Goal: Task Accomplishment & Management: Use online tool/utility

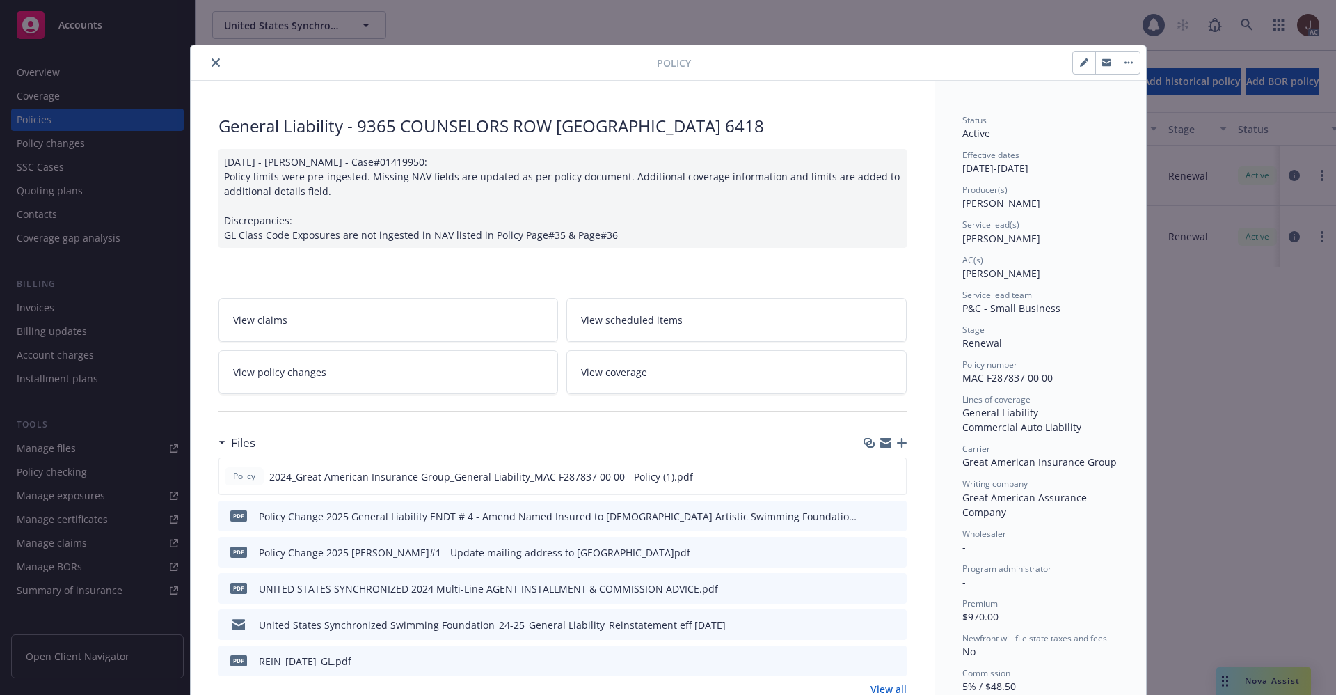
click at [212, 63] on icon "close" at bounding box center [216, 62] width 8 height 8
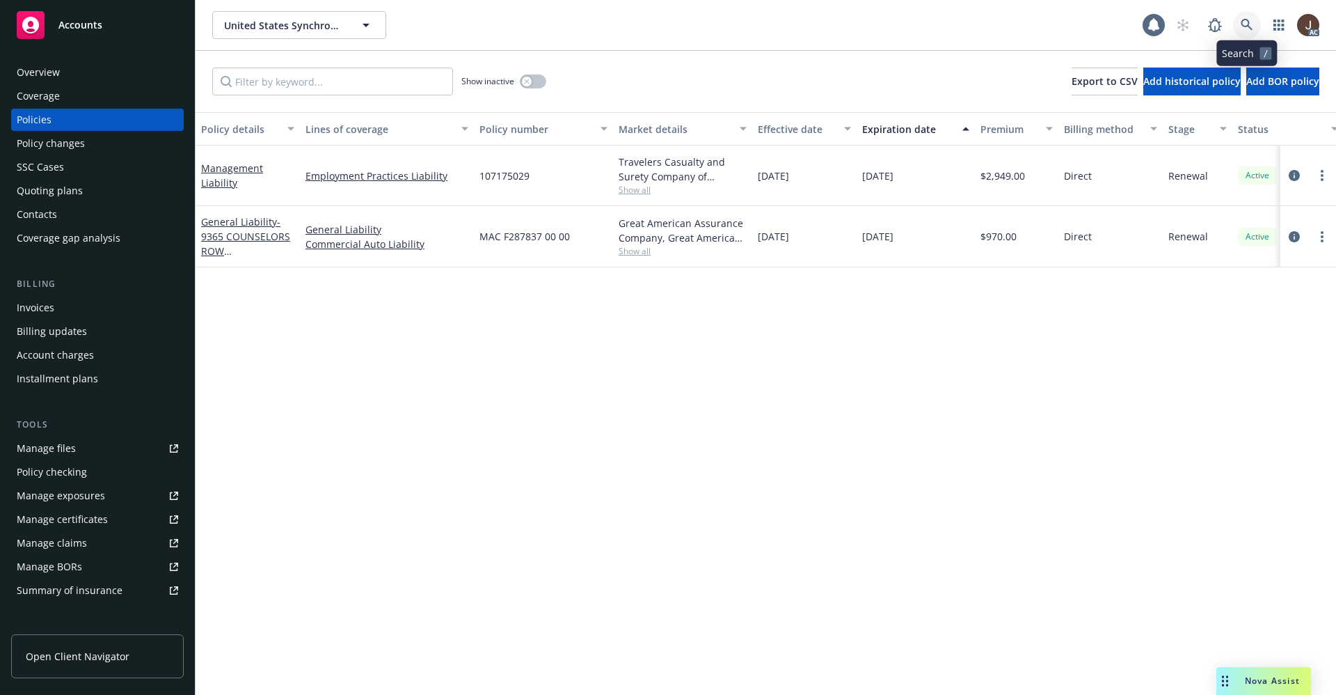
click at [1246, 29] on icon at bounding box center [1247, 25] width 13 height 13
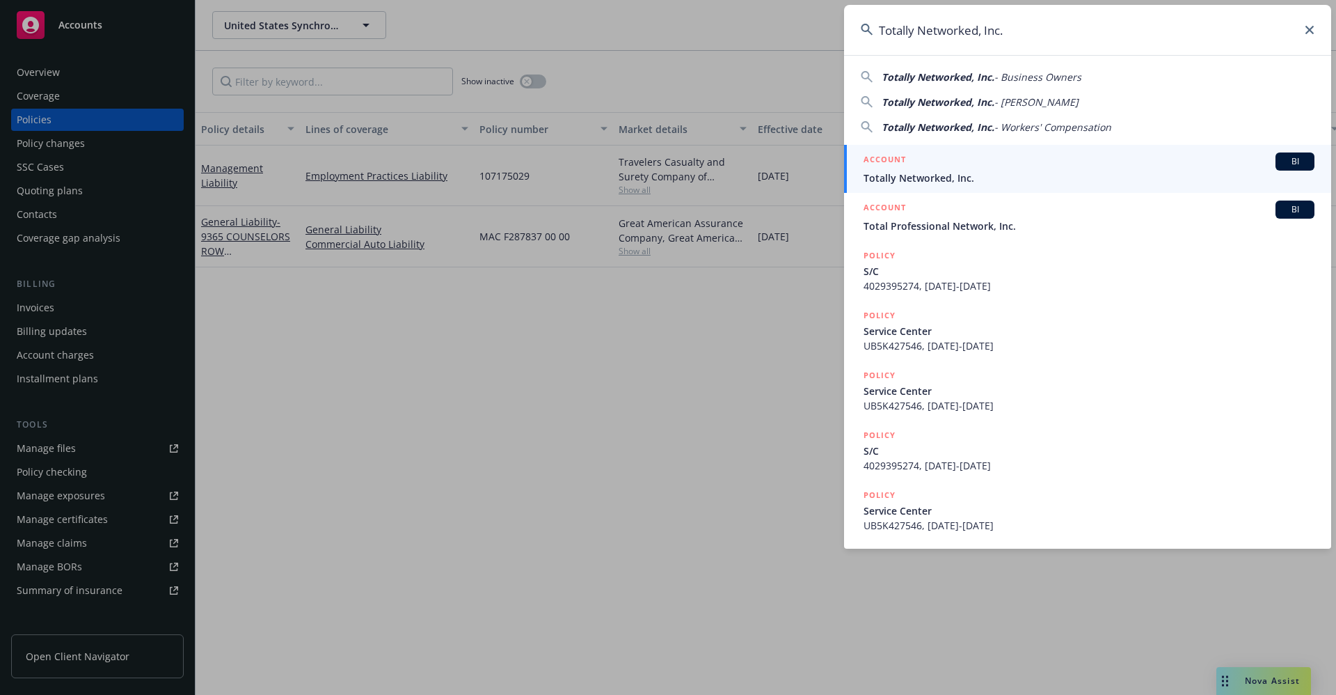
type input "Totally Networked, Inc."
click at [919, 184] on span "Totally Networked, Inc." at bounding box center [1089, 178] width 451 height 15
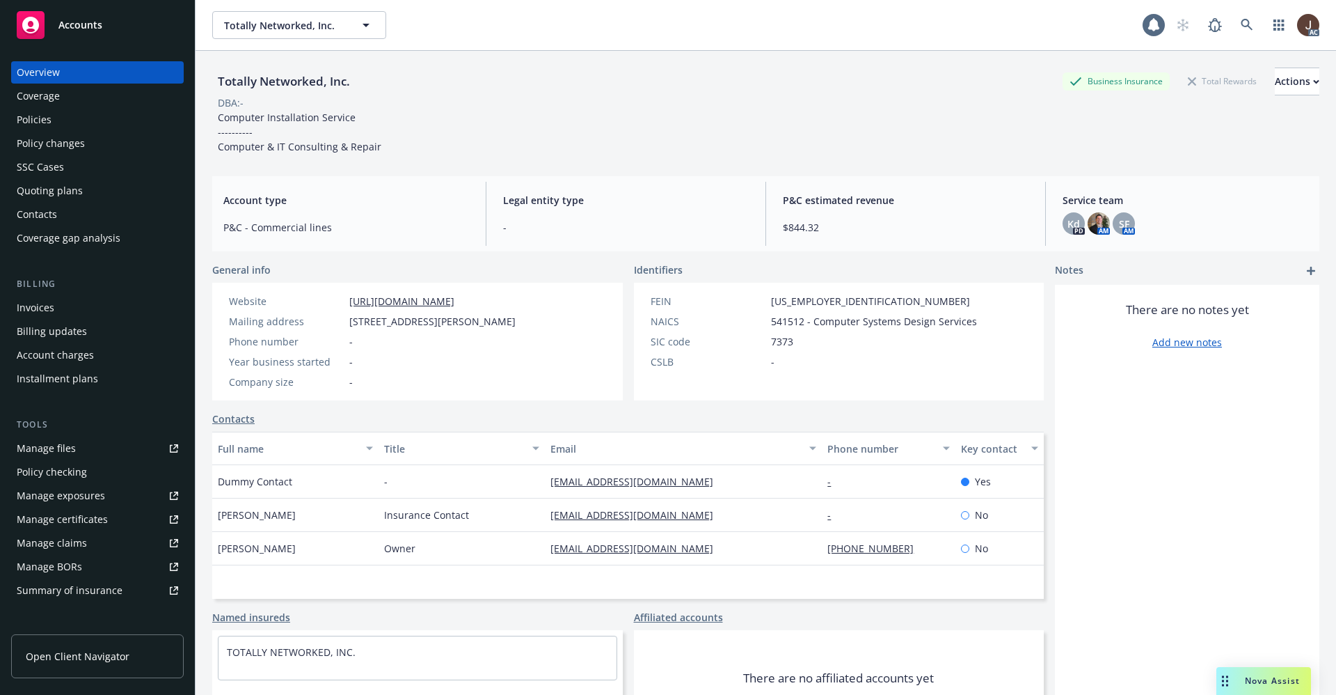
click at [31, 119] on div "Policies" at bounding box center [34, 120] width 35 height 22
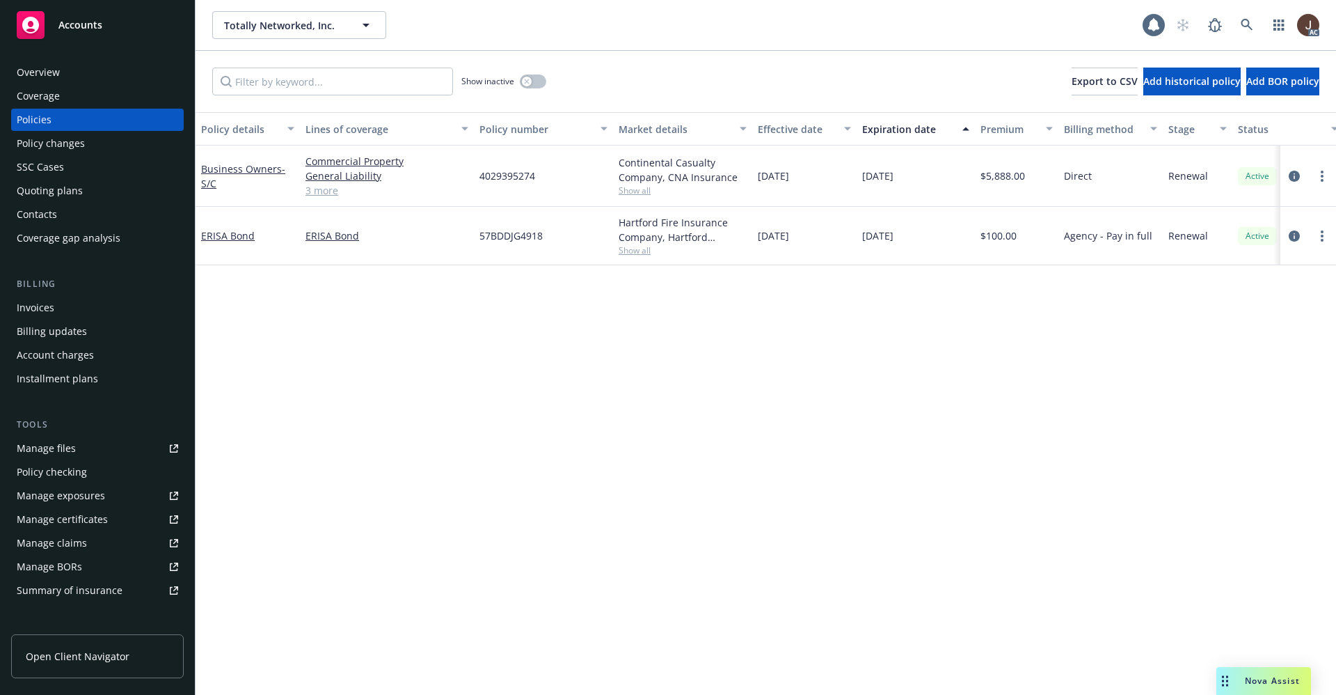
click at [42, 454] on div "Manage files" at bounding box center [46, 448] width 59 height 22
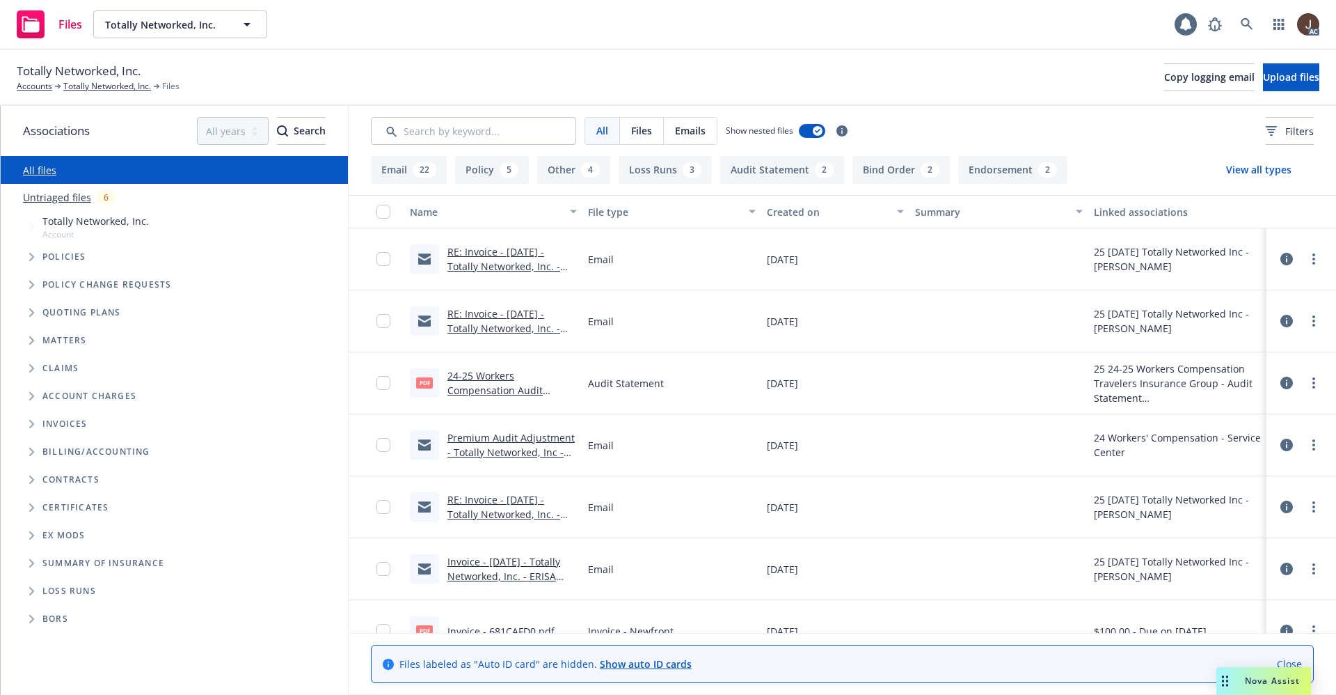
click at [35, 198] on link "Untriaged files" at bounding box center [57, 197] width 68 height 15
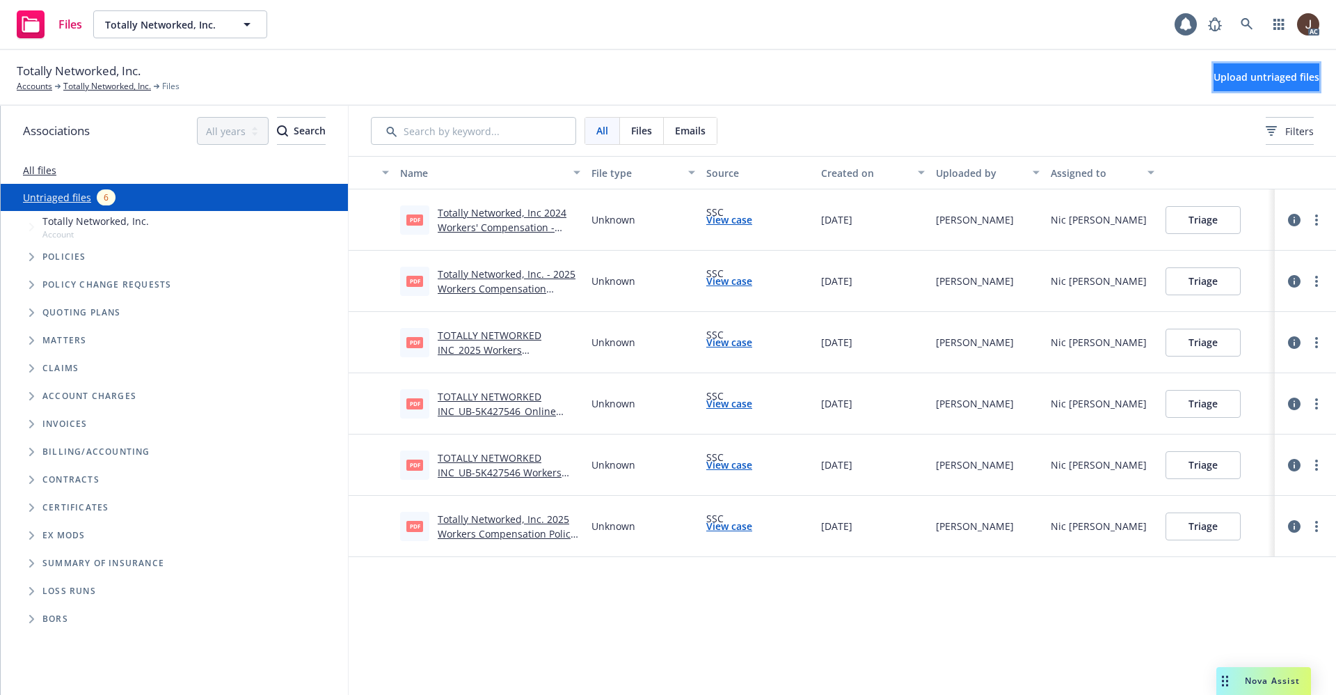
click at [1227, 74] on span "Upload untriaged files" at bounding box center [1267, 76] width 106 height 13
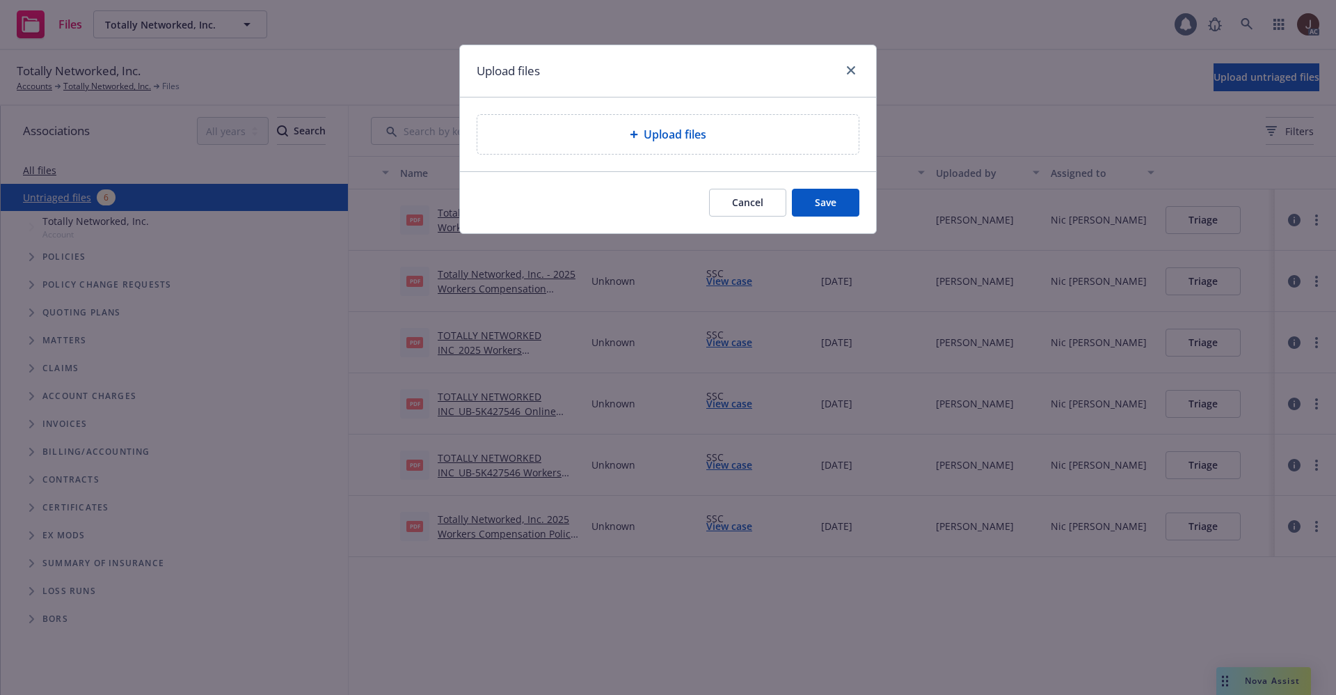
click at [677, 125] on div "Upload files" at bounding box center [667, 134] width 381 height 39
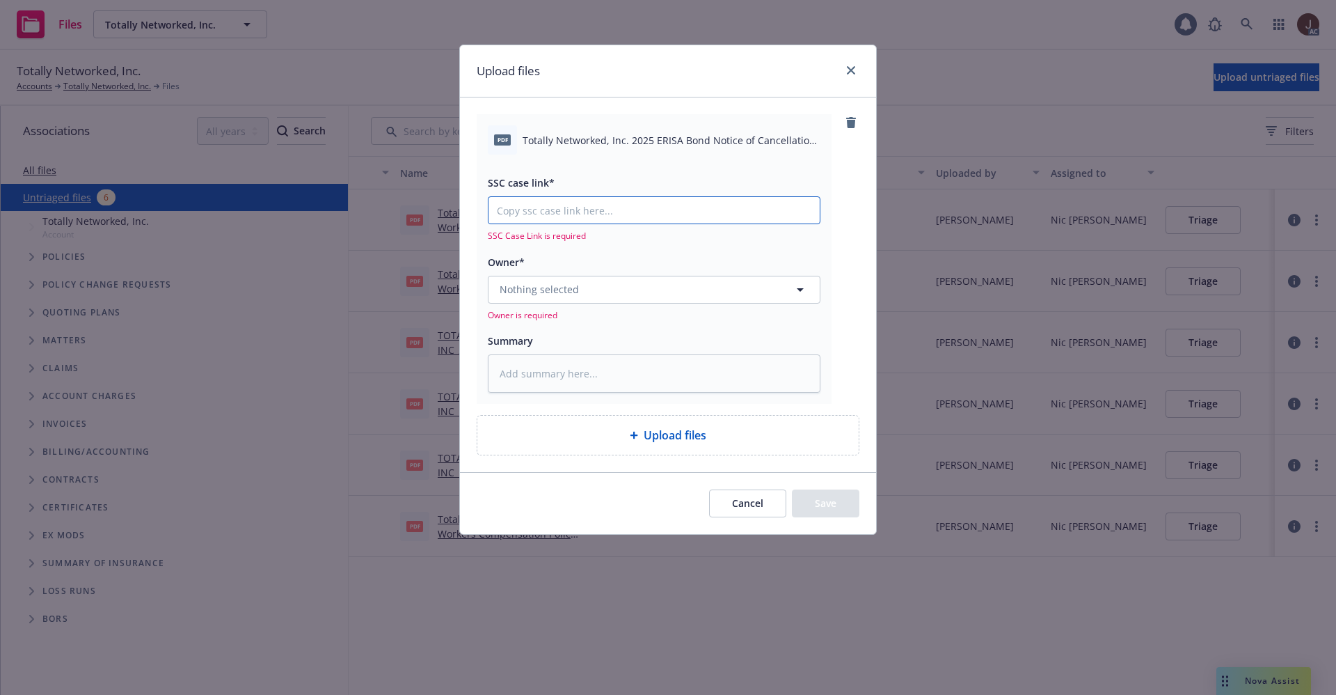
click at [637, 219] on input "SSC case link*" at bounding box center [654, 210] width 331 height 26
click at [647, 142] on span "Totally Networked, Inc. 2025 ERISA Bond Notice of Cancellation Eff 09-03-2025.p…" at bounding box center [672, 140] width 298 height 15
copy div "Totally Networked, Inc. 2025 ERISA Bond Notice of Cancellation Eff 09-03-2025.p…"
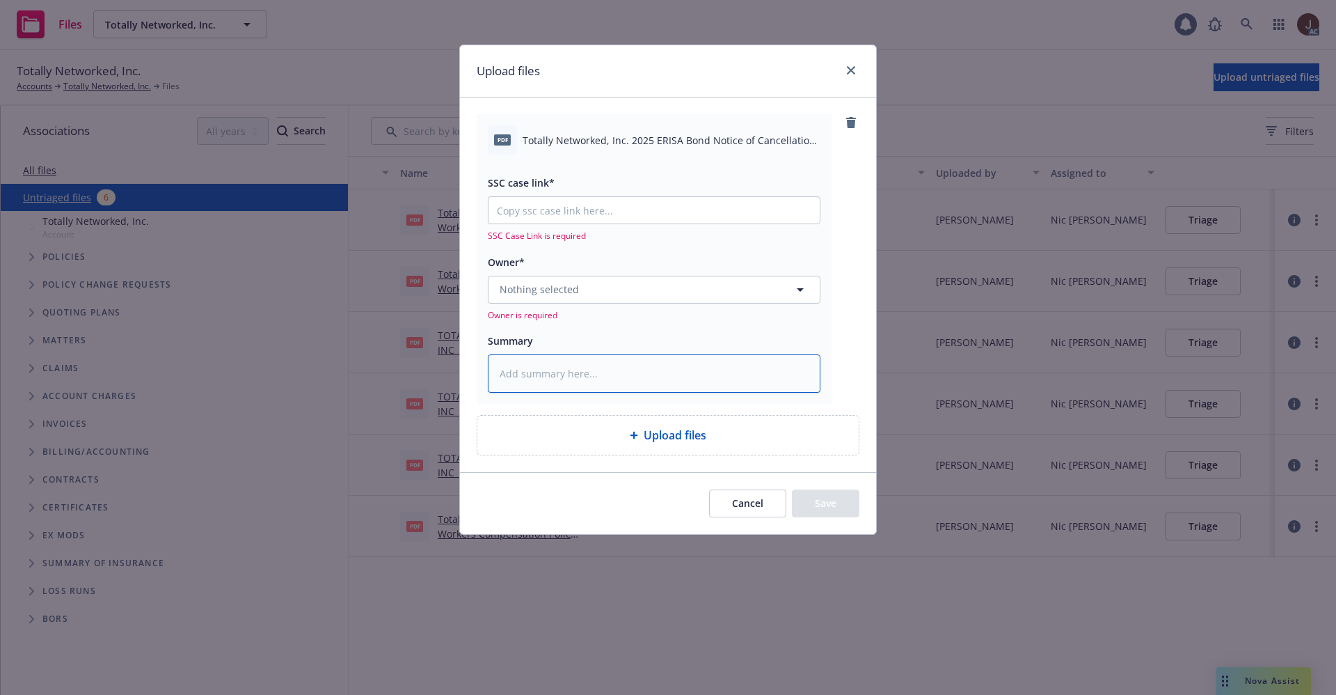
click at [560, 376] on textarea at bounding box center [654, 373] width 333 height 38
paste textarea "Totally Networked, Inc. 2025 ERISA Bond Notice of Cancellation Eff 09-03-2025.p…"
type textarea "Totally Networked, Inc. 2025 ERISA Bond Notice of Cancellation Eff 09-03-2025.p…"
type textarea "x"
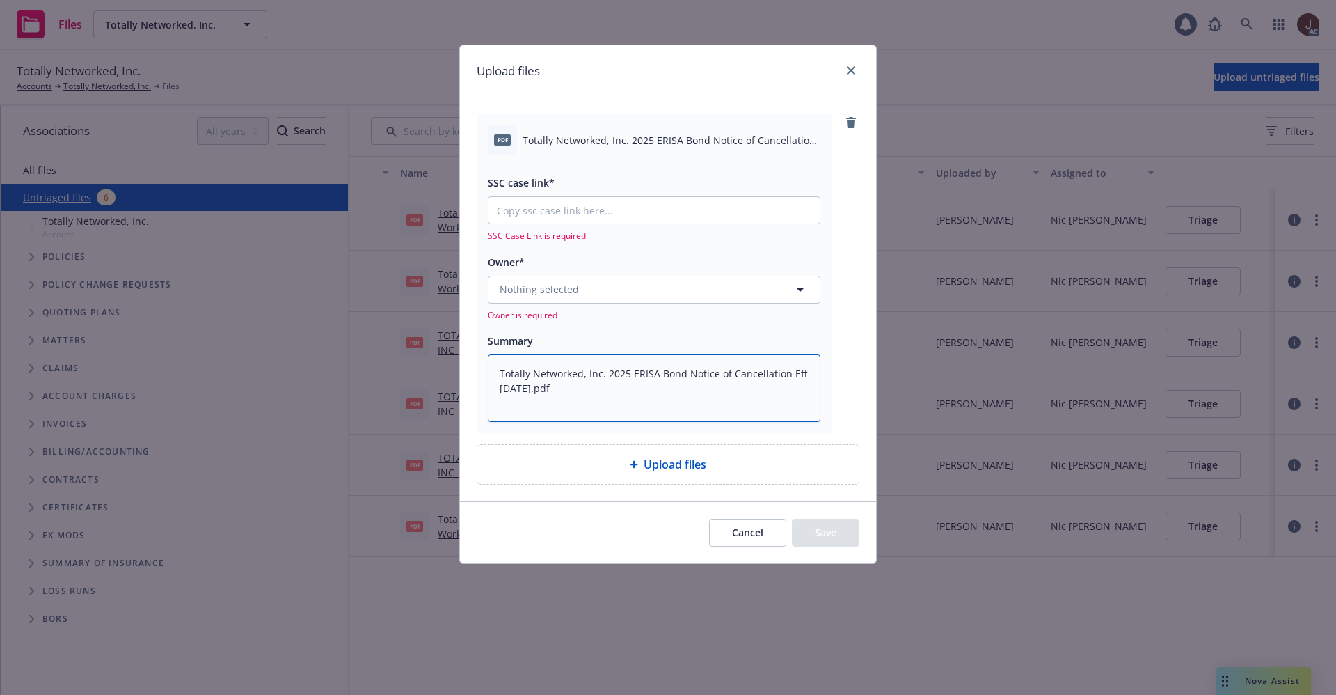
type textarea "Totally Networked, Inc. 2025 ERISA Bond Notice of Cancellation Eff 09-03-2025.p…"
click at [554, 283] on span "Nothing selected" at bounding box center [539, 289] width 79 height 15
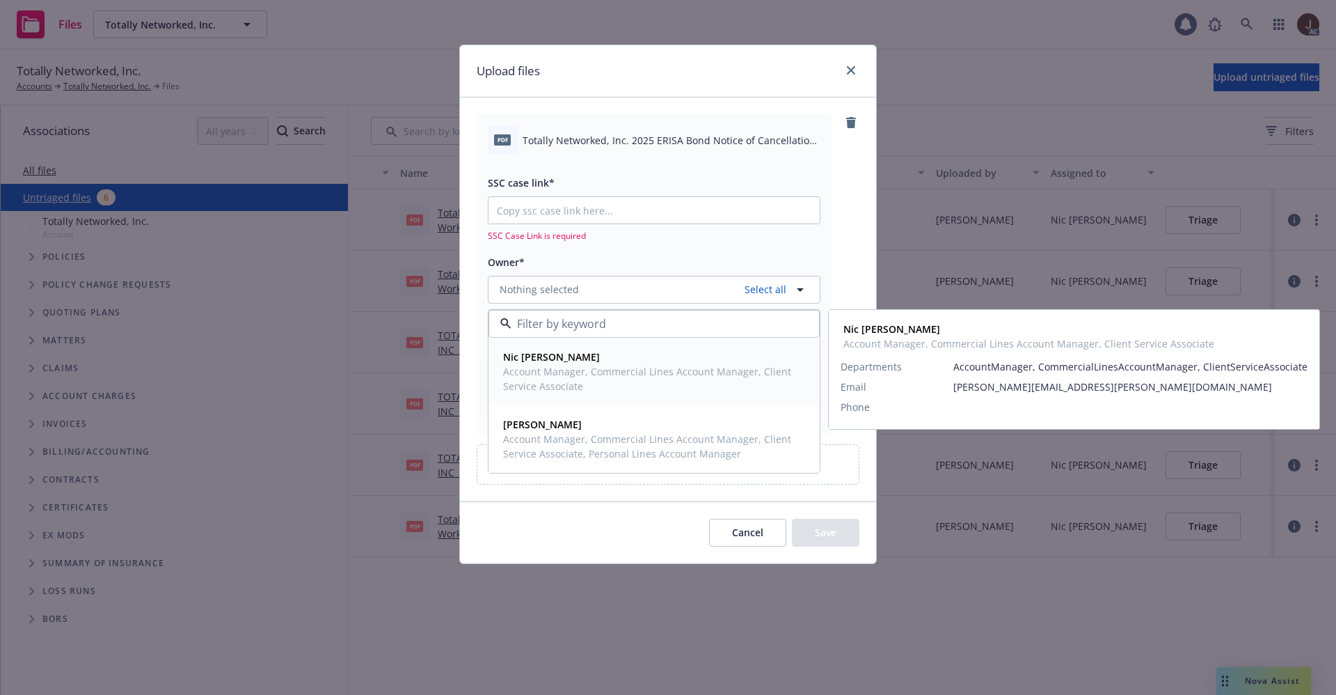
click at [550, 358] on strong "Nic Tallichet" at bounding box center [551, 356] width 97 height 13
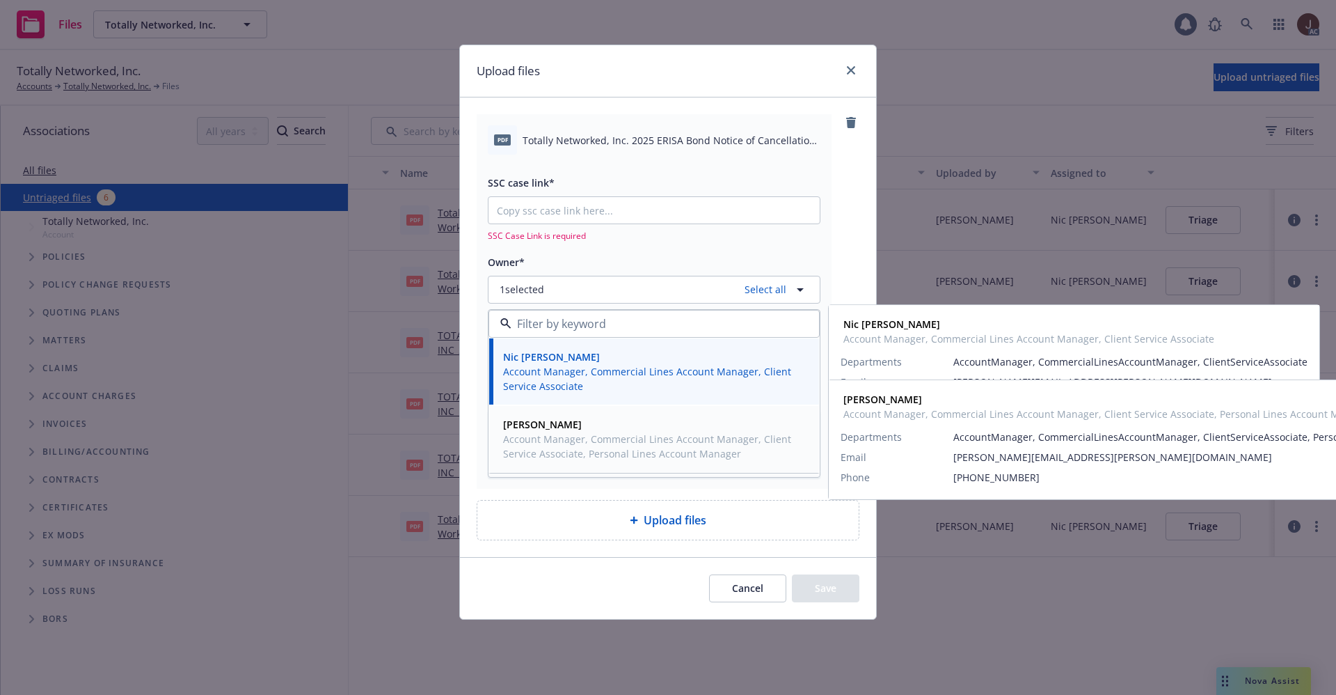
click at [550, 430] on strong "Shelly Flores" at bounding box center [542, 424] width 79 height 13
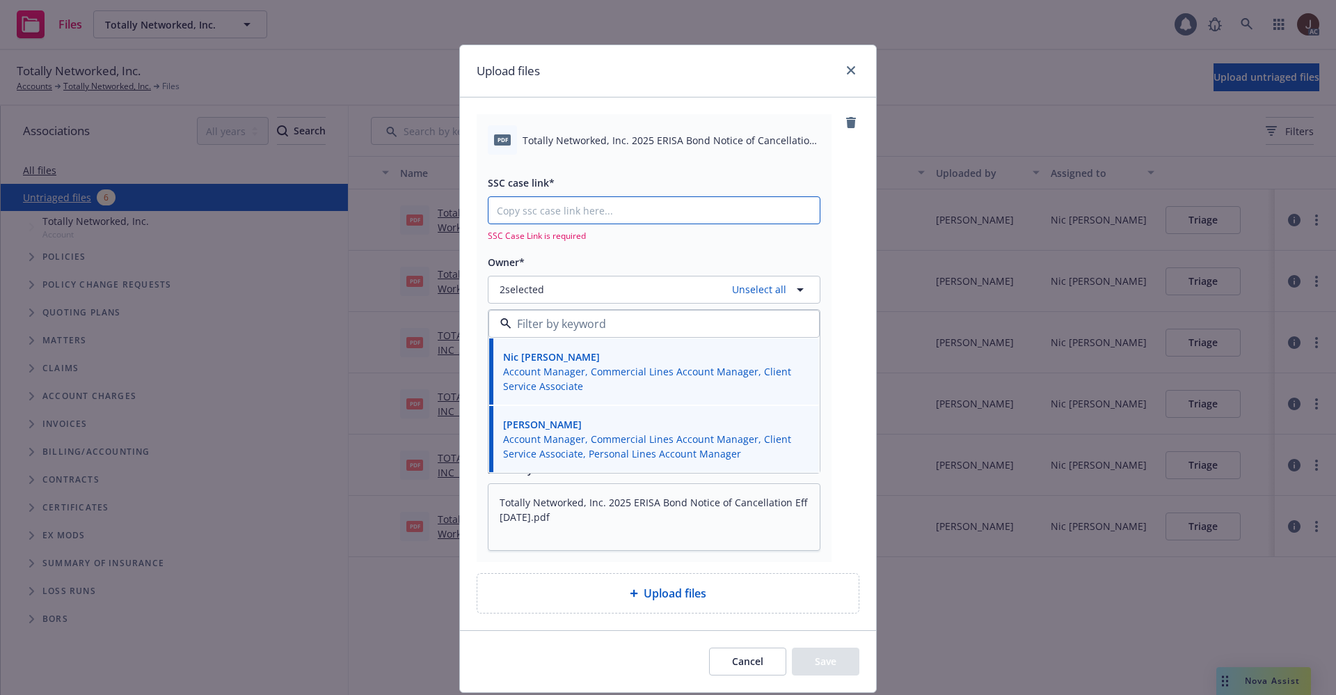
click at [609, 205] on input "SSC case link*" at bounding box center [654, 210] width 331 height 26
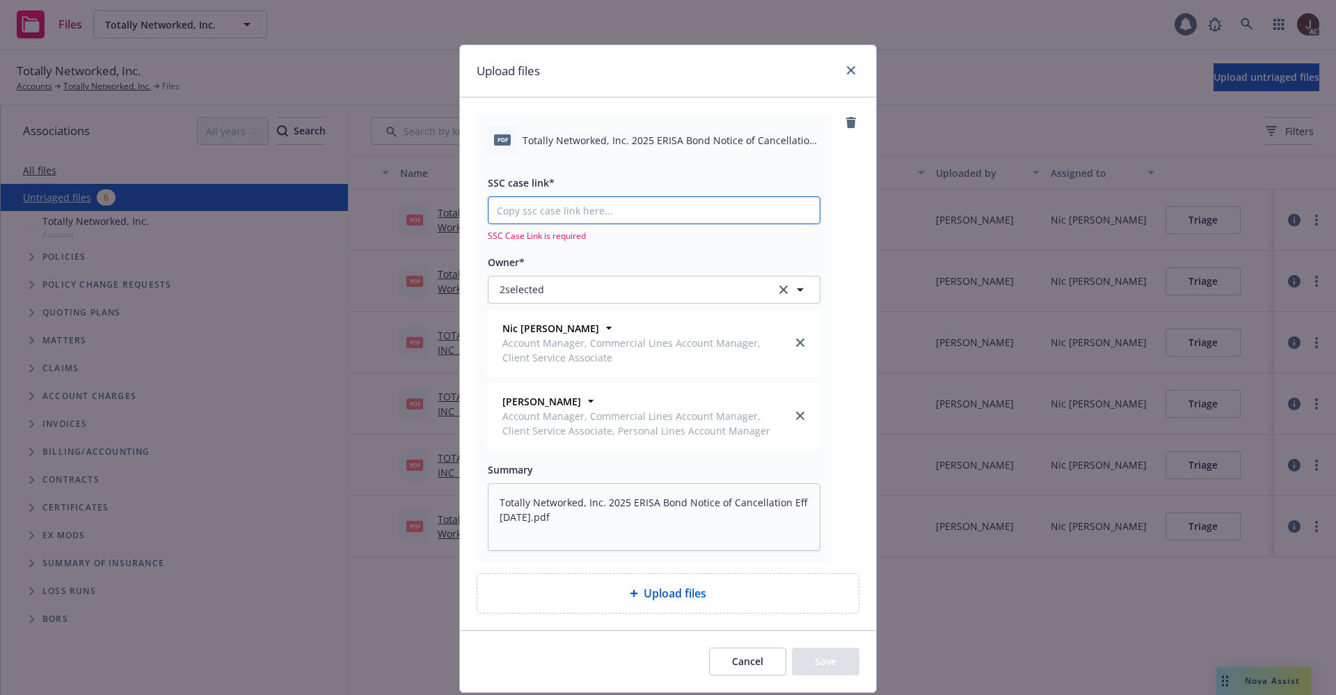
type textarea "x"
click at [566, 212] on input "SSC case link*" at bounding box center [654, 210] width 331 height 26
paste input "https://newfront-ssc.lightning.force.com/lightning/r/Case/500Vz00000TRqhrIAD/vi…"
type input "https://newfront-ssc.lightning.force.com/lightning/r/Case/500Vz00000TRqhrIAD/vi…"
type textarea "x"
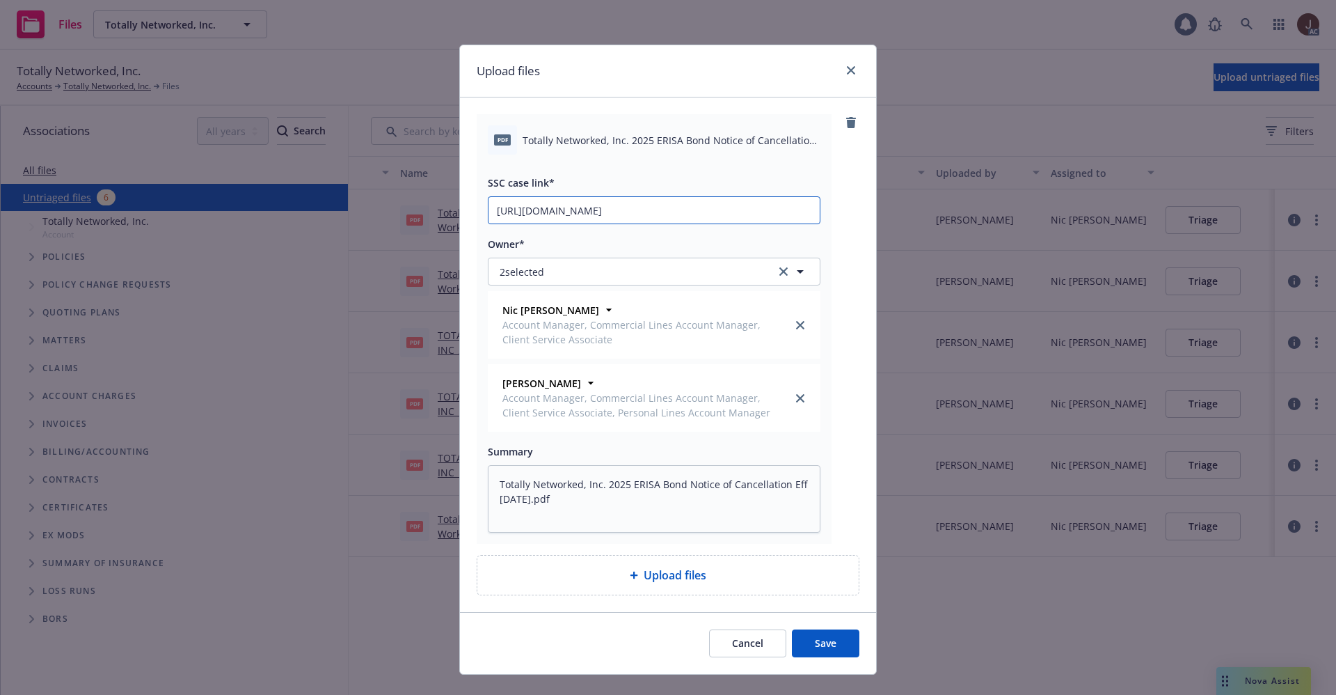
scroll to position [0, 69]
type input "https://newfront-ssc.lightning.force.com/lightning/r/Case/500Vz00000TRqhrIAD/vi…"
click at [839, 219] on div "pdf Totally Networked, Inc. 2025 ERISA Bond Notice of Cancellation Eff 09-03-20…" at bounding box center [668, 328] width 383 height 429
click at [819, 637] on button "Save" at bounding box center [826, 643] width 68 height 28
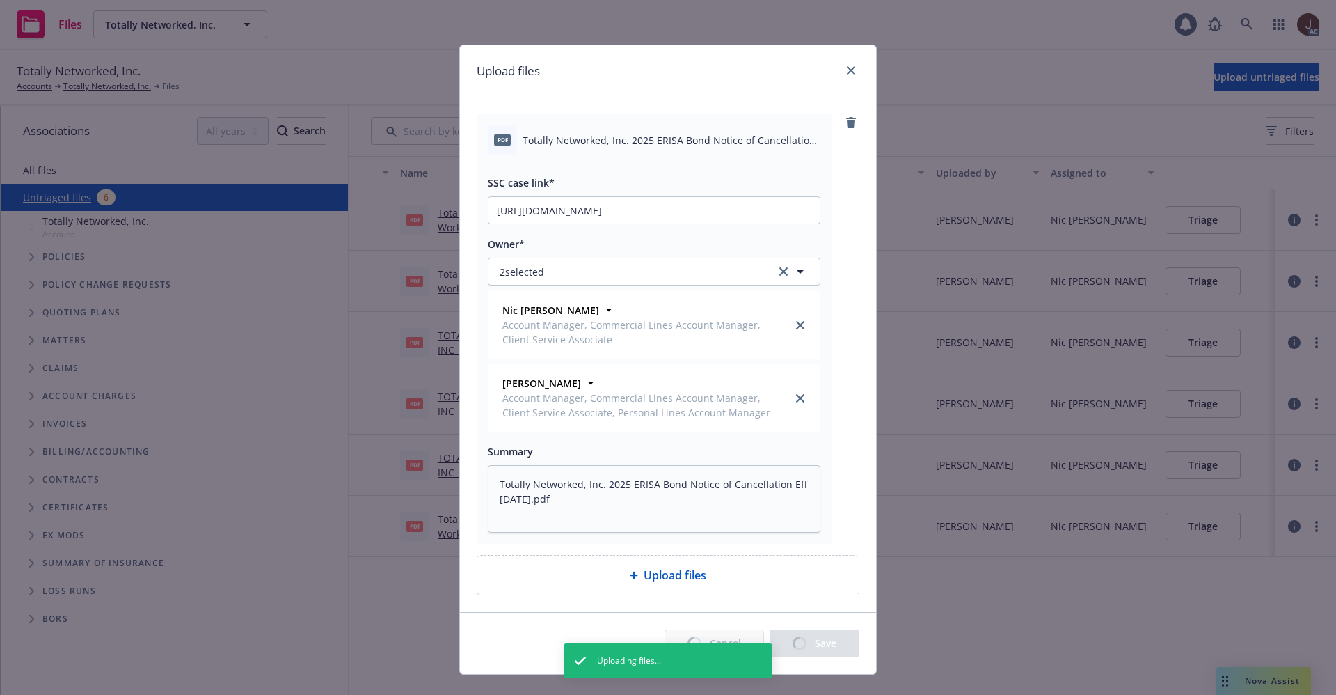
type textarea "x"
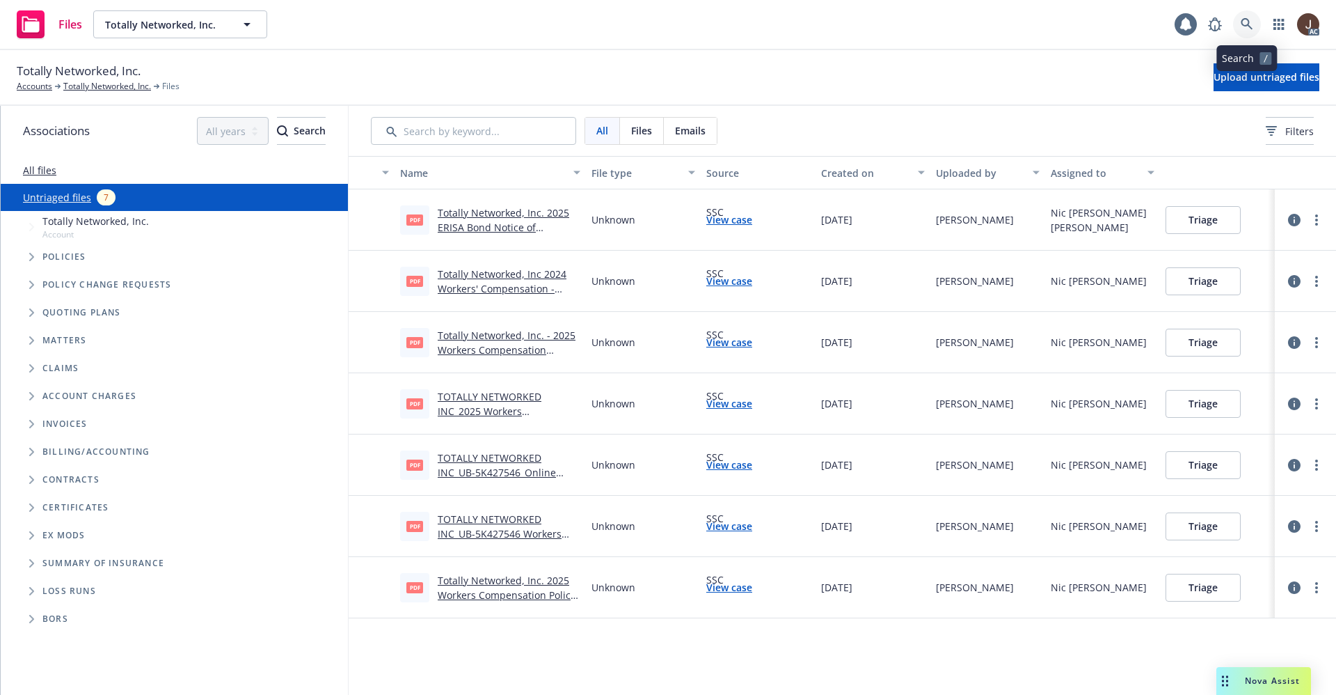
click at [1243, 26] on icon at bounding box center [1247, 24] width 13 height 13
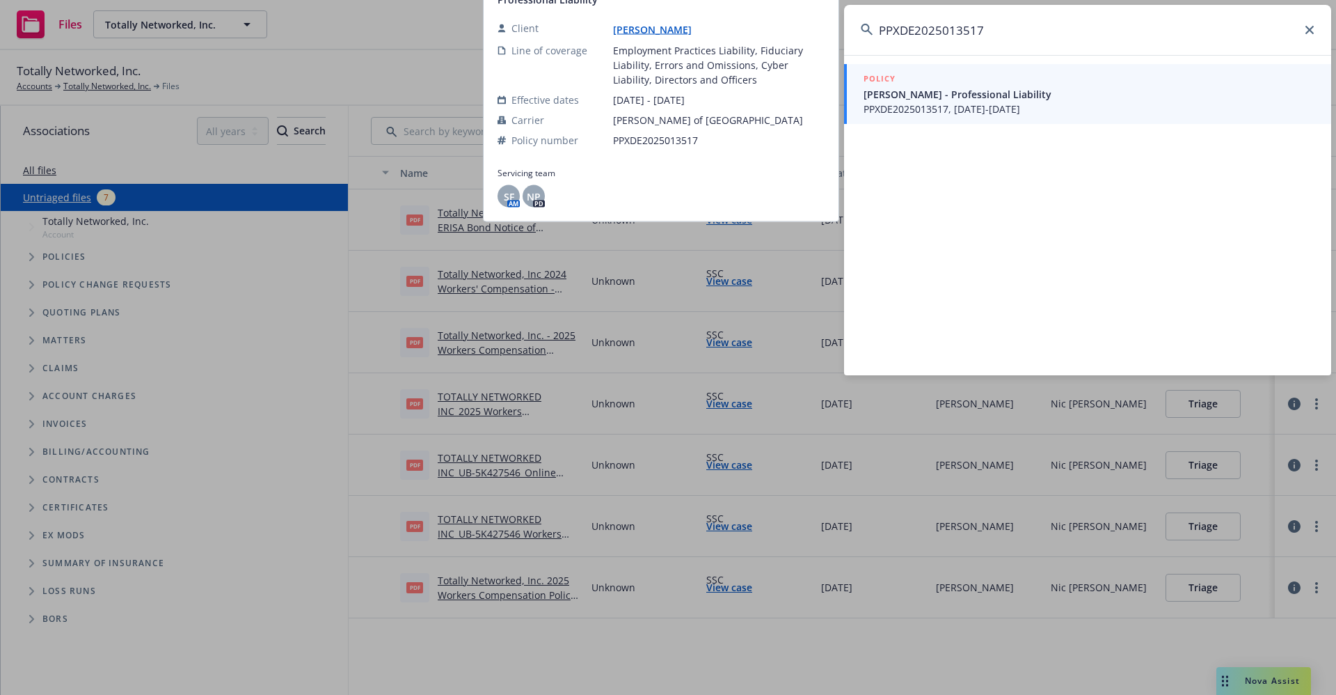
type input "PPXDE2025013517"
click at [647, 26] on link "Christine Chong" at bounding box center [658, 29] width 90 height 13
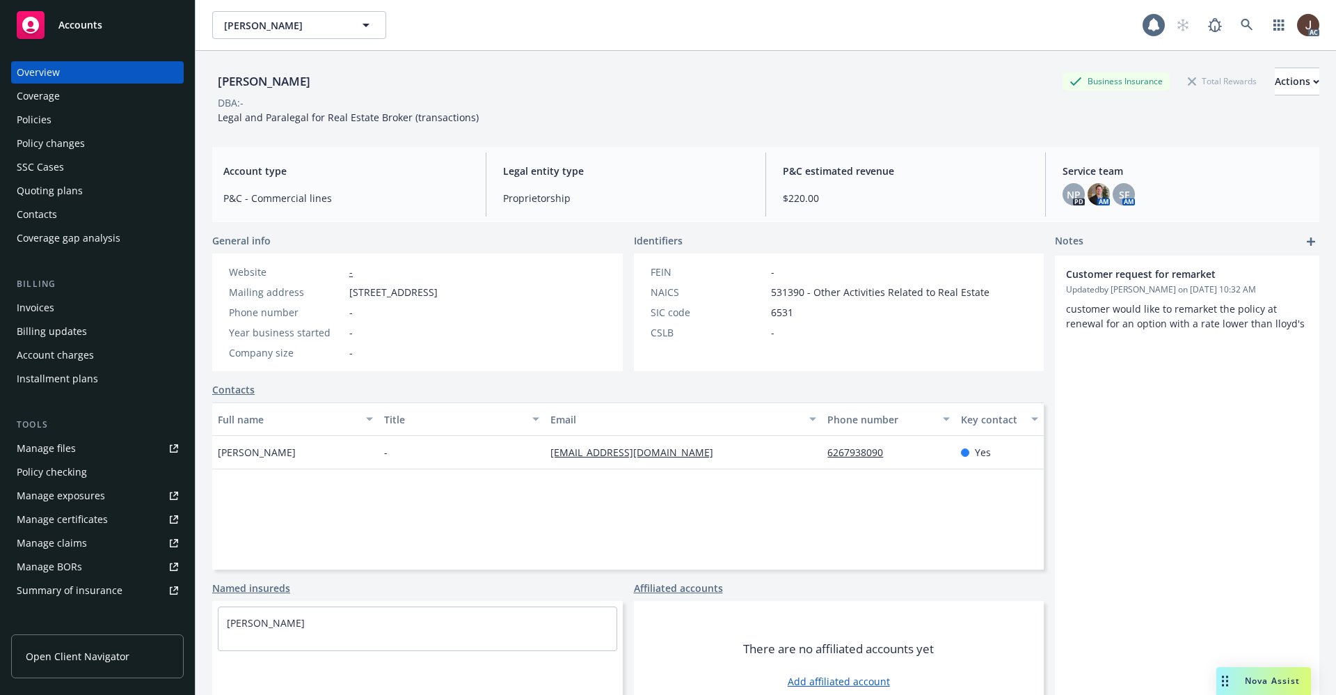
click at [272, 83] on div "Christine Chong" at bounding box center [264, 81] width 104 height 18
click at [272, 82] on div "Christine Chong" at bounding box center [264, 81] width 104 height 18
copy div "Christine Chong"
click at [1233, 17] on link at bounding box center [1247, 25] width 28 height 28
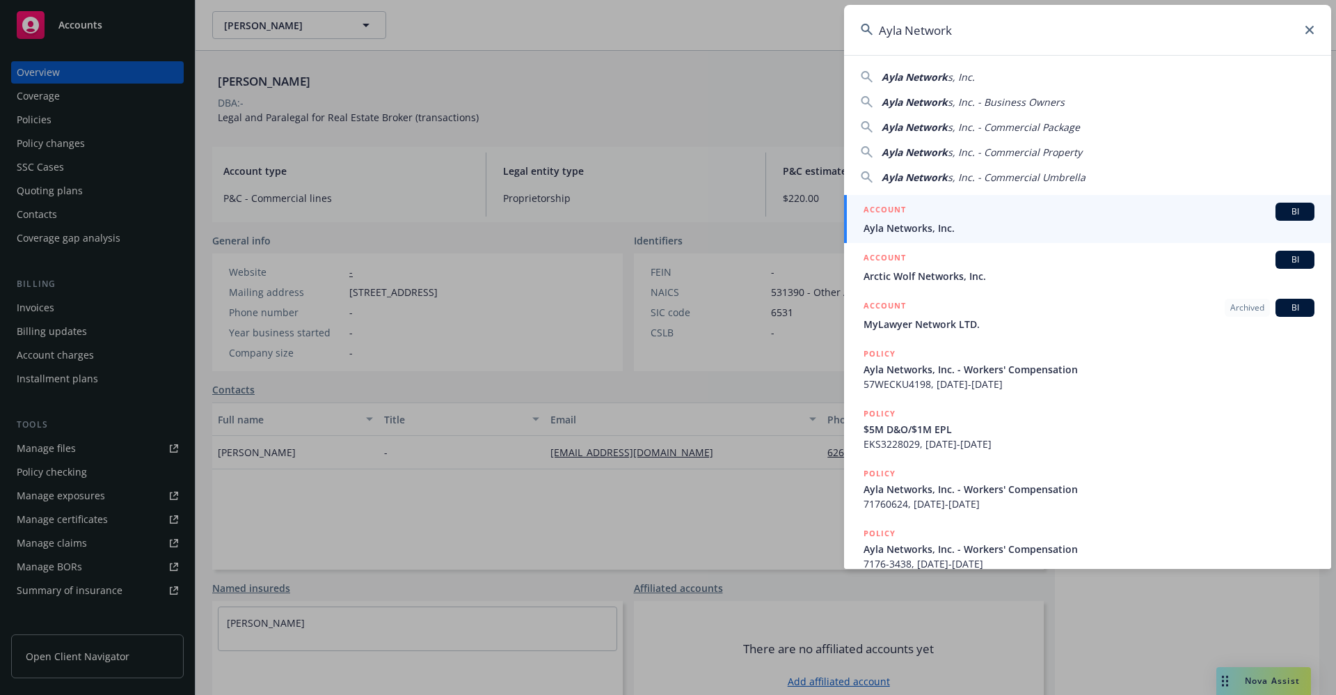
type input "Ayla Network"
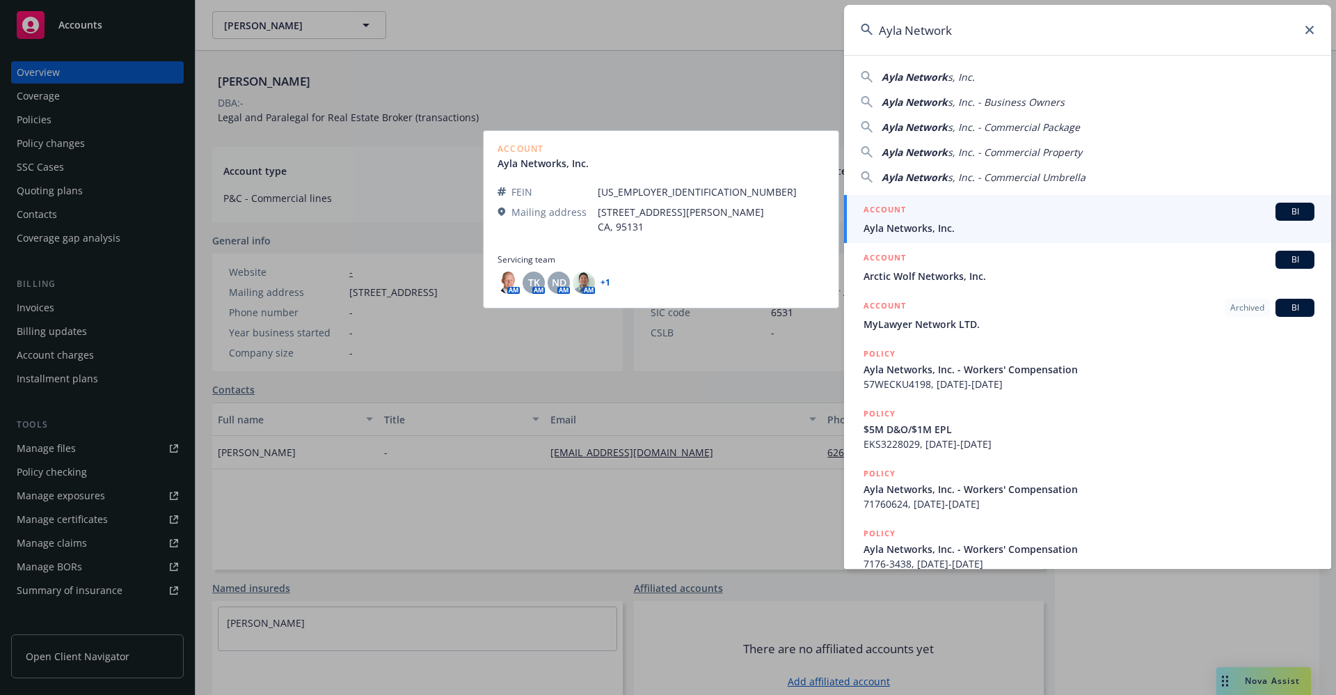
click at [933, 232] on span "Ayla Networks, Inc." at bounding box center [1089, 228] width 451 height 15
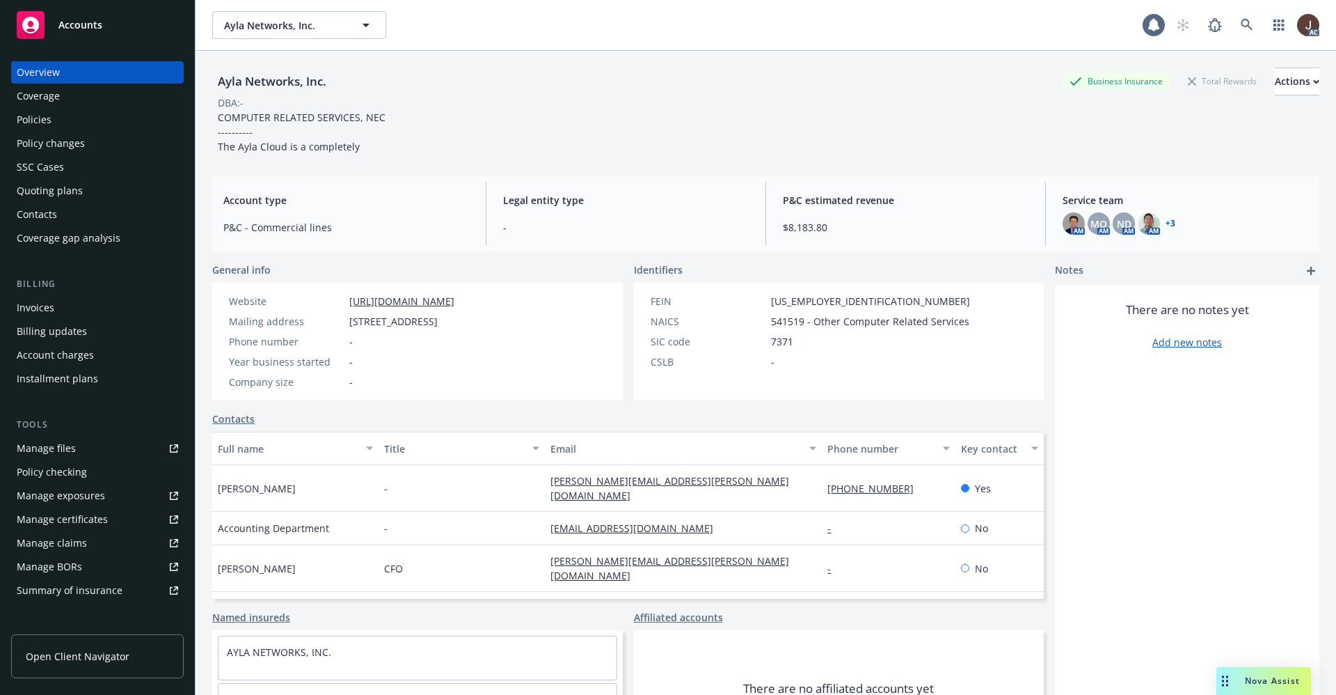
scroll to position [212, 0]
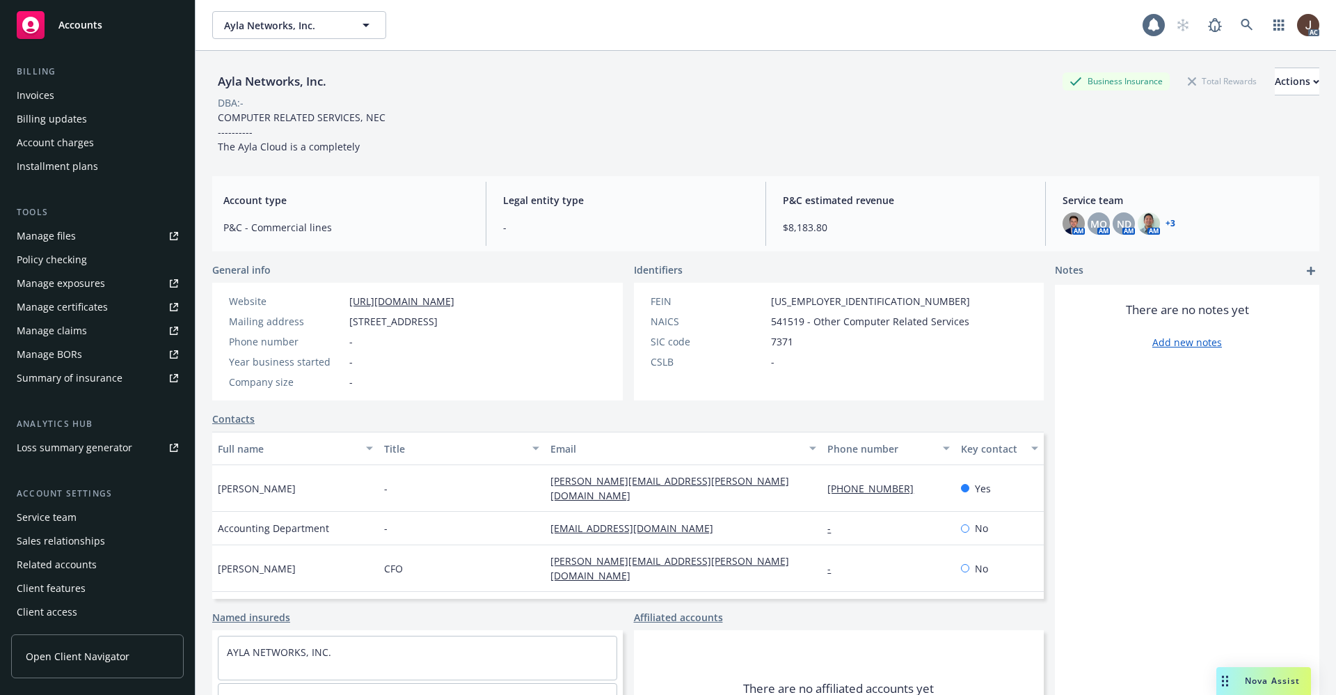
click at [53, 516] on div "Service team" at bounding box center [47, 517] width 60 height 22
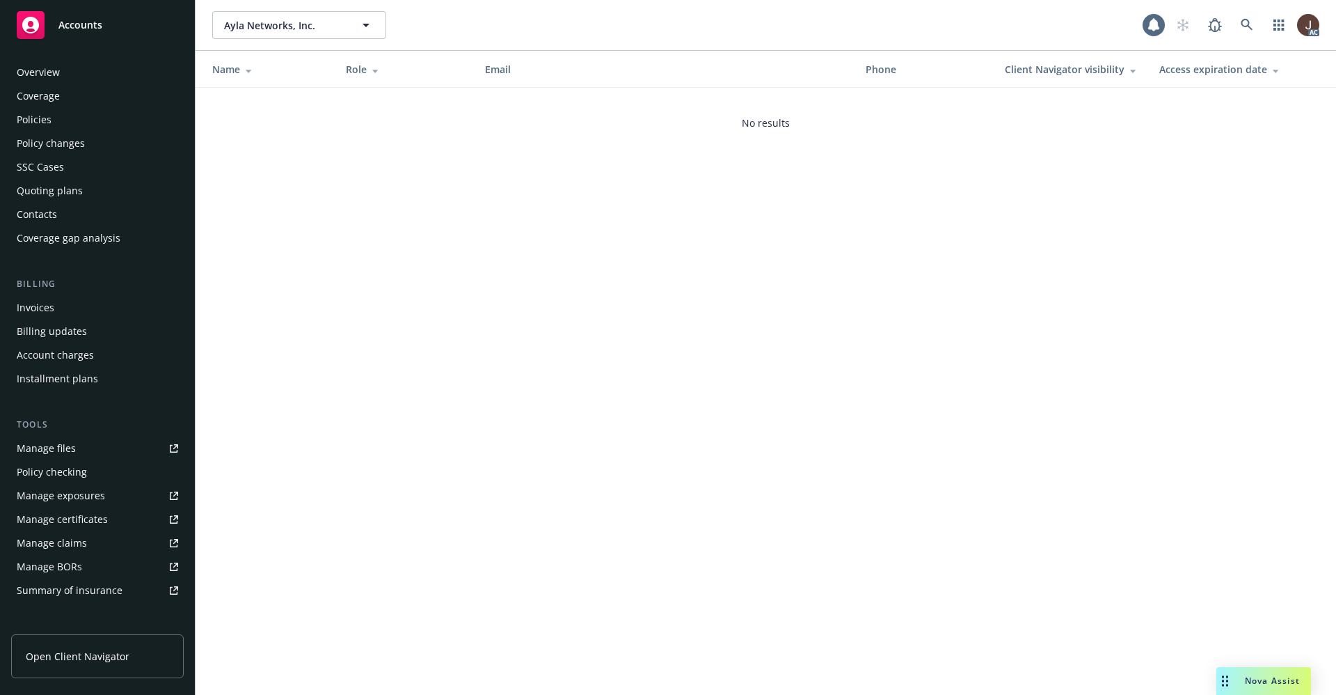
scroll to position [212, 0]
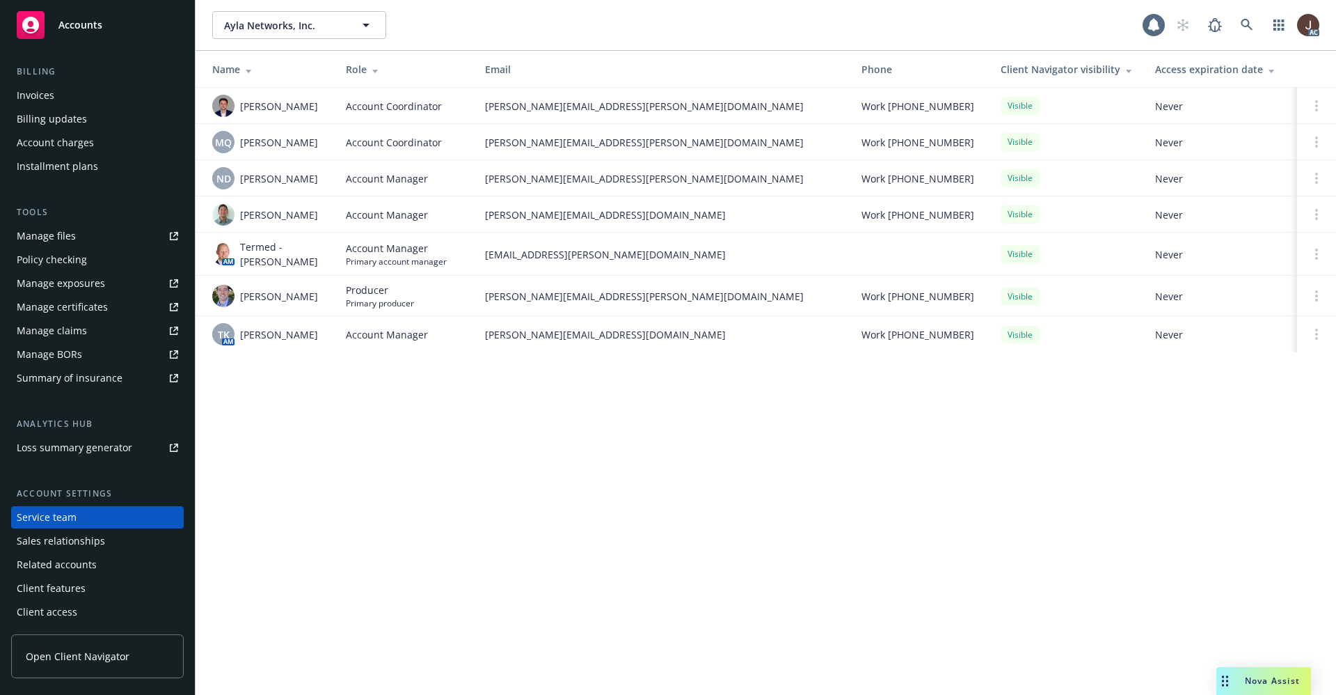
click at [354, 438] on div "Ayla Networks, Inc. Ayla Networks, Inc. 1 AC Name Role Email Phone Client Navig…" at bounding box center [766, 347] width 1141 height 695
click at [218, 260] on img at bounding box center [223, 254] width 22 height 22
click at [225, 153] on div "MQ" at bounding box center [223, 142] width 22 height 22
click at [216, 107] on img at bounding box center [223, 106] width 22 height 22
click at [380, 427] on div "Ayla Networks, Inc. Ayla Networks, Inc. 1 AC Name Role Email Phone Client Navig…" at bounding box center [766, 347] width 1141 height 695
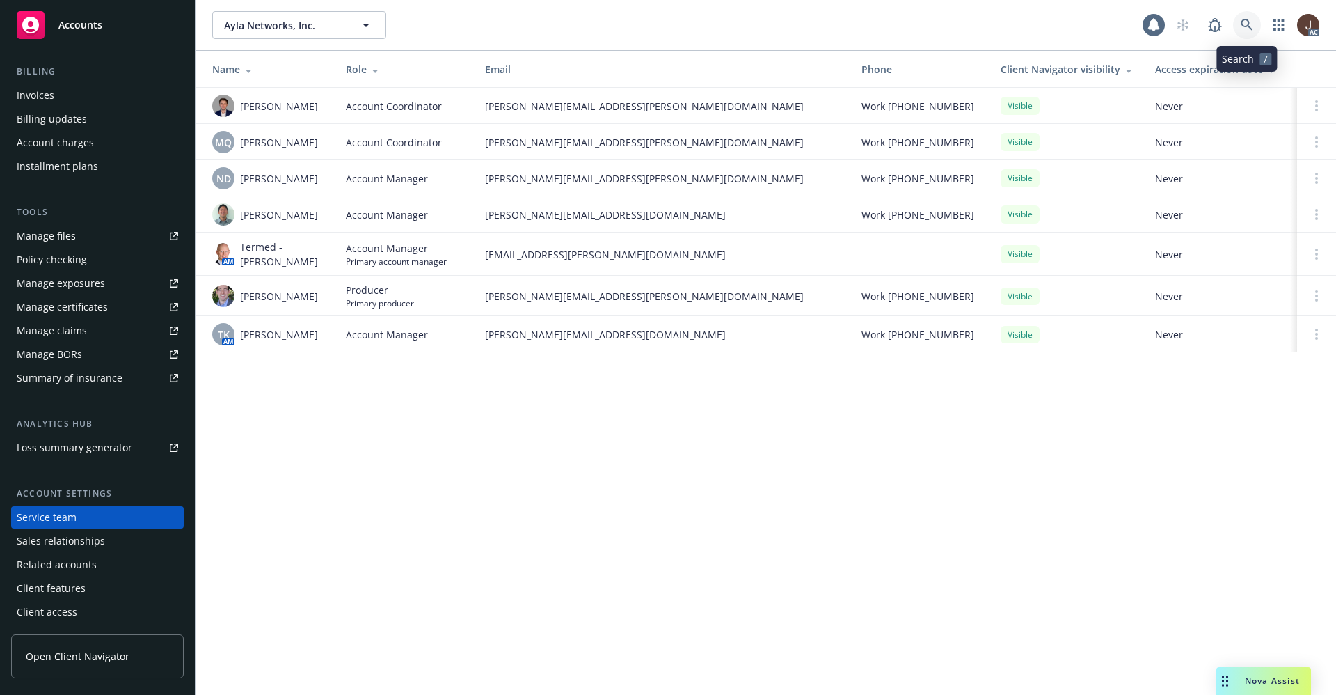
click at [1246, 27] on icon at bounding box center [1247, 25] width 13 height 13
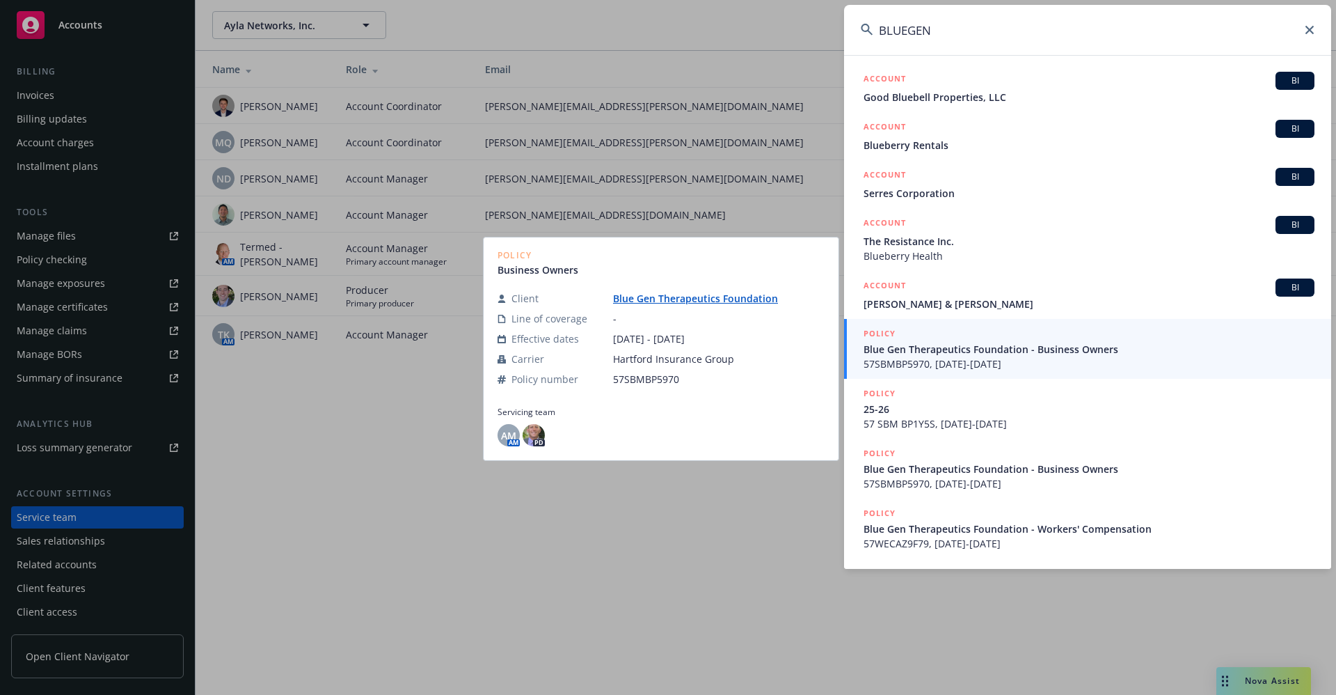
type input "BLUEGEN"
click at [694, 301] on link "Blue Gen Therapeutics Foundation" at bounding box center [701, 298] width 176 height 13
click at [694, 298] on link "Blue Gen Therapeutics Foundation" at bounding box center [701, 298] width 176 height 13
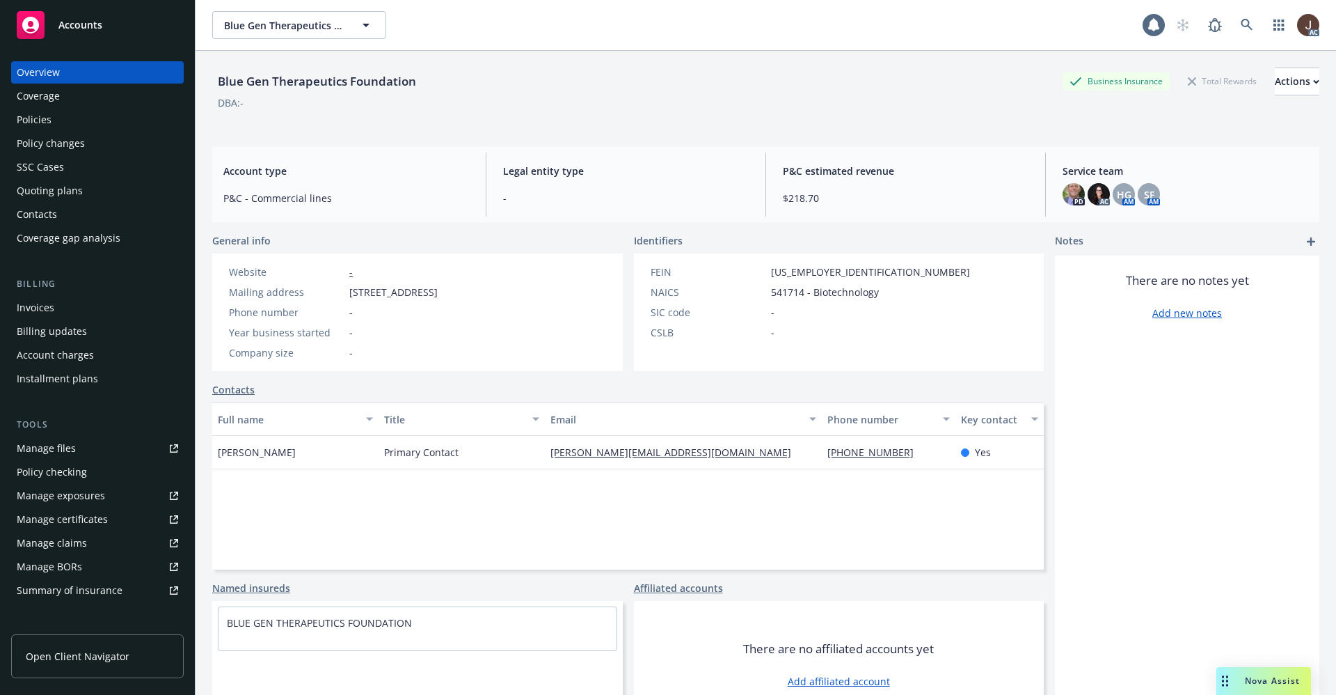
click at [406, 178] on div "Account type P&C - Commercial lines" at bounding box center [346, 184] width 268 height 64
click at [279, 78] on div "Blue Gen Therapeutics Foundation" at bounding box center [316, 81] width 209 height 18
copy div "Blue Gen Therapeutics Foundation"
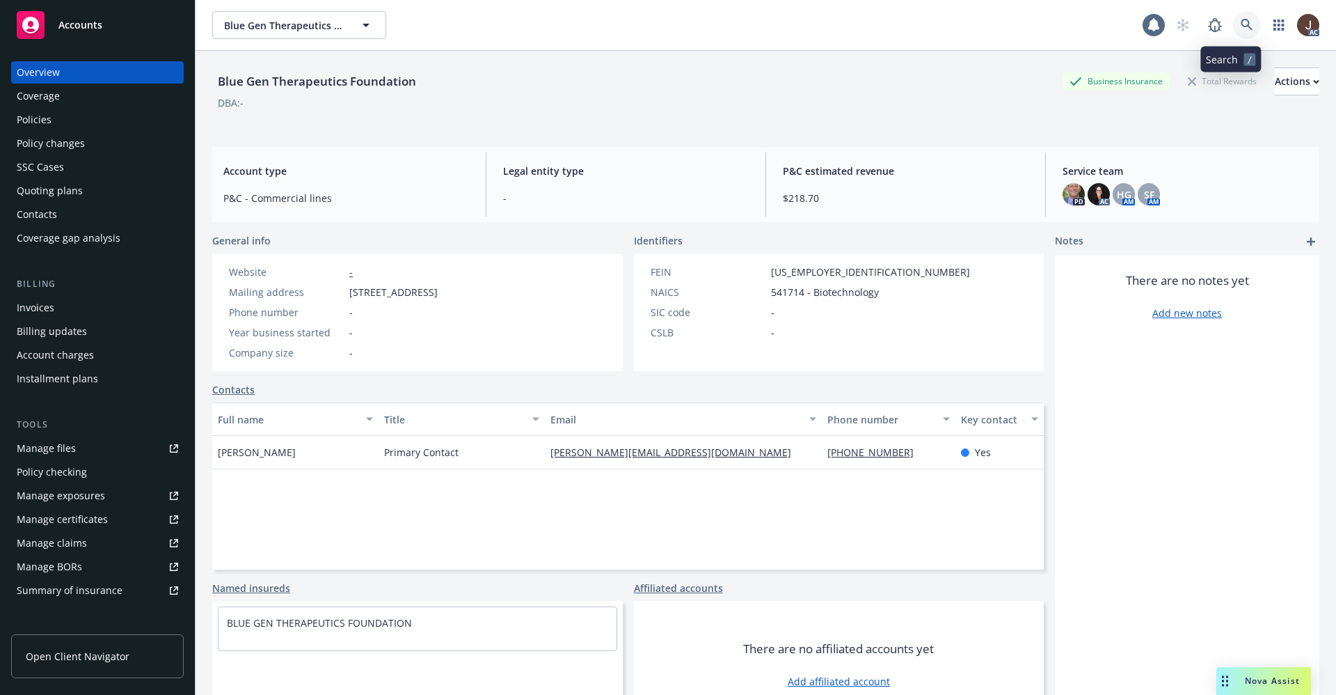
click at [1233, 31] on link at bounding box center [1247, 25] width 28 height 28
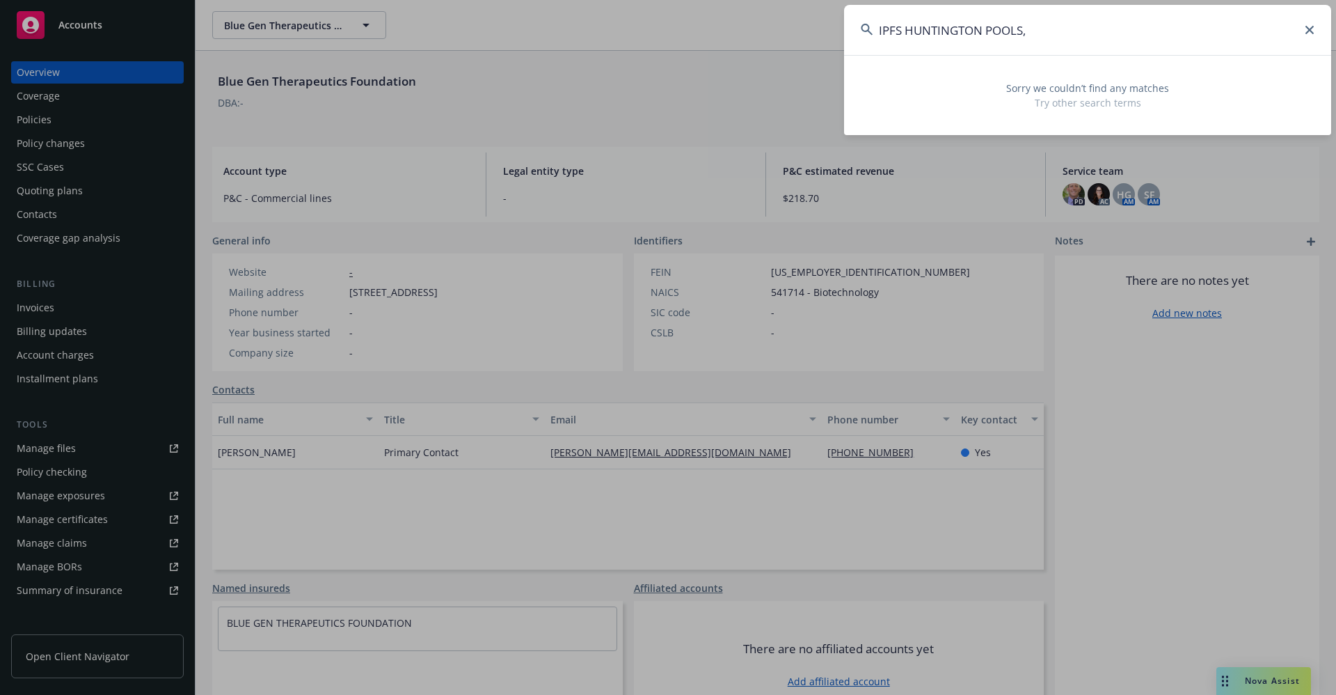
drag, startPoint x: 906, startPoint y: 39, endPoint x: 807, endPoint y: 39, distance: 99.5
click at [807, 39] on div "IPFS HUNTINGTON POOLS, Sorry we couldn’t find any matches Try other search terms" at bounding box center [668, 347] width 1336 height 695
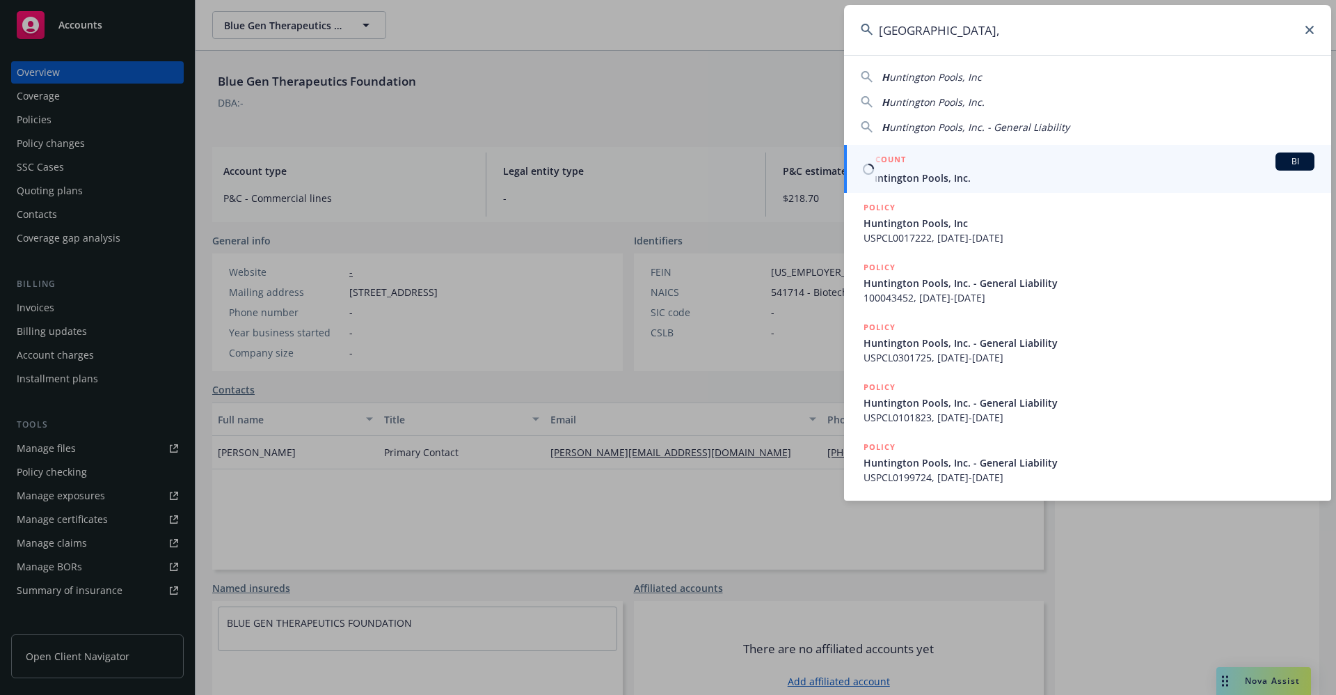
type input "HUNTINGTON POOLS,"
click at [941, 180] on span "Huntington Pools, Inc." at bounding box center [1089, 178] width 451 height 15
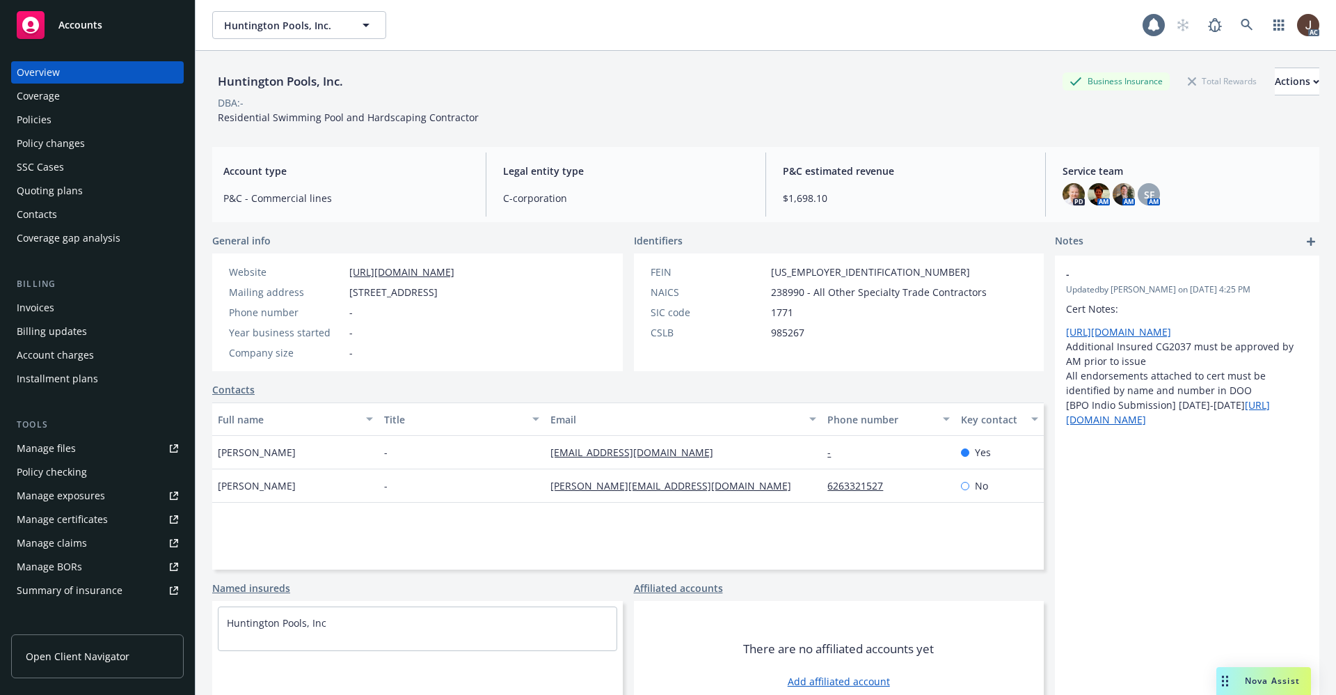
click at [65, 452] on div "Manage files" at bounding box center [46, 448] width 59 height 22
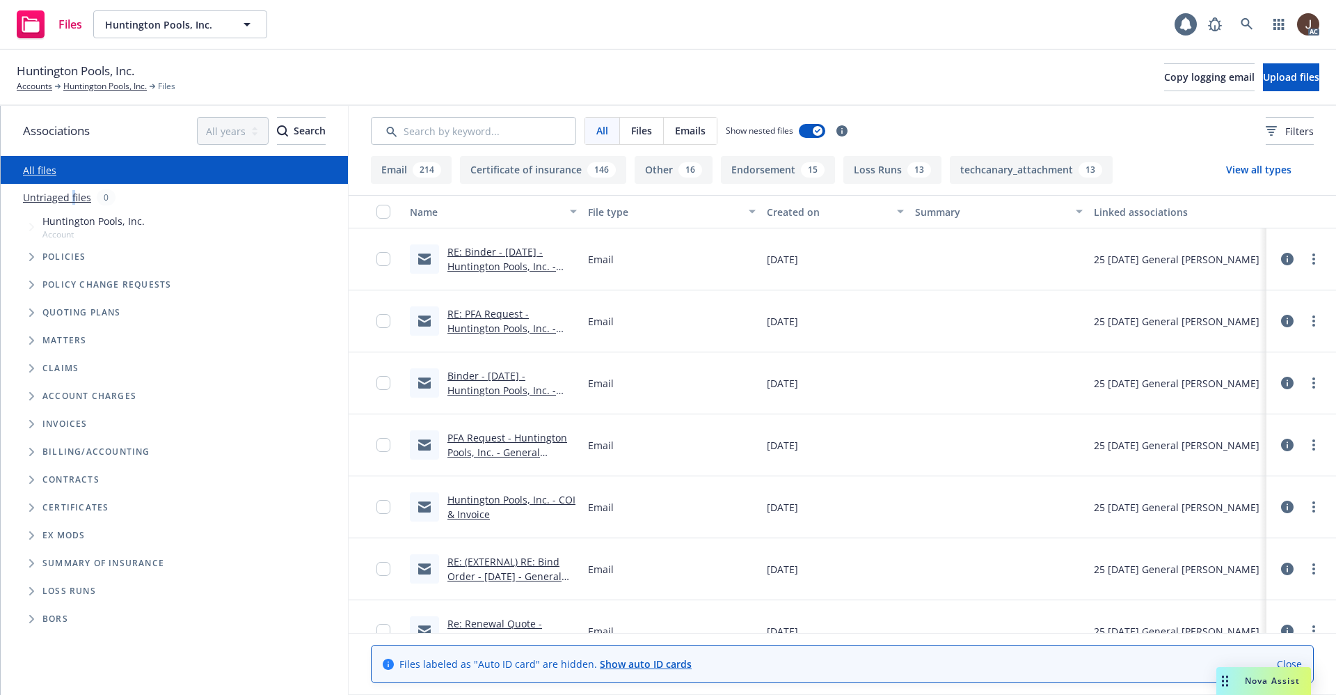
click at [71, 198] on link "Untriaged files" at bounding box center [57, 197] width 68 height 15
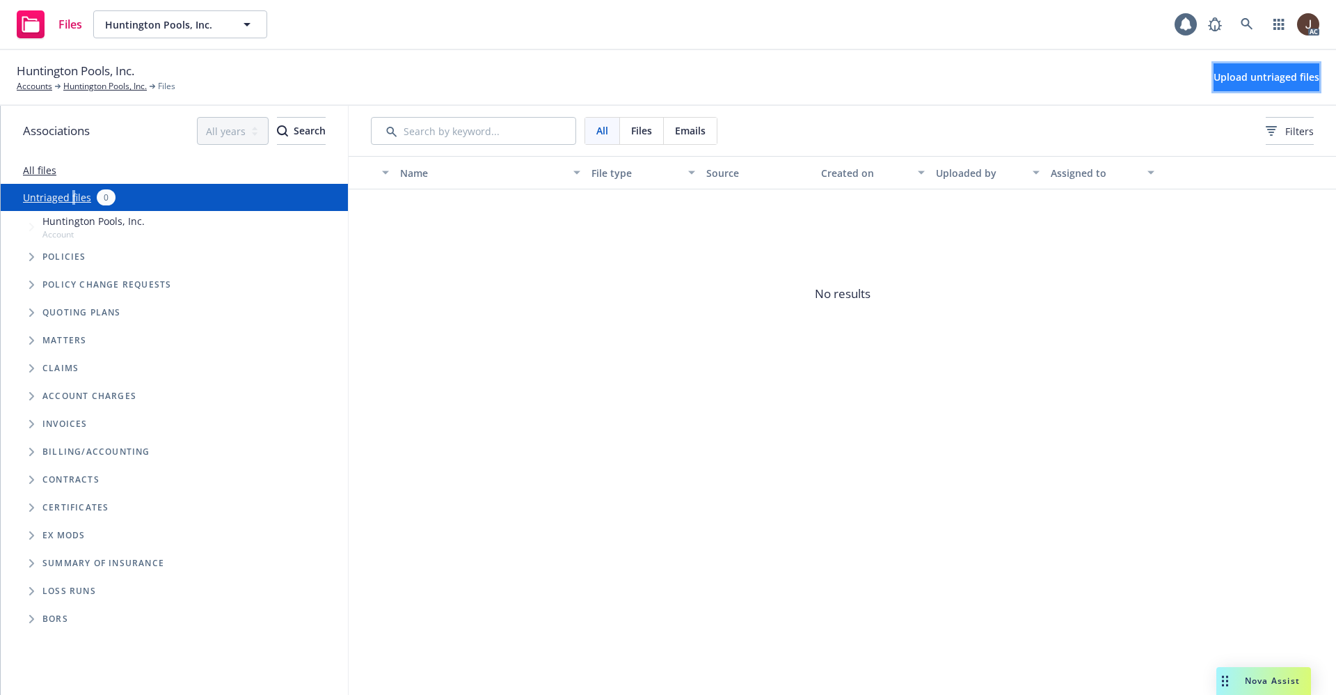
click at [1236, 76] on span "Upload untriaged files" at bounding box center [1267, 76] width 106 height 13
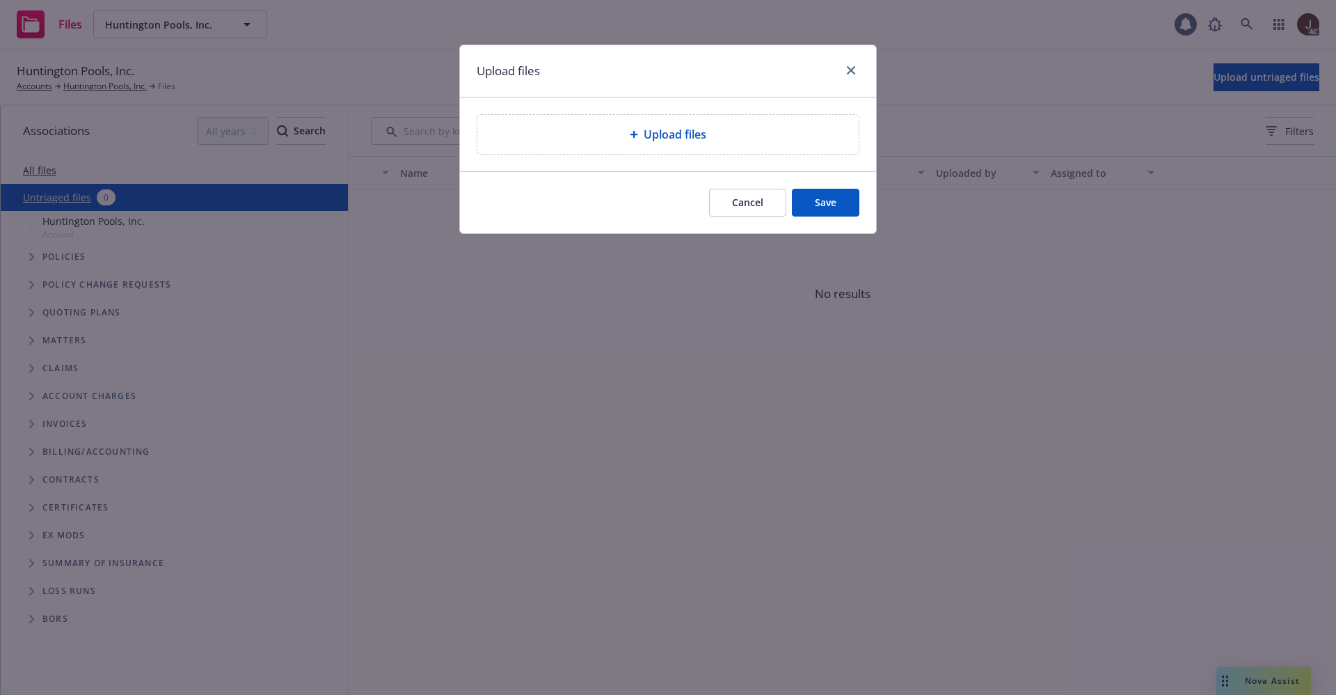
click at [679, 133] on span "Upload files" at bounding box center [675, 134] width 63 height 17
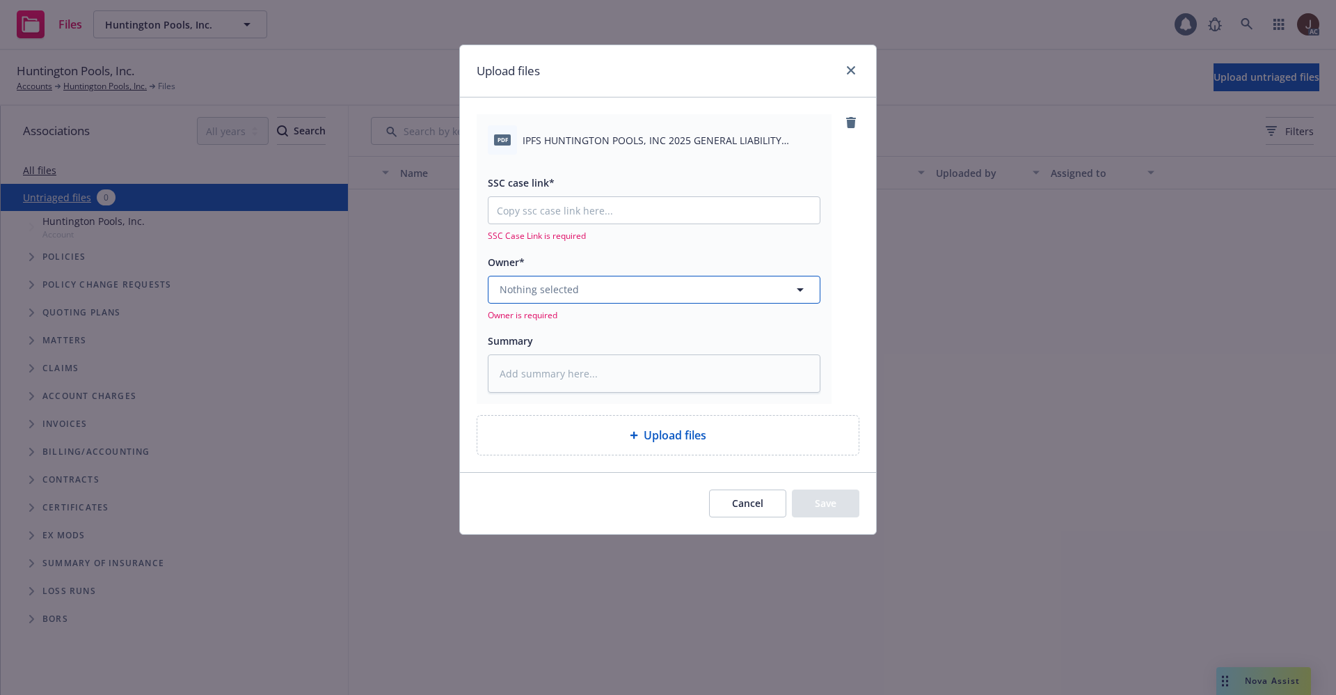
click at [626, 290] on button "Nothing selected" at bounding box center [654, 290] width 333 height 28
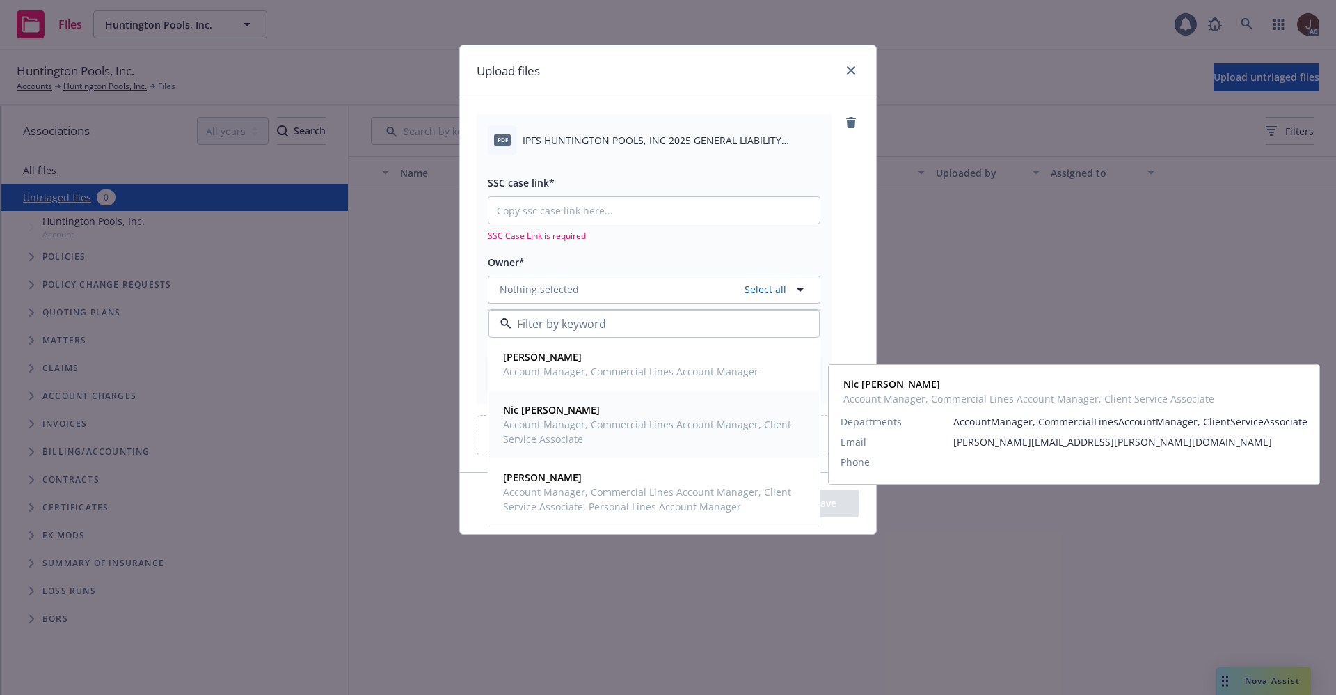
click at [570, 414] on span "Nic [PERSON_NAME]" at bounding box center [652, 409] width 299 height 15
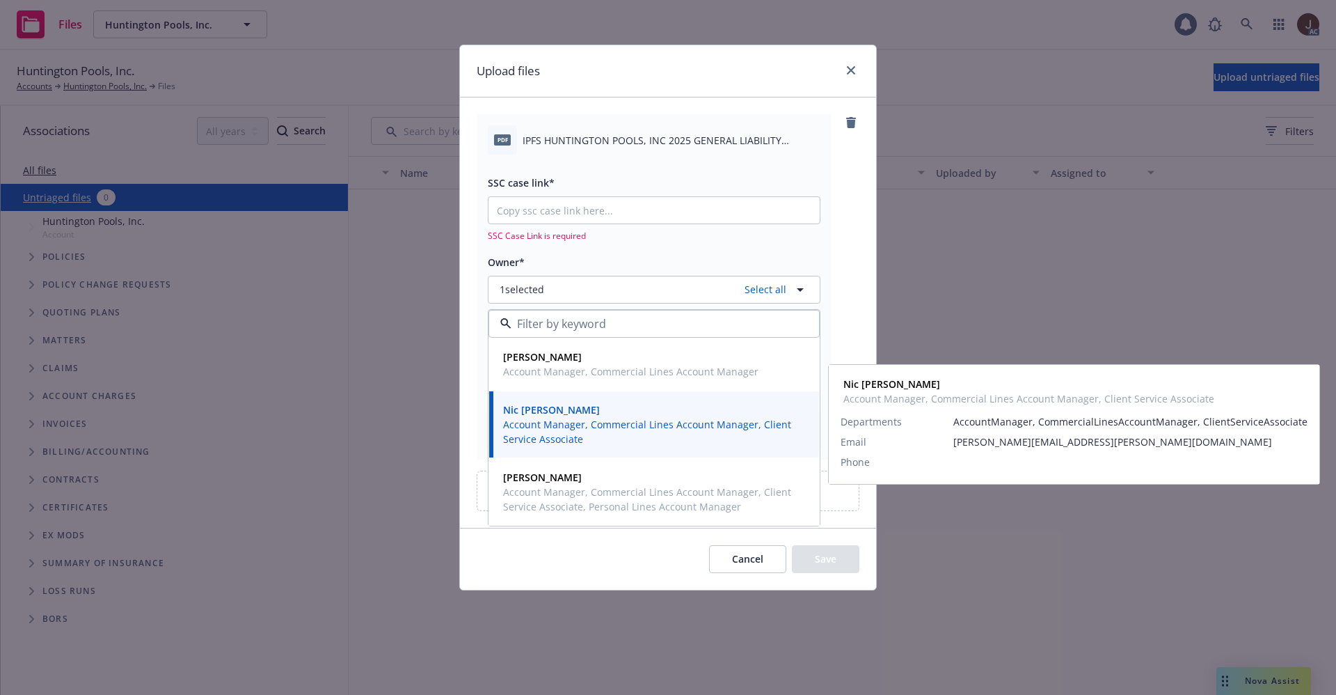
type textarea "x"
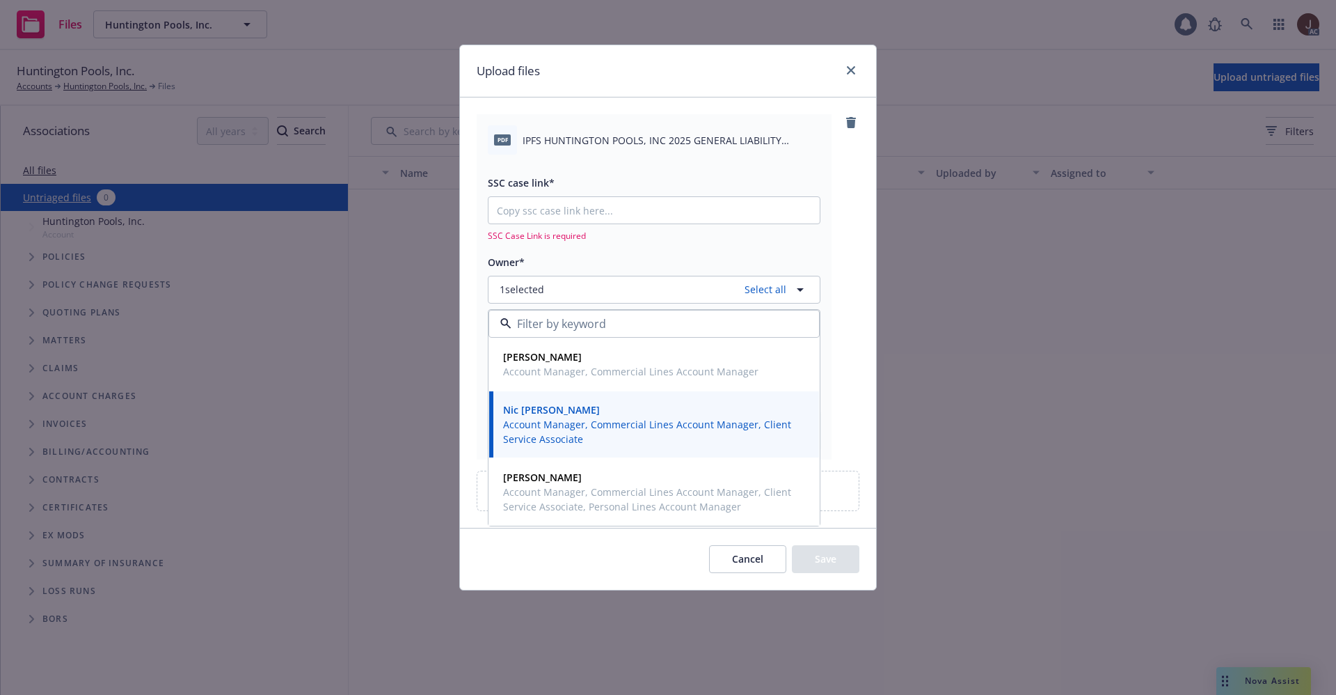
click at [846, 212] on div "pdf IPFS HUNTINGTON POOLS, INC 2025 GENERAL LIABILITY PREMIUM FINANCE AGREEMENT…" at bounding box center [668, 286] width 383 height 344
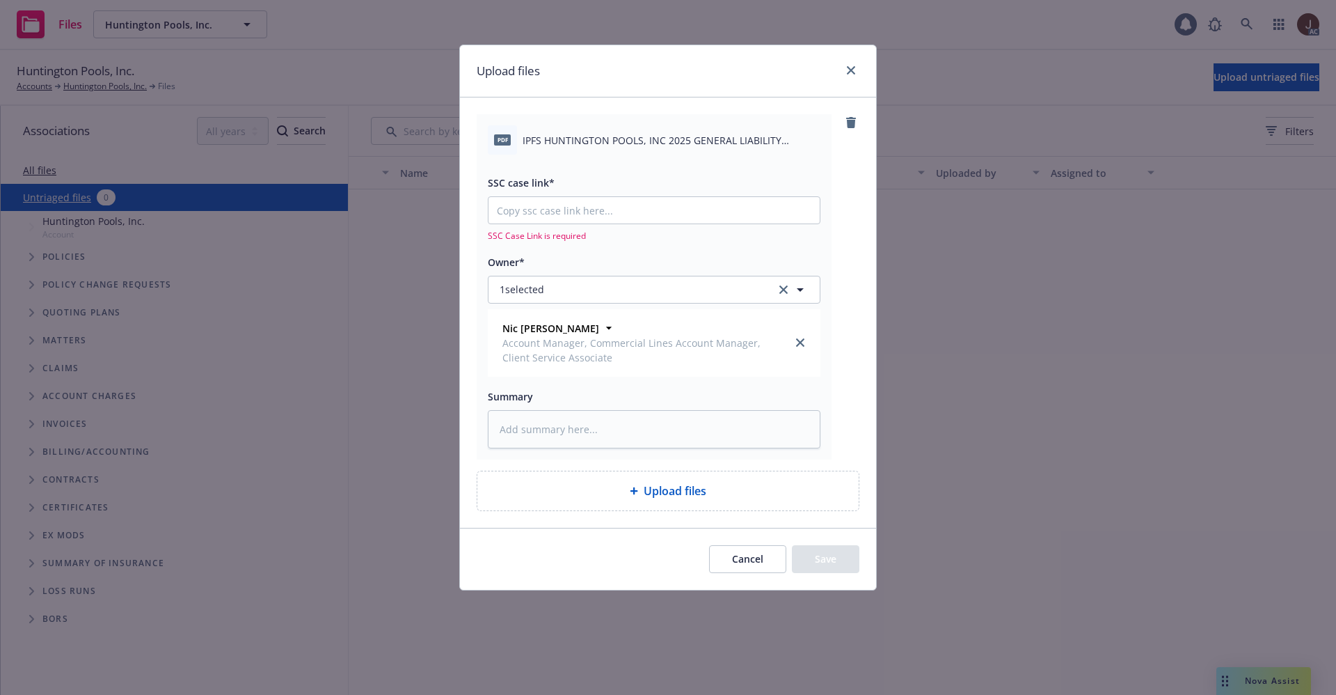
click at [571, 136] on span "IPFS HUNTINGTON POOLS, INC 2025 GENERAL LIABILITY PREMIUM FINANCE AGREEMENT.pdf" at bounding box center [672, 140] width 298 height 15
copy div "IPFS HUNTINGTON POOLS, INC 2025 GENERAL LIABILITY PREMIUM FINANCE AGREEMENT.pdf"
click at [562, 429] on textarea at bounding box center [654, 429] width 333 height 38
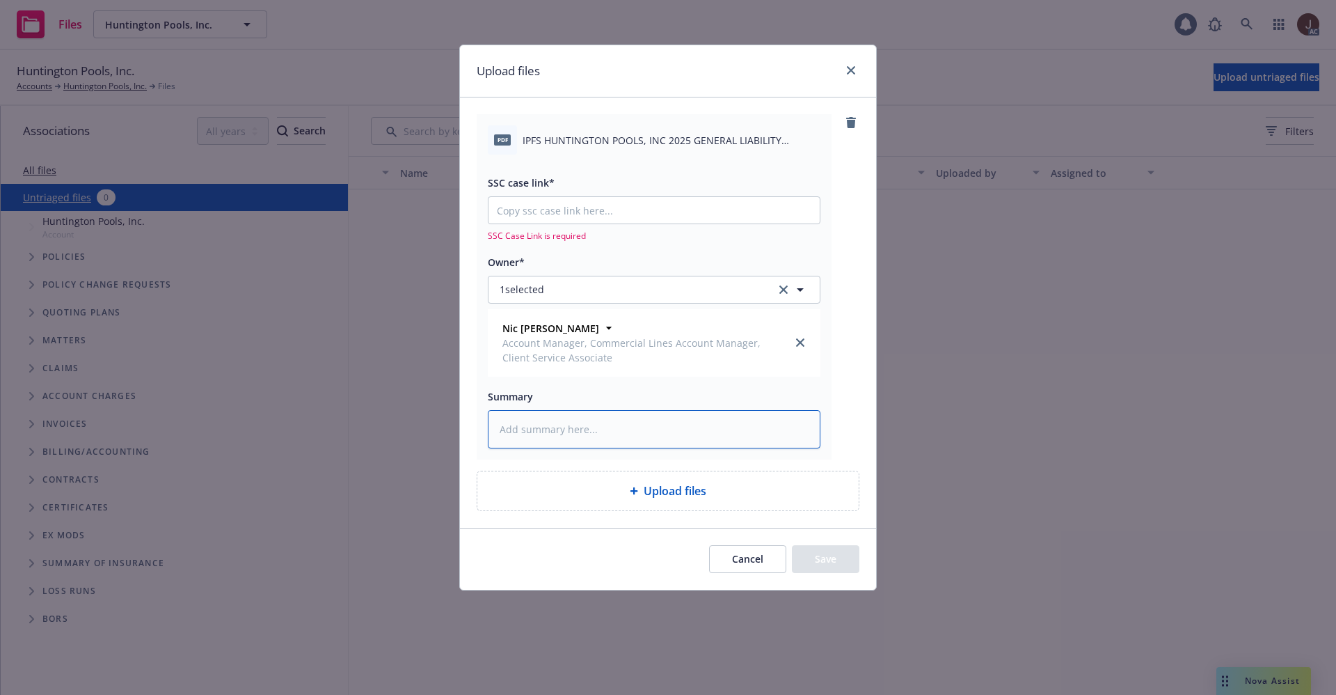
paste textarea "IPFS HUNTINGTON POOLS, INC 2025 GENERAL LIABILITY PREMIUM FINANCE AGREEMENT.pdf"
type textarea "IPFS HUNTINGTON POOLS, INC 2025 GENERAL LIABILITY PREMIUM FINANCE AGREEMENT.pdf"
type textarea "x"
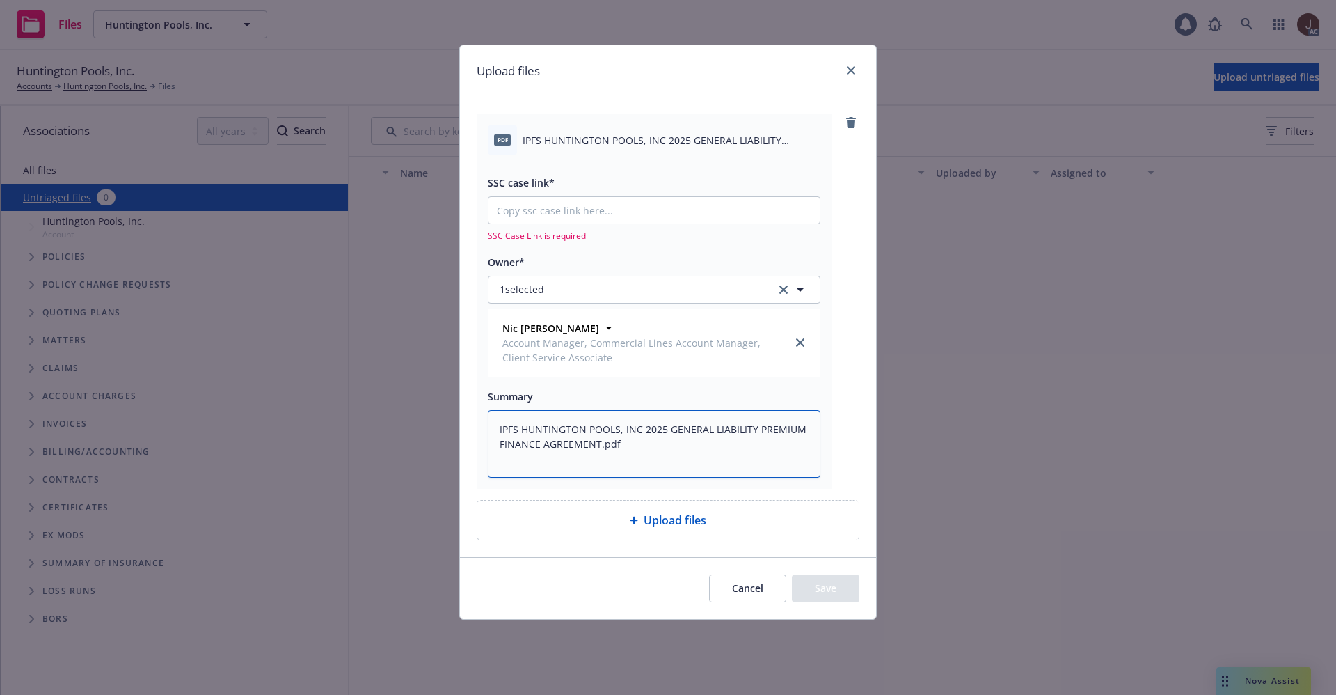
type textarea "IPFS HUNTINGTON POOLS, INC 2025 GENERAL LIABILITY PREMIUM FINANCE AGREEMENT.pdf"
click at [841, 367] on div "pdf IPFS HUNTINGTON POOLS, INC 2025 GENERAL LIABILITY PREMIUM FINANCE AGREEMENT…" at bounding box center [668, 301] width 383 height 374
type textarea "x"
click at [564, 209] on input "SSC case link*" at bounding box center [654, 210] width 331 height 26
paste input "https://newfront-ssc.lightning.force.com/lightning/r/Case/500Vz00000TRSHLIA5/vi…"
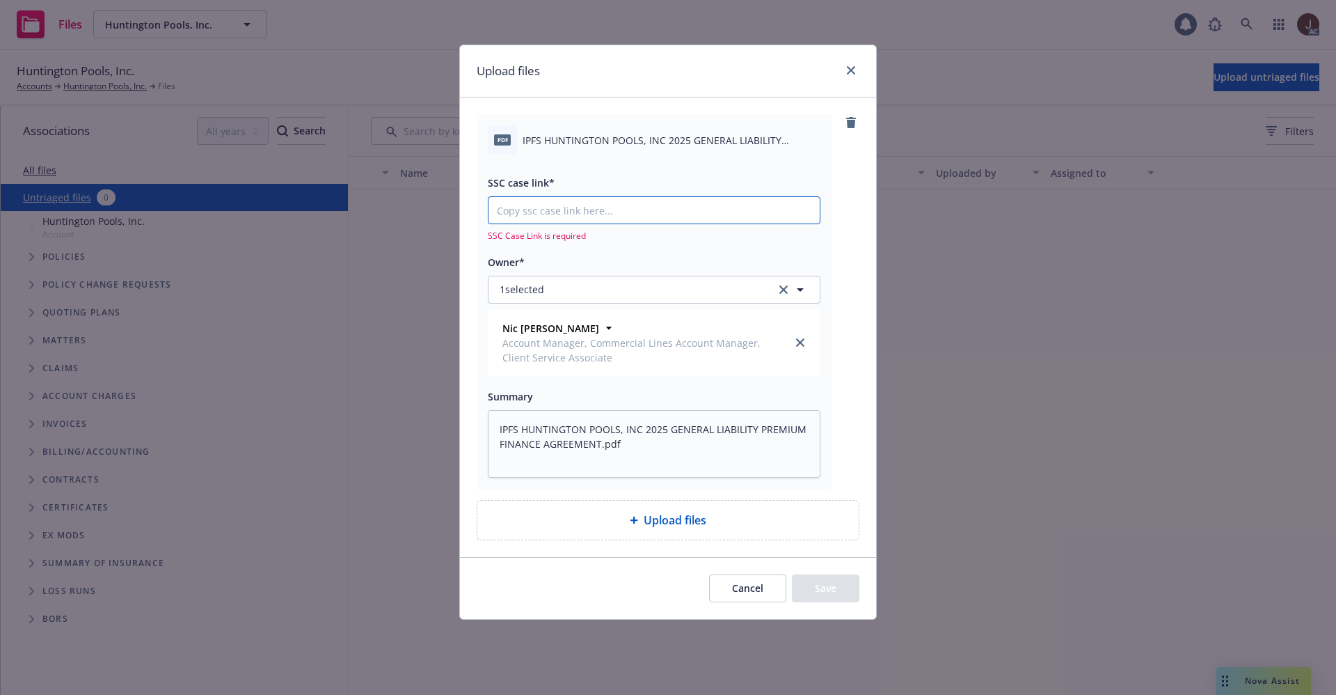
type input "https://newfront-ssc.lightning.force.com/lightning/r/Case/500Vz00000TRSHLIA5/vi…"
type textarea "x"
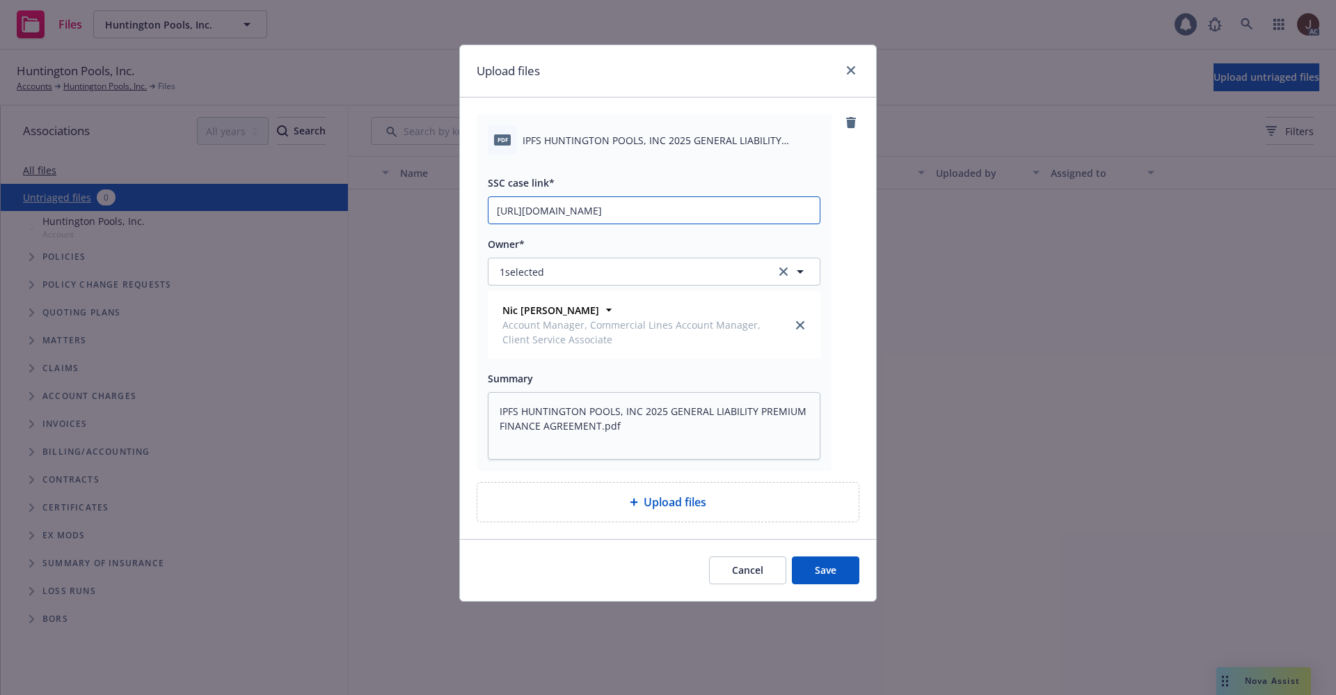
scroll to position [0, 69]
type input "https://newfront-ssc.lightning.force.com/lightning/r/Case/500Vz00000TRSHLIA5/vi…"
click at [850, 220] on div "pdf IPFS HUNTINGTON POOLS, INC 2025 GENERAL LIABILITY PREMIUM FINANCE AGREEMENT…" at bounding box center [668, 292] width 383 height 356
click at [825, 571] on button "Save" at bounding box center [826, 570] width 68 height 28
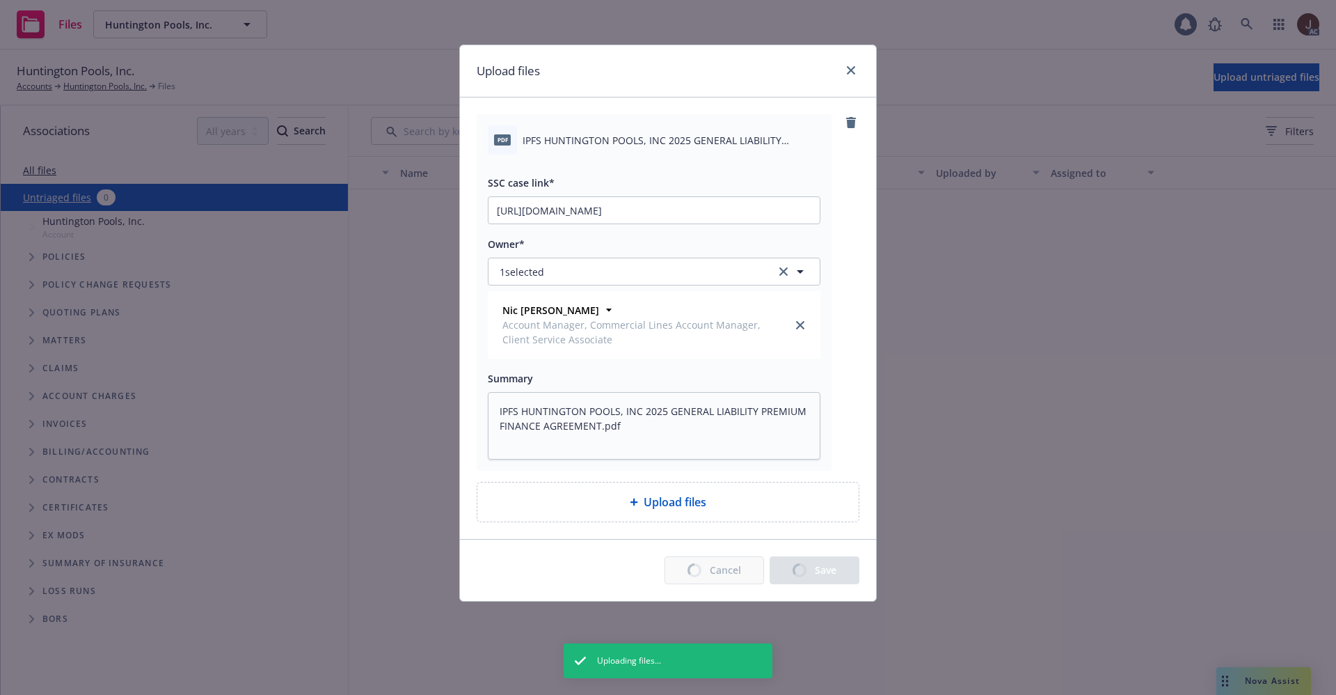
type textarea "x"
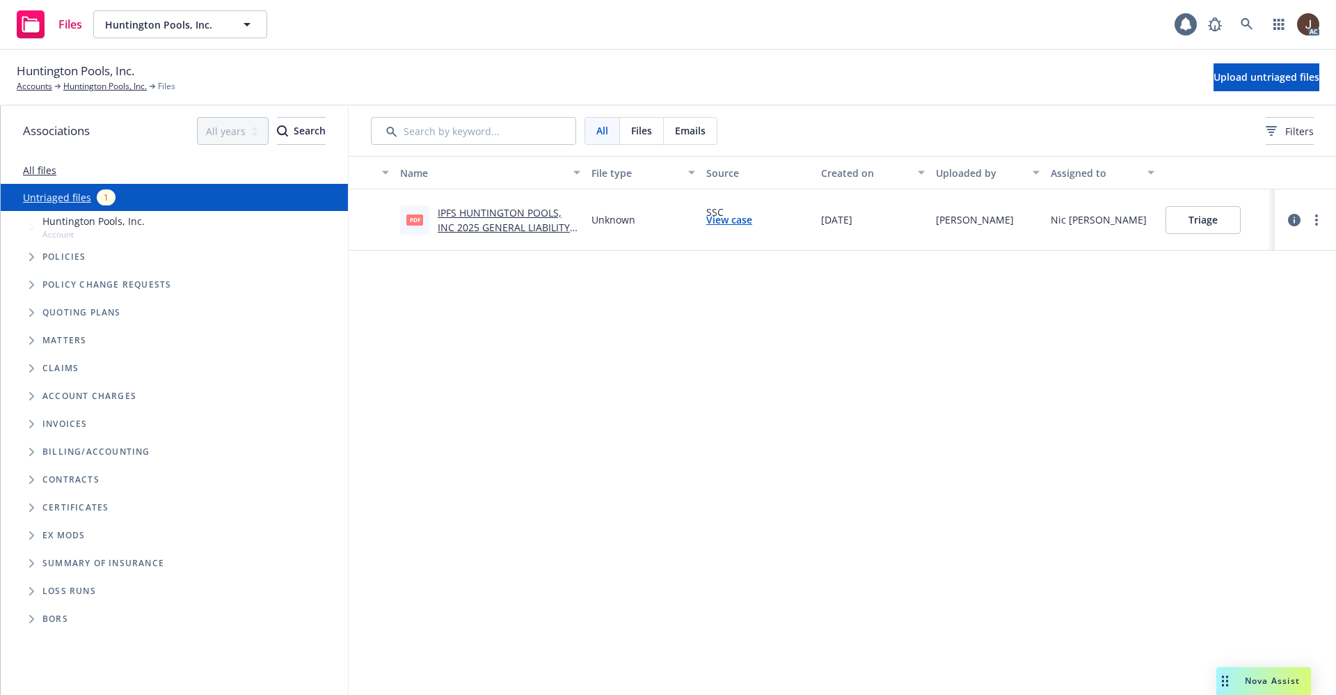
click at [541, 38] on div "Files Huntington Pools, Inc. Huntington Pools, Inc. 1 AC" at bounding box center [668, 25] width 1336 height 50
click at [1232, 15] on div "AC" at bounding box center [1260, 24] width 118 height 28
click at [1244, 15] on link at bounding box center [1247, 24] width 28 height 28
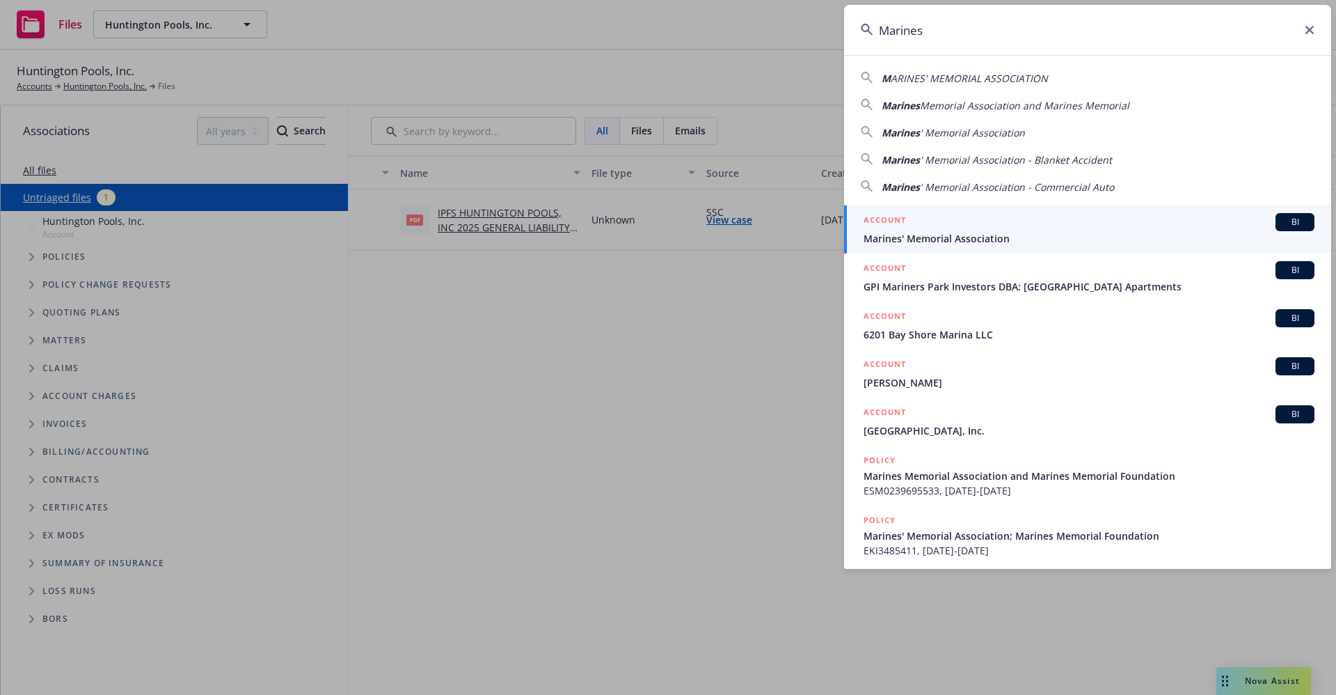
type input "Marines"
click at [976, 247] on link "ACCOUNT BI Marines' Memorial Association" at bounding box center [1087, 229] width 487 height 48
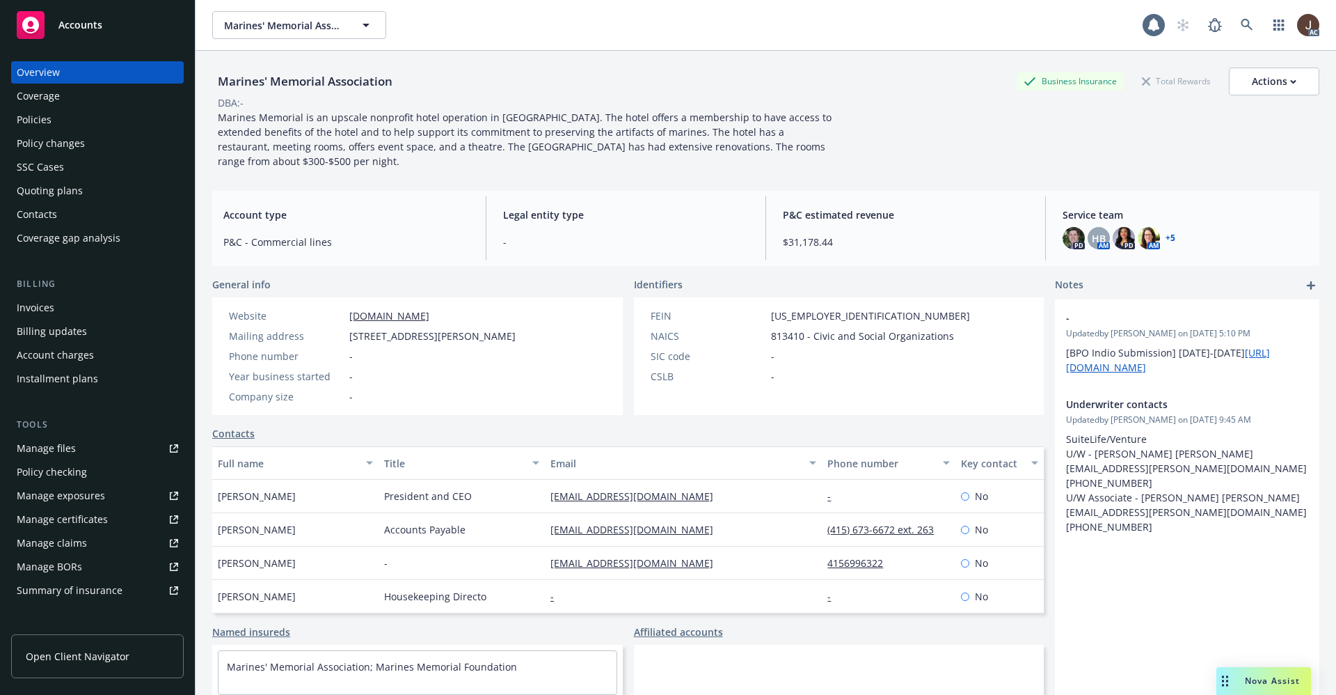
click at [35, 120] on div "Policies" at bounding box center [34, 120] width 35 height 22
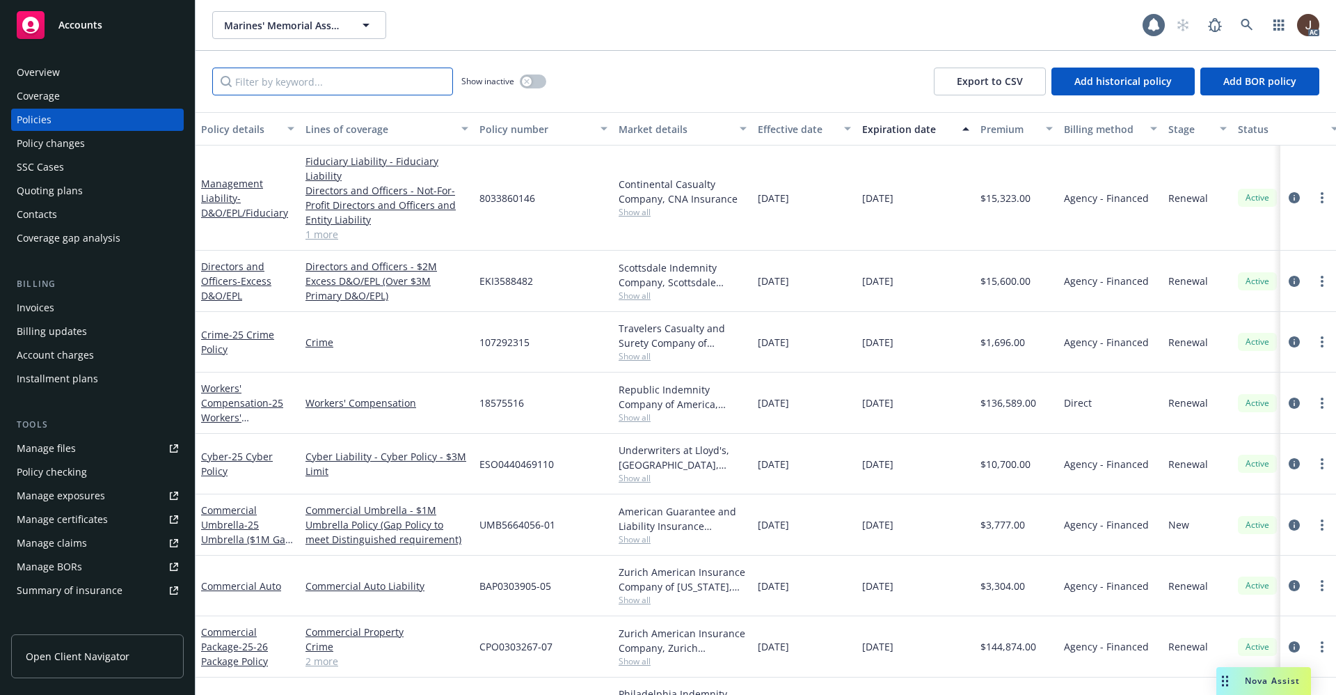
click at [262, 82] on input "Filter by keyword..." at bounding box center [332, 82] width 241 height 28
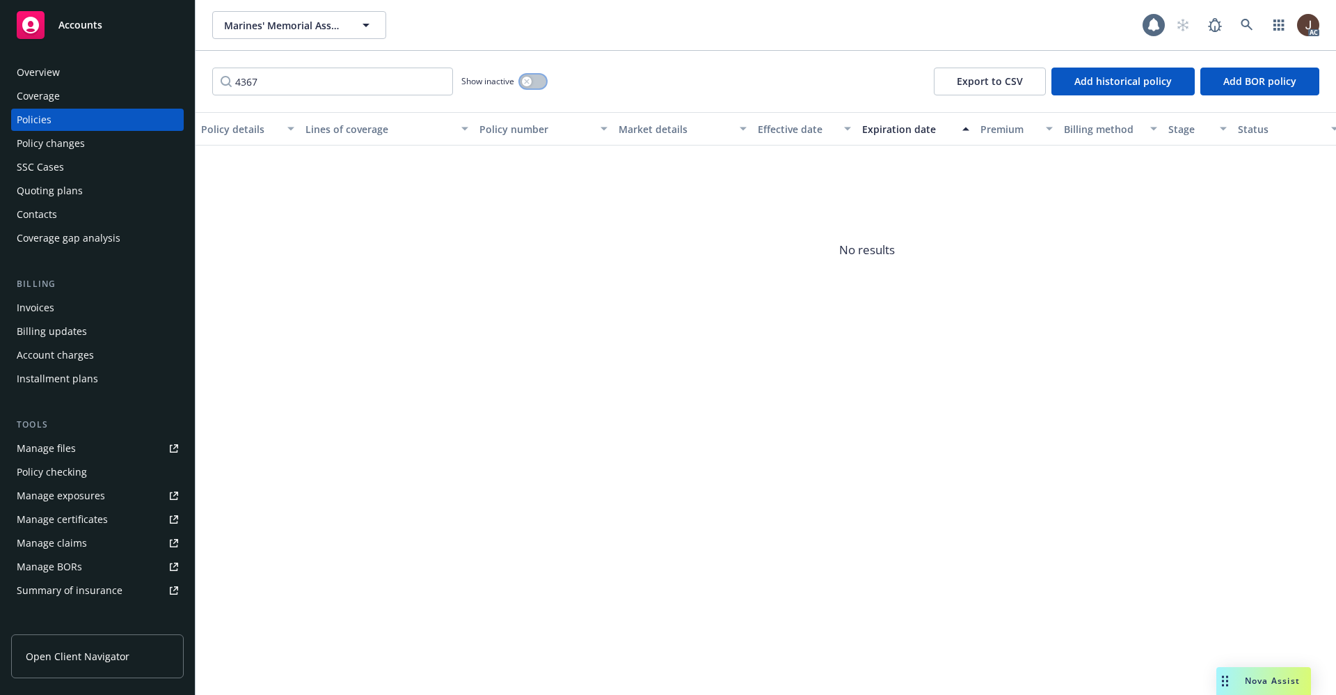
click at [539, 81] on button "button" at bounding box center [533, 81] width 26 height 14
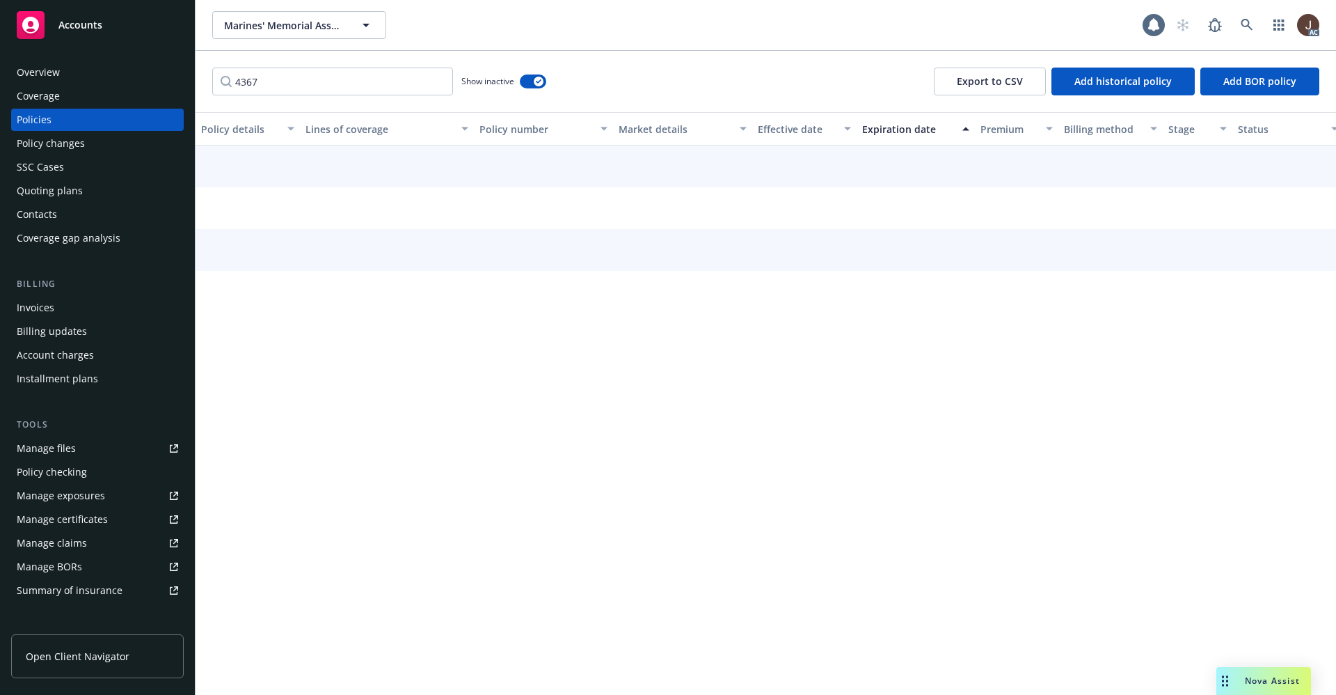
click at [598, 79] on div "4367 Show inactive Export to CSV Add historical policy Add BOR policy" at bounding box center [766, 81] width 1141 height 61
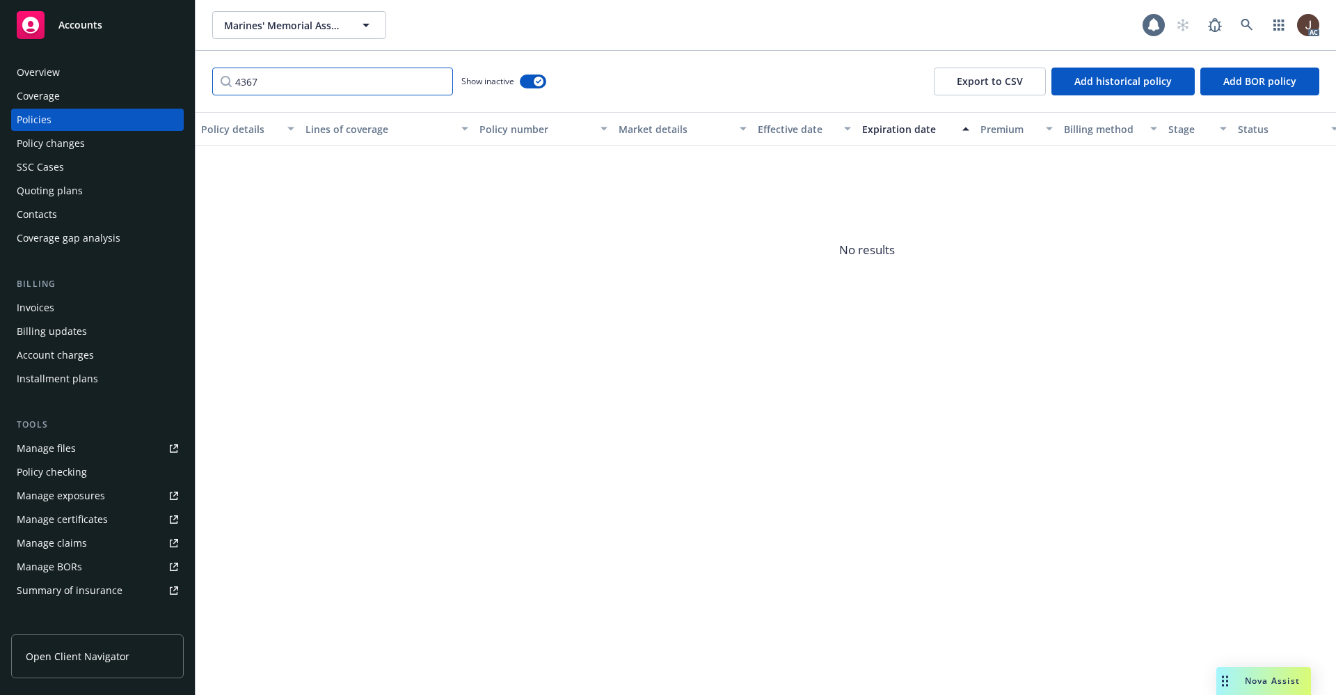
click at [296, 79] on input "4367" at bounding box center [332, 82] width 241 height 28
type input "4"
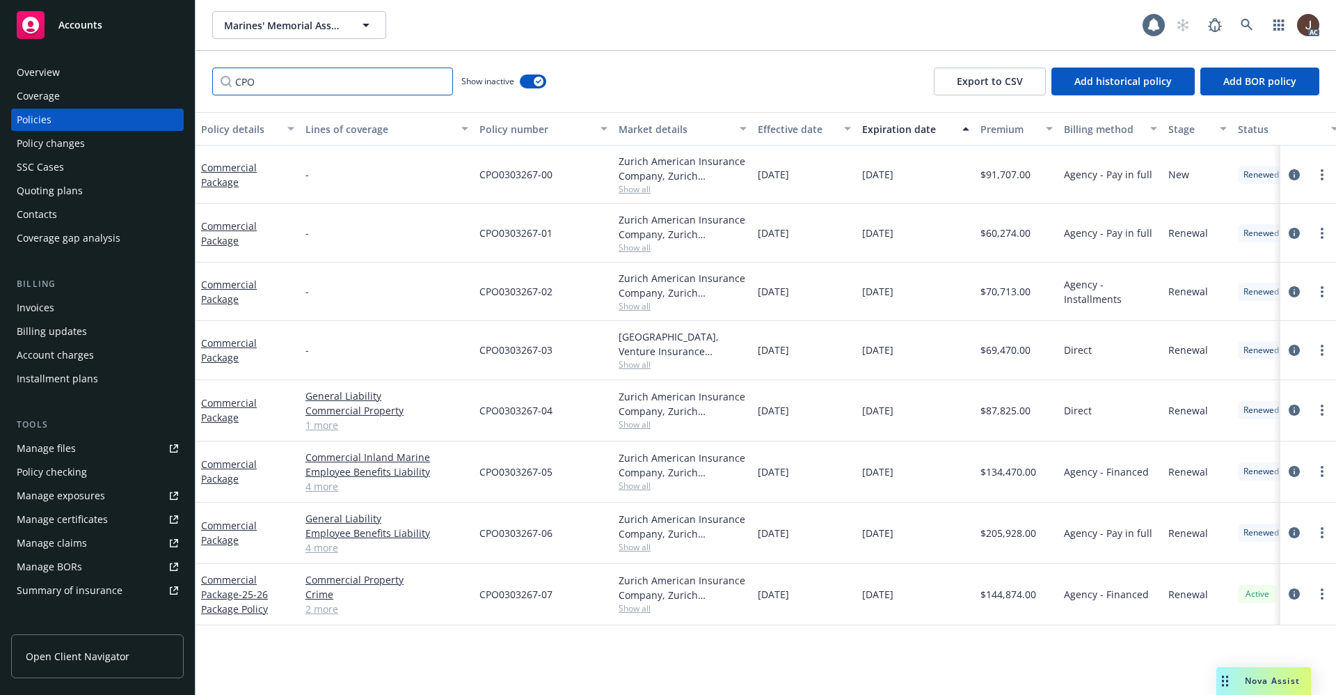
type input "CPO"
click at [39, 74] on div "Overview" at bounding box center [38, 72] width 43 height 22
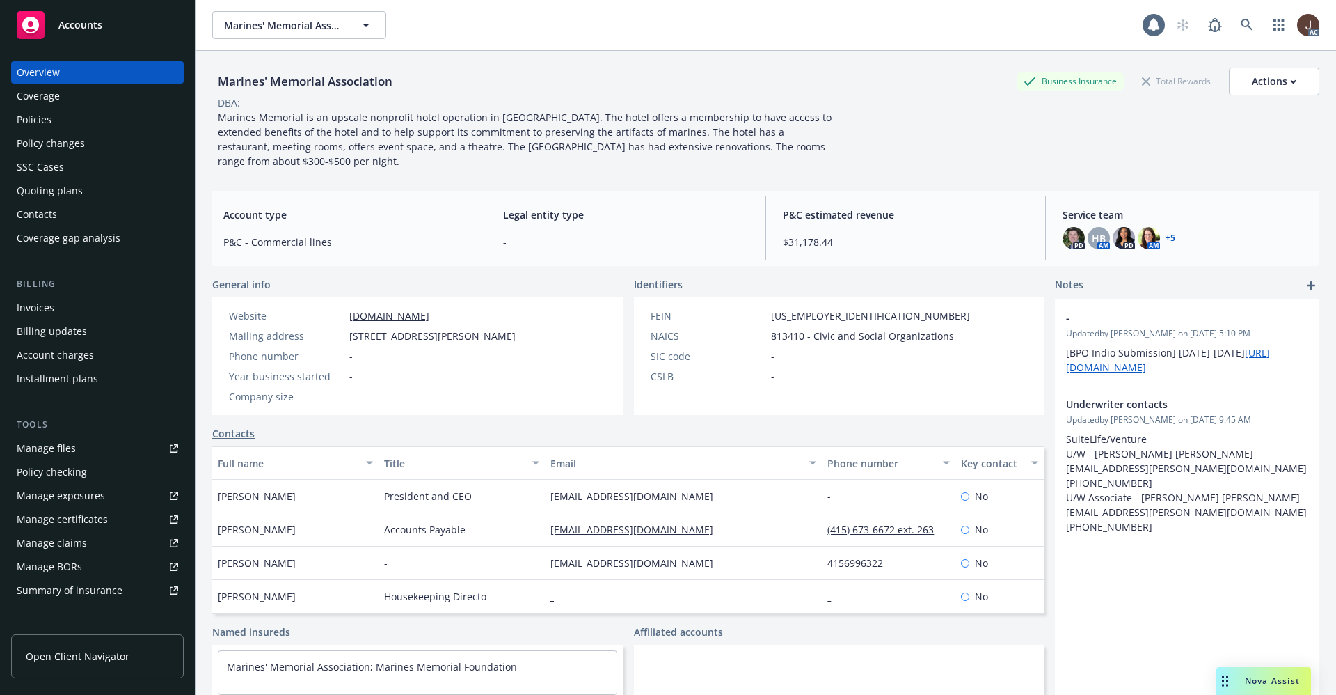
click at [299, 93] on div "Marines' Memorial Association" at bounding box center [305, 82] width 186 height 28
click at [299, 92] on div "Marines' Memorial Association" at bounding box center [305, 82] width 186 height 28
copy div "Marines' Memorial Association"
click at [43, 452] on div "Manage files" at bounding box center [46, 448] width 59 height 22
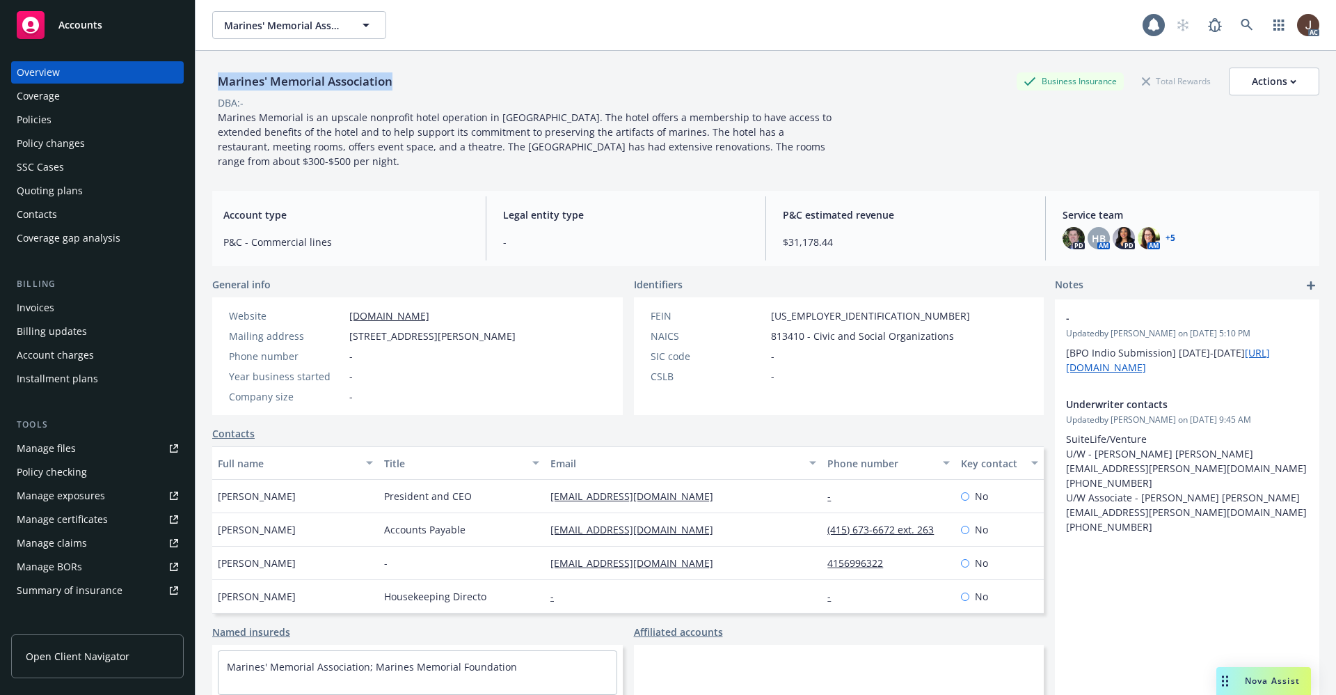
click at [38, 126] on div "Policies" at bounding box center [34, 120] width 35 height 22
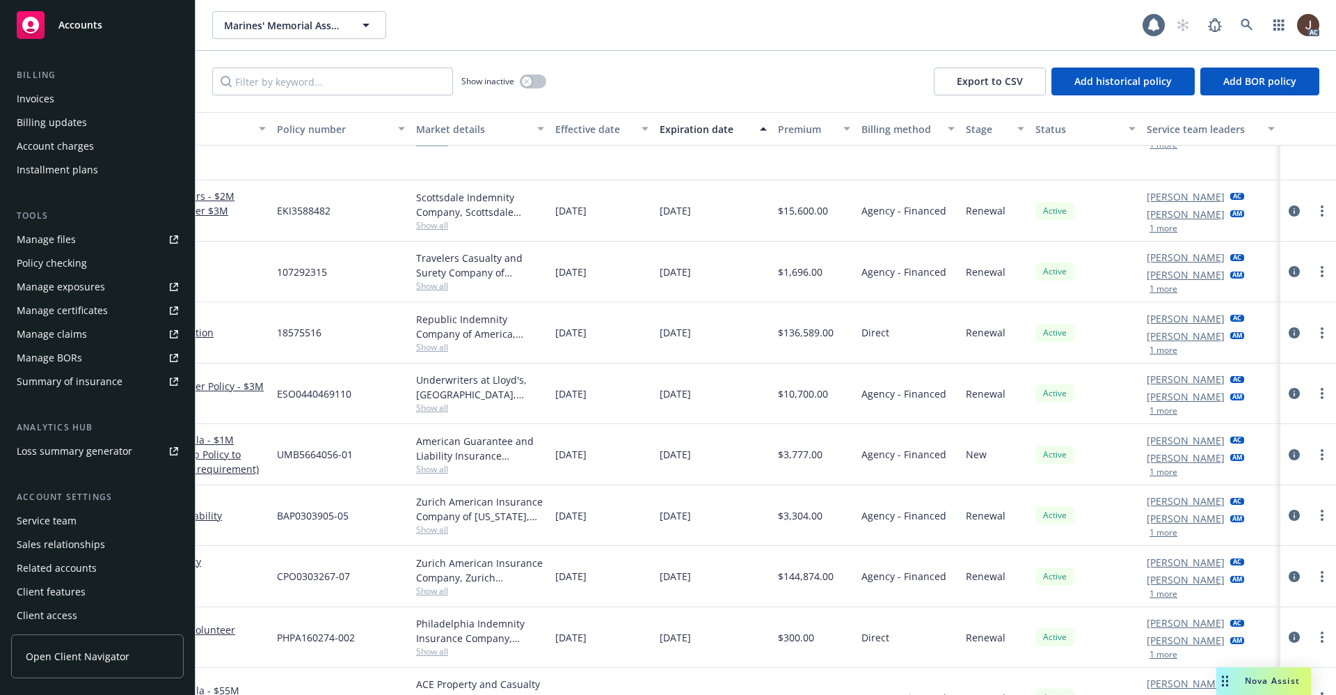
scroll to position [70, 219]
click at [293, 87] on input "Filter by keyword..." at bounding box center [332, 82] width 241 height 28
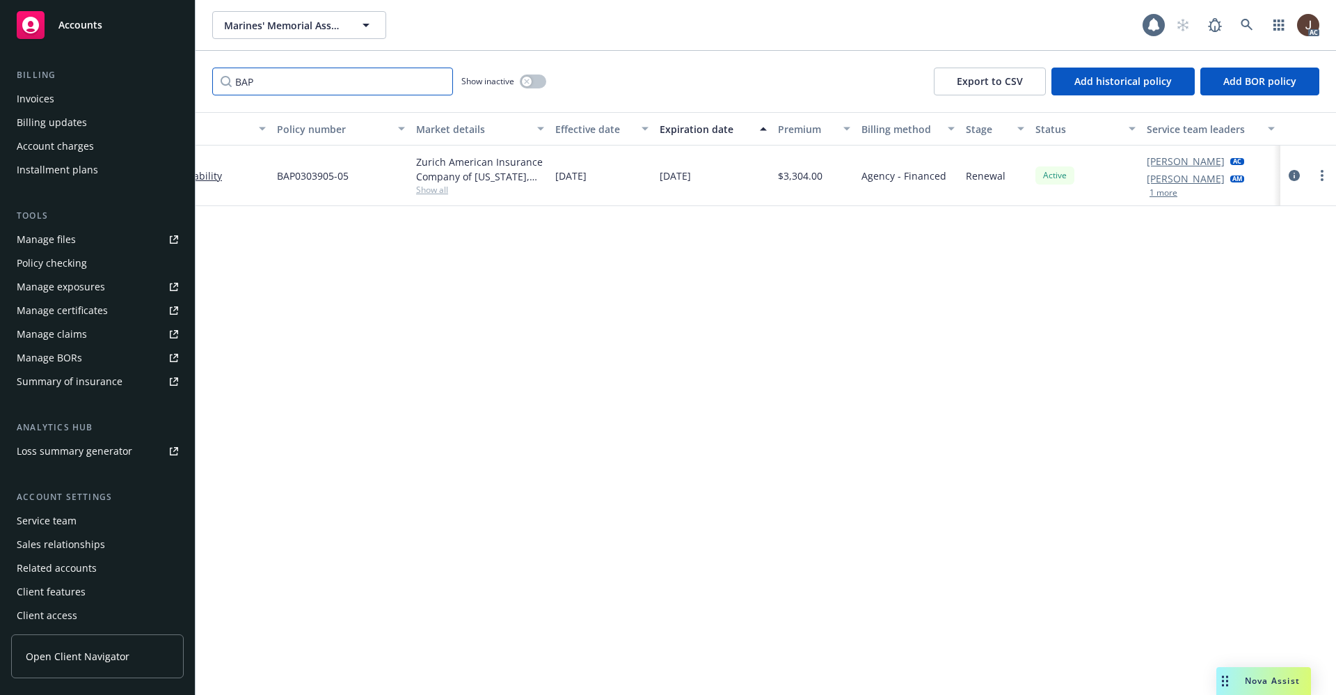
scroll to position [0, 0]
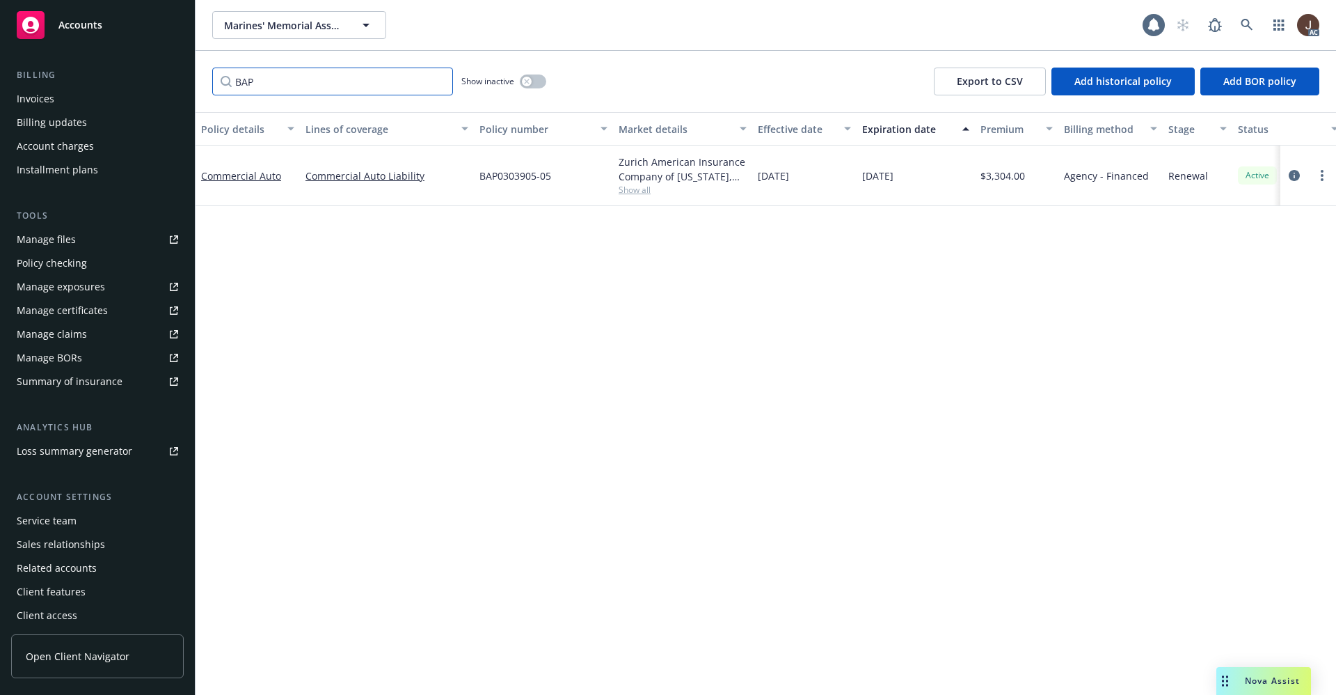
type input "BAP"
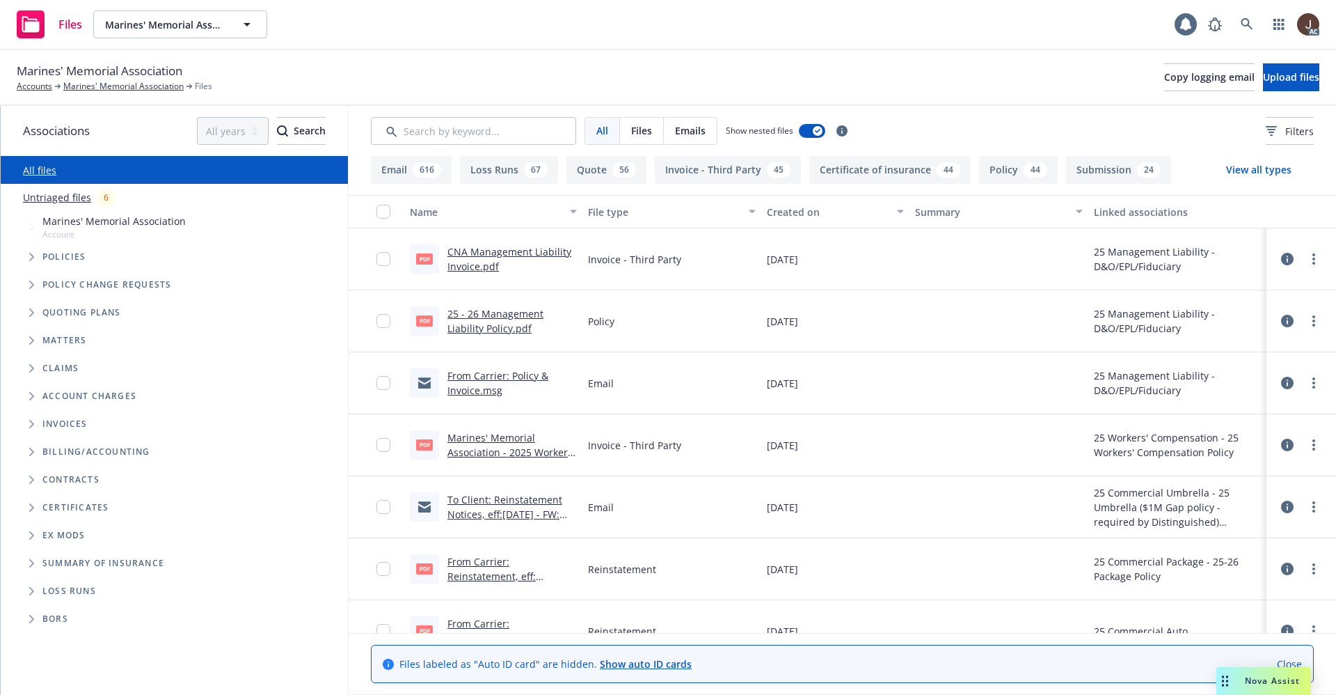
click at [56, 196] on link "Untriaged files" at bounding box center [57, 197] width 68 height 15
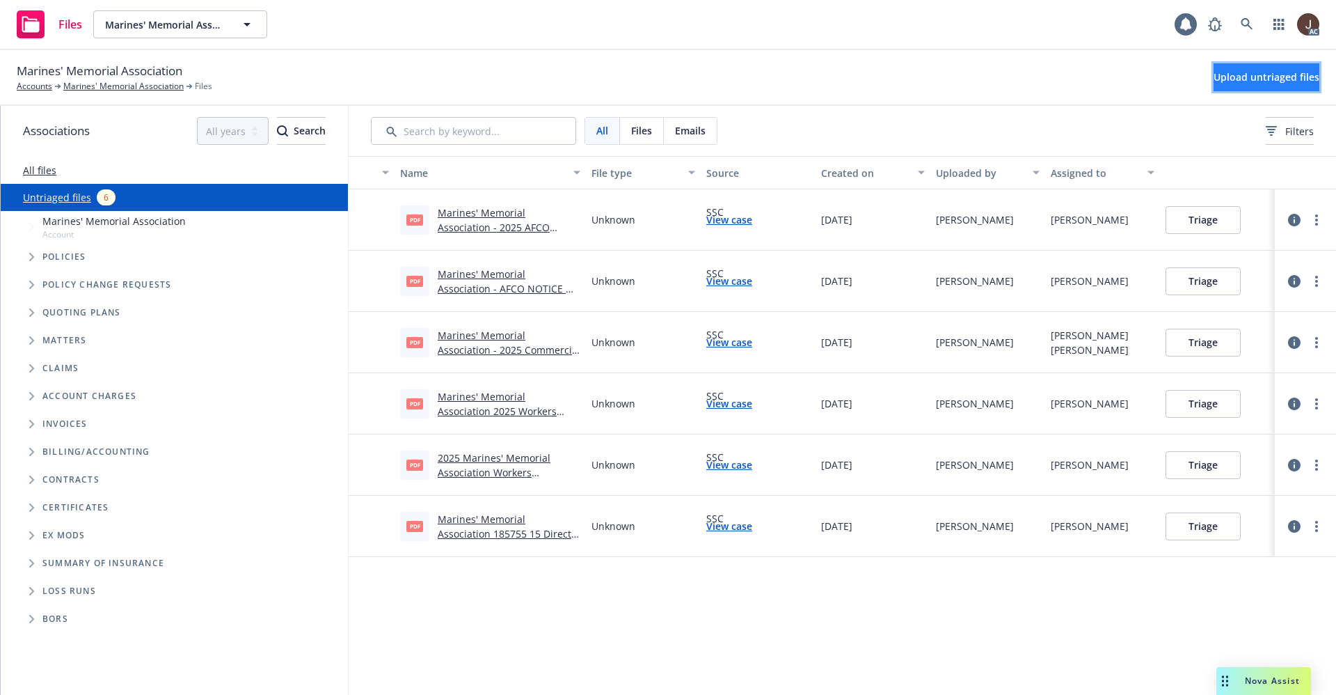
click at [1233, 81] on span "Upload untriaged files" at bounding box center [1267, 76] width 106 height 13
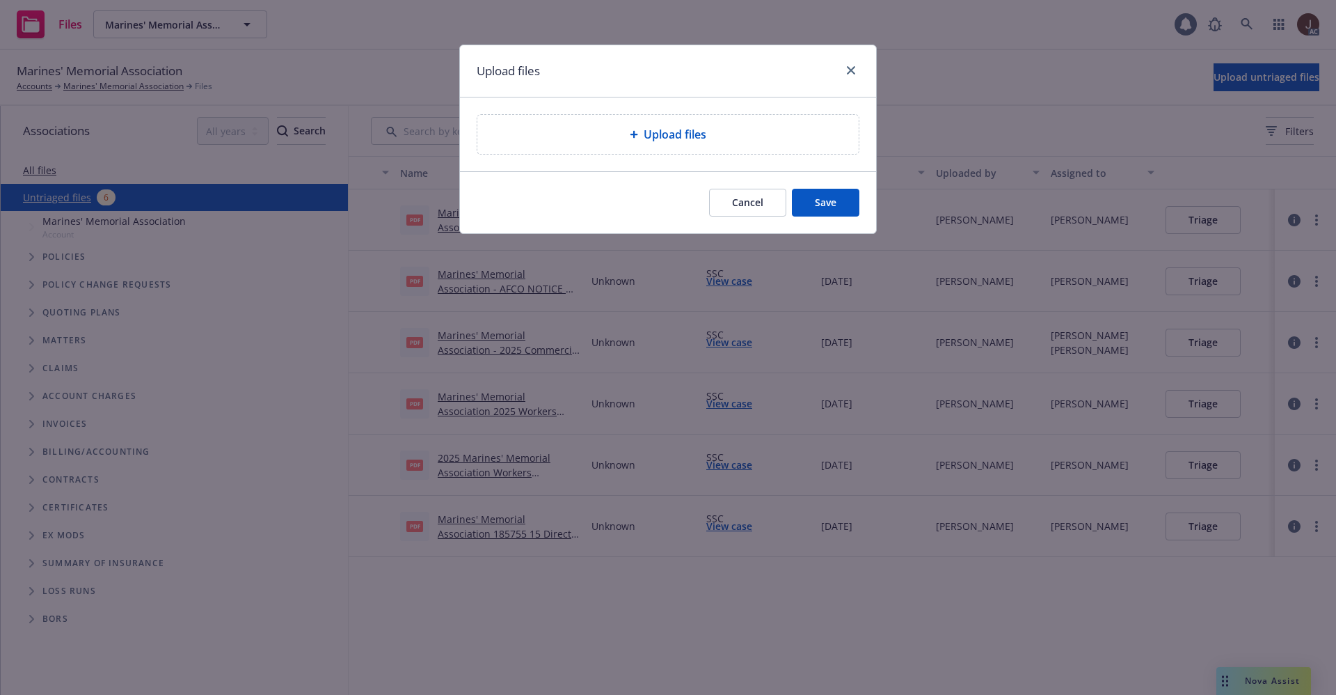
click at [663, 135] on span "Upload files" at bounding box center [675, 134] width 63 height 17
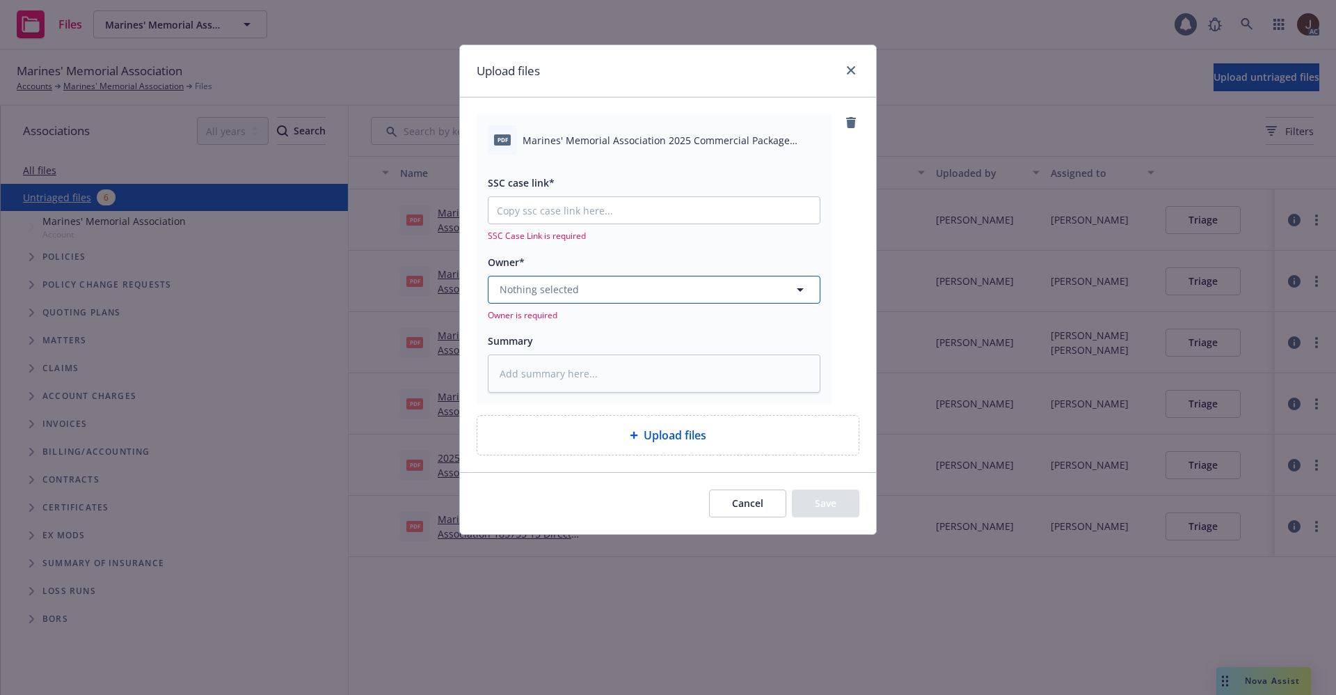
click at [631, 286] on button "Nothing selected" at bounding box center [654, 290] width 333 height 28
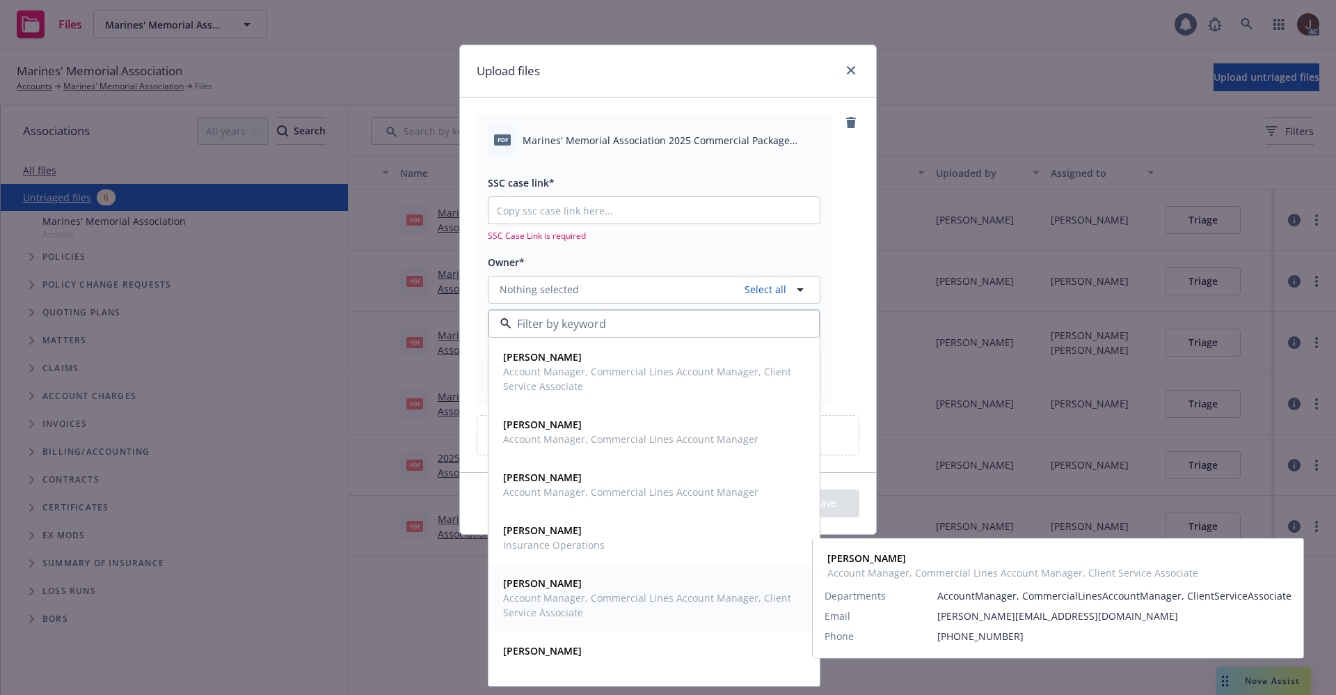
click at [557, 587] on span "Lena West" at bounding box center [652, 583] width 299 height 15
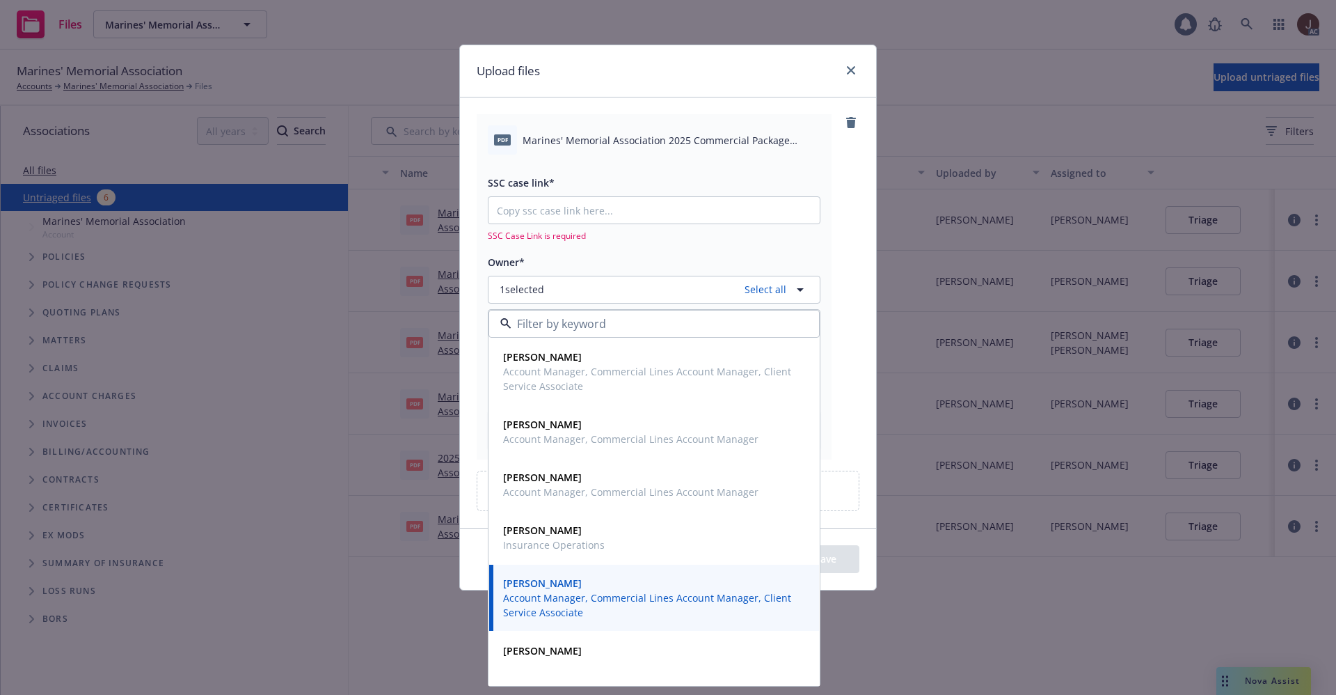
click at [853, 195] on div "pdf Marines' Memorial Association 2025 Commercial Package Reinstatement Eff 10-…" at bounding box center [668, 286] width 383 height 344
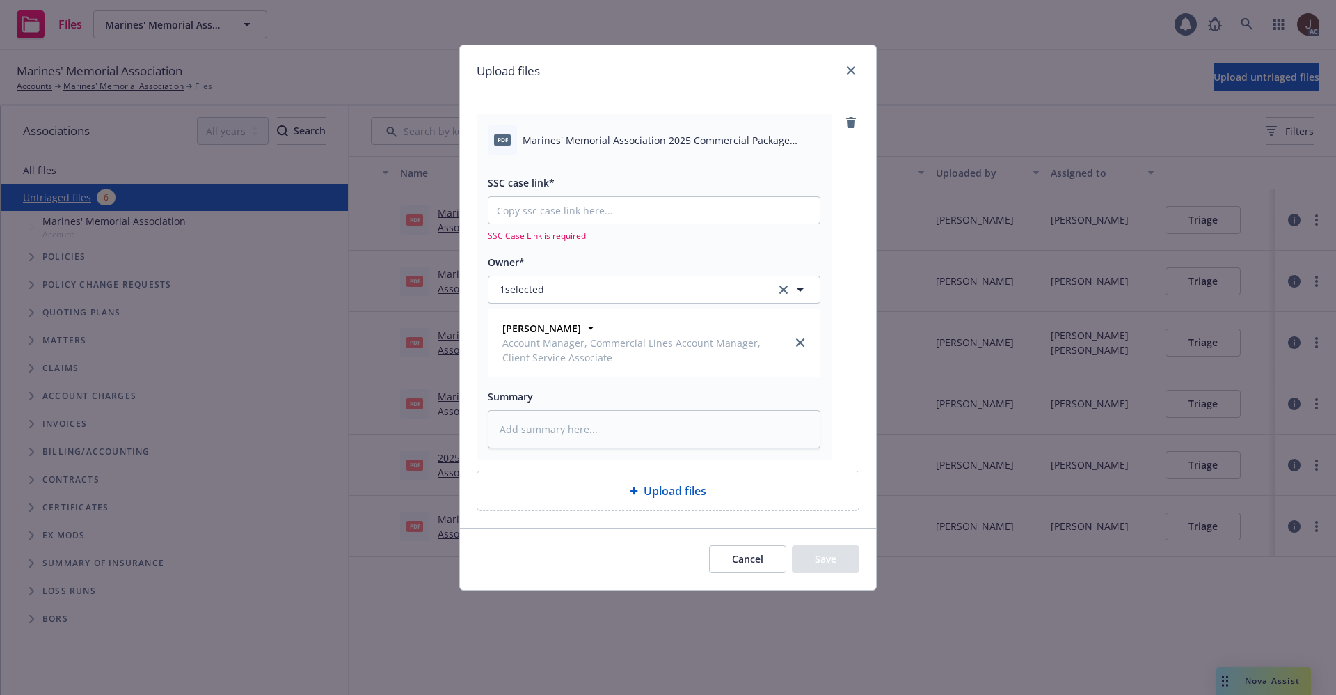
type textarea "x"
click at [557, 136] on span "Marines' Memorial Association 2025 Commercial Package Reinstatement Eff 10-02-2…" at bounding box center [672, 140] width 298 height 15
copy div "Marines' Memorial Association 2025 Commercial Package Reinstatement Eff 10-02-2…"
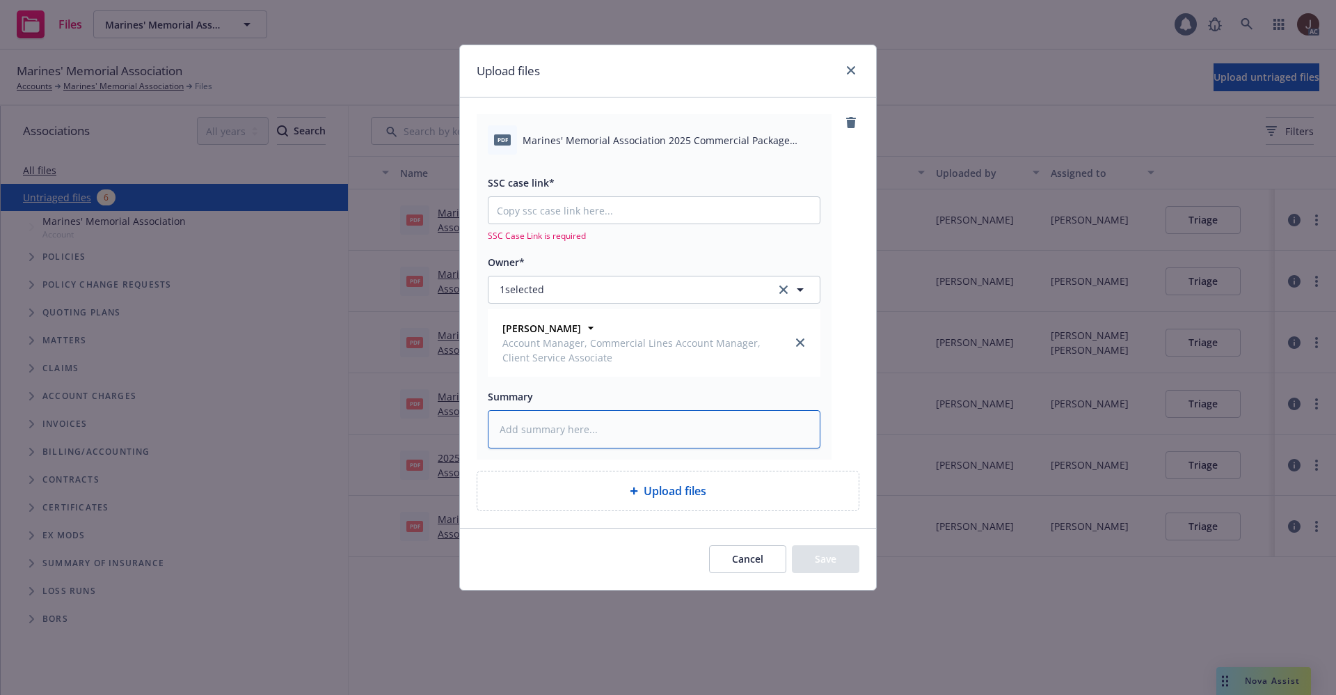
click at [554, 415] on textarea at bounding box center [654, 429] width 333 height 38
paste textarea "Marines' Memorial Association 2025 Commercial Package Reinstatement Eff 10-02-2…"
type textarea "Marines' Memorial Association 2025 Commercial Package Reinstatement Eff 10-02-2…"
type textarea "x"
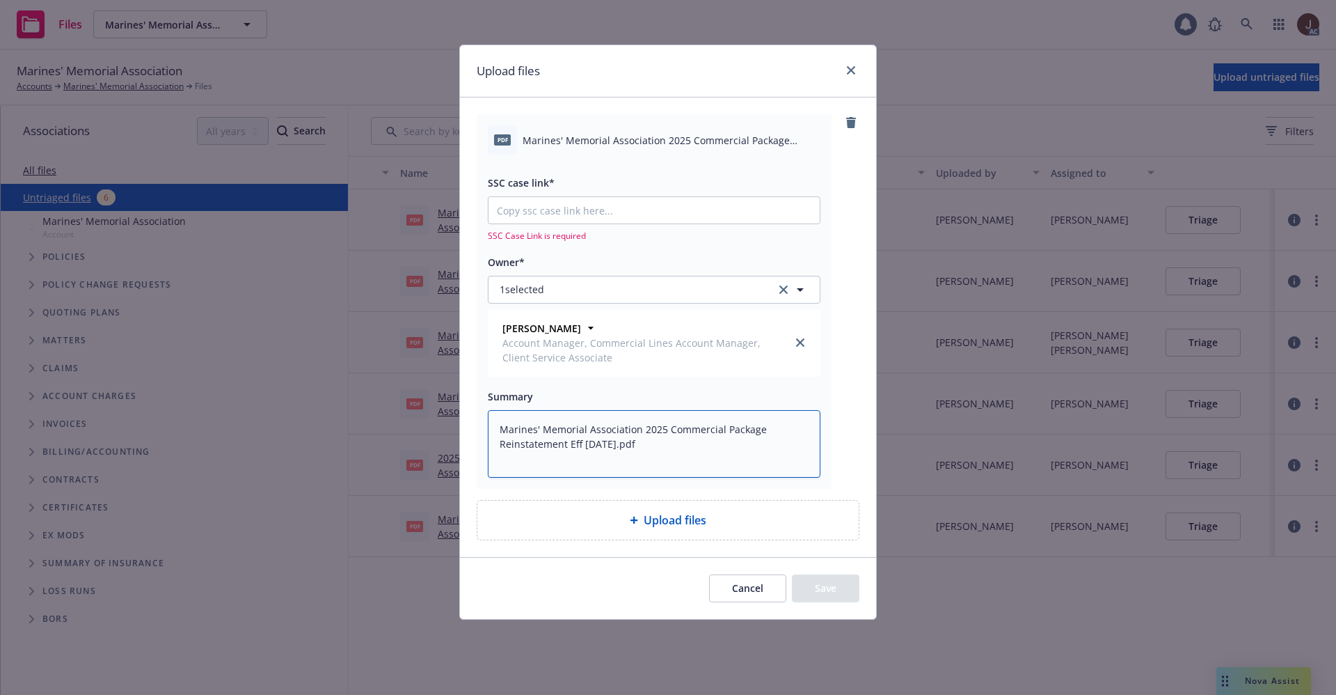
type textarea "Marines' Memorial Association 2025 Commercial Package Reinstatement Eff 10-02-2…"
type textarea "x"
click at [511, 206] on input "SSC case link*" at bounding box center [654, 210] width 331 height 26
paste input "https://newfront-ssc.lightning.force.com/lightning/r/Case/500Vz00000TRwXBIA1/vi…"
type input "https://newfront-ssc.lightning.force.com/lightning/r/Case/500Vz00000TRwXBIA1/vi…"
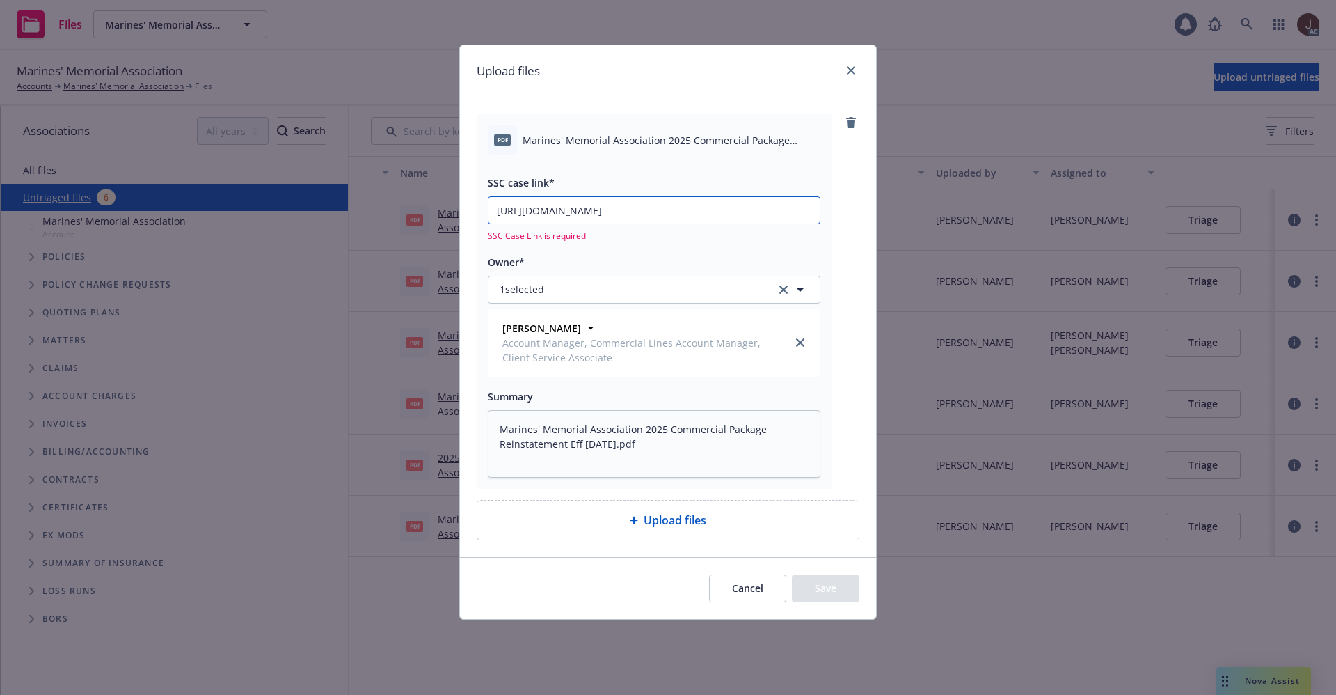
type textarea "x"
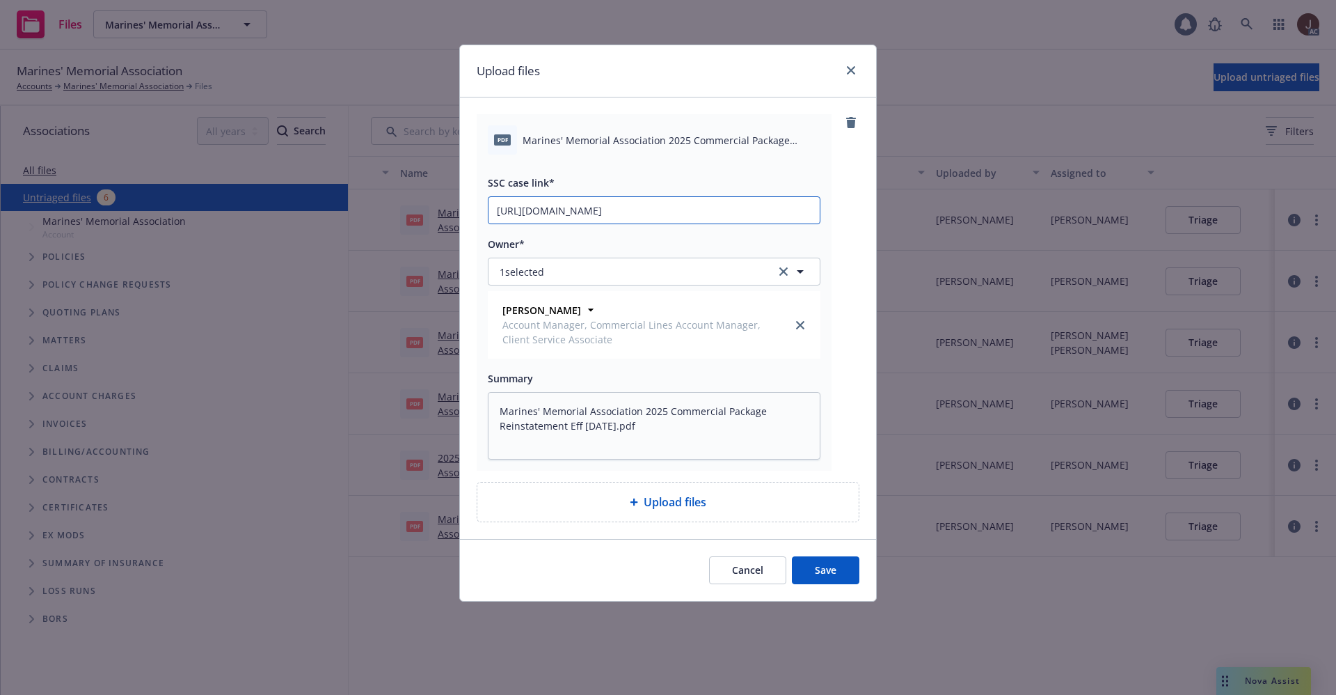
scroll to position [0, 195]
type input "https://newfront-ssc.lightning.force.com/lightning/r/Case/500Vz00000TRwXBIA1/vi…"
click at [863, 234] on div "pdf Marines' Memorial Association 2025 Commercial Package Reinstatement Eff 10-…" at bounding box center [668, 317] width 416 height 441
click at [827, 570] on button "Save" at bounding box center [826, 570] width 68 height 28
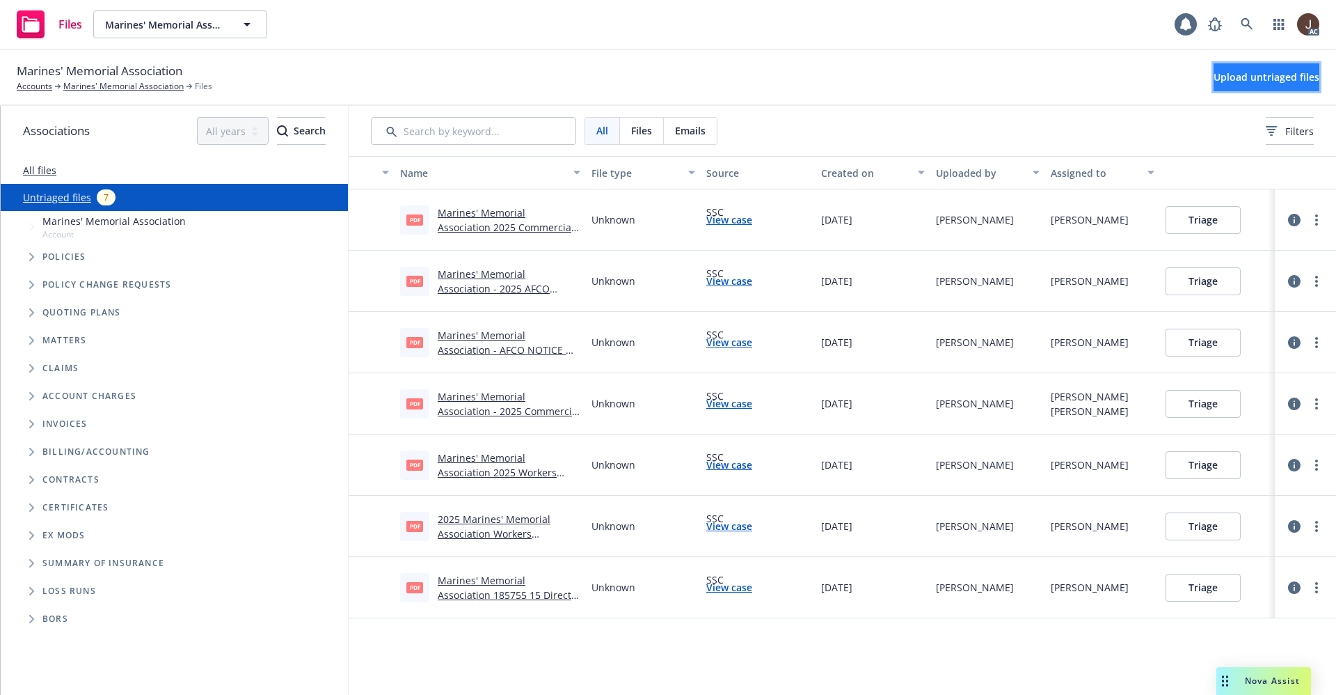
click at [1260, 81] on span "Upload untriaged files" at bounding box center [1267, 76] width 106 height 13
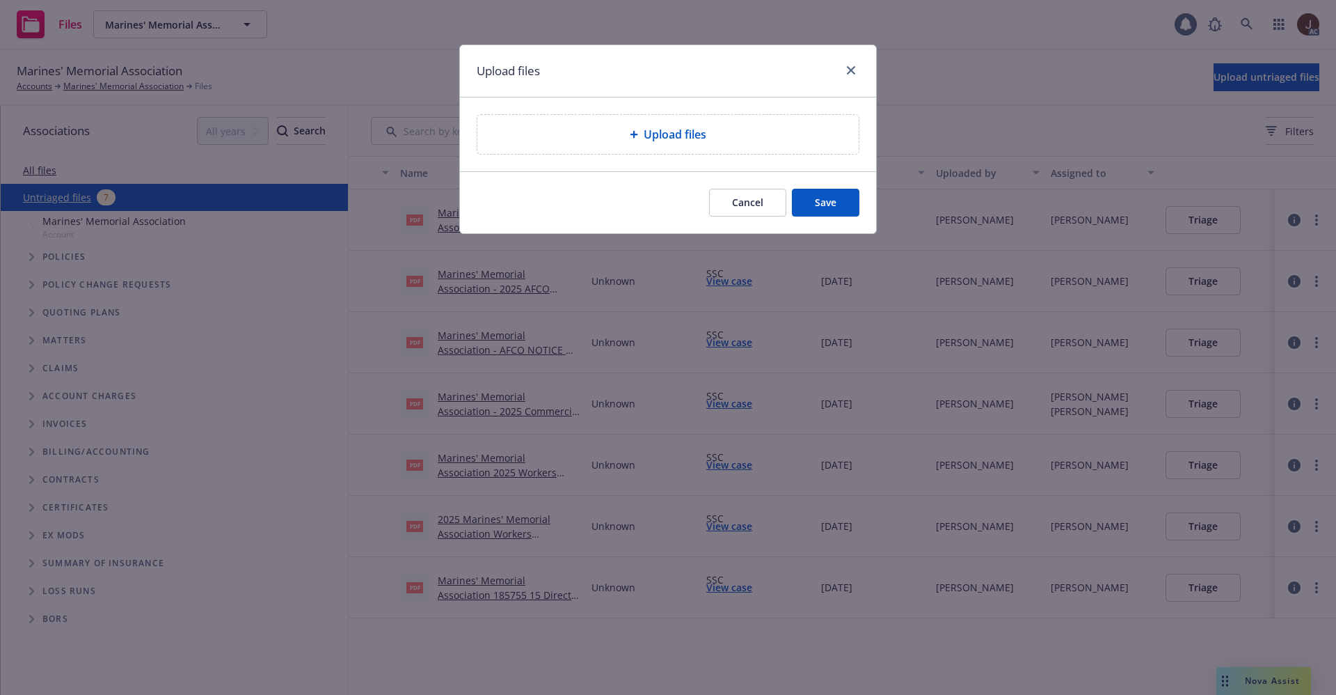
click at [695, 134] on span "Upload files" at bounding box center [675, 134] width 63 height 17
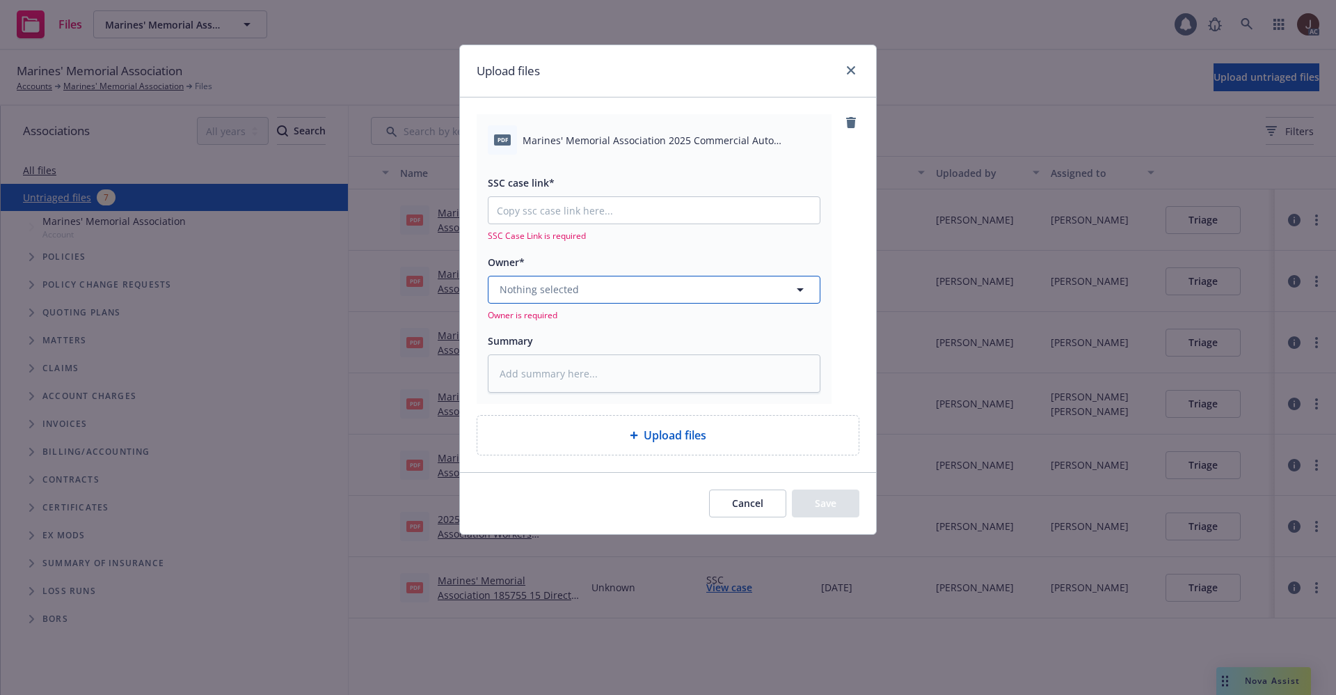
click at [603, 295] on button "Nothing selected" at bounding box center [654, 290] width 333 height 28
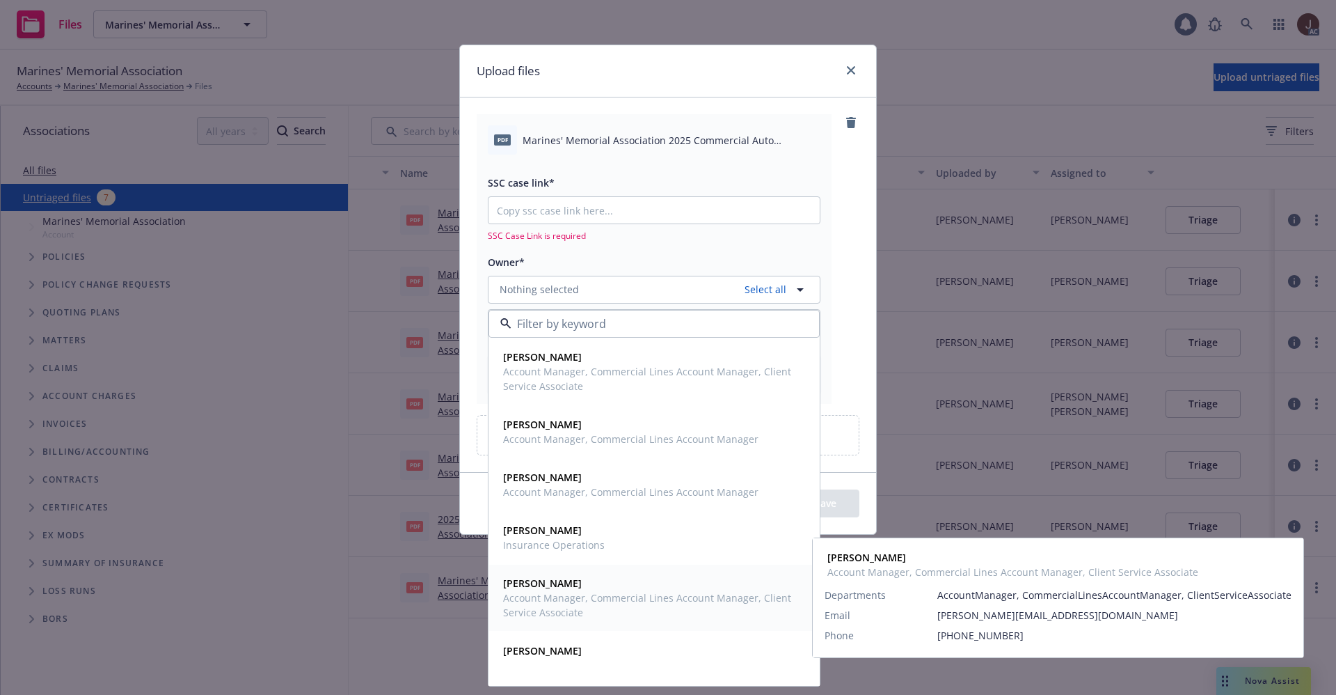
click at [552, 584] on span "Lena West" at bounding box center [652, 583] width 299 height 15
type textarea "x"
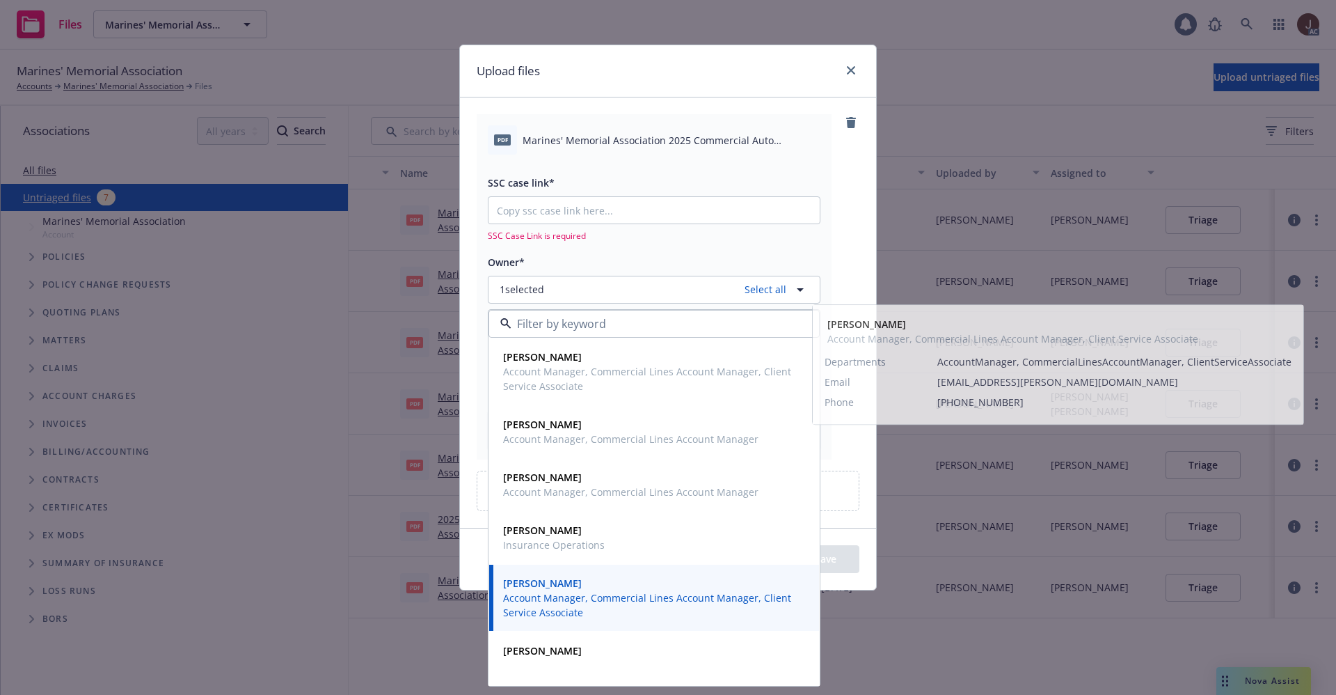
click at [846, 226] on div "pdf Marines' Memorial Association 2025 Commercial Auto Reinstatement Eff 10-02-…" at bounding box center [668, 286] width 383 height 344
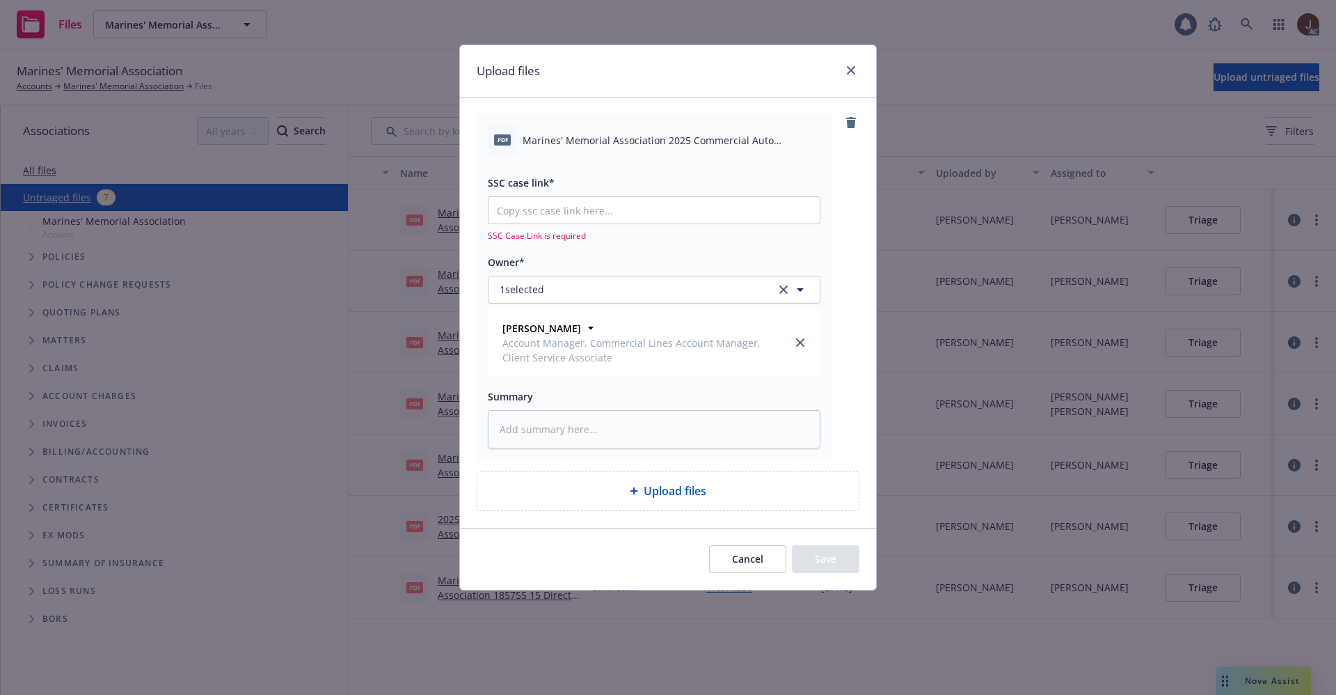
click at [611, 135] on span "Marines' Memorial Association 2025 Commercial Auto Reinstatement Eff 10-02-2025…" at bounding box center [672, 140] width 298 height 15
copy div "Marines' Memorial Association 2025 Commercial Auto Reinstatement Eff 10-02-2025…"
click at [539, 425] on textarea at bounding box center [654, 429] width 333 height 38
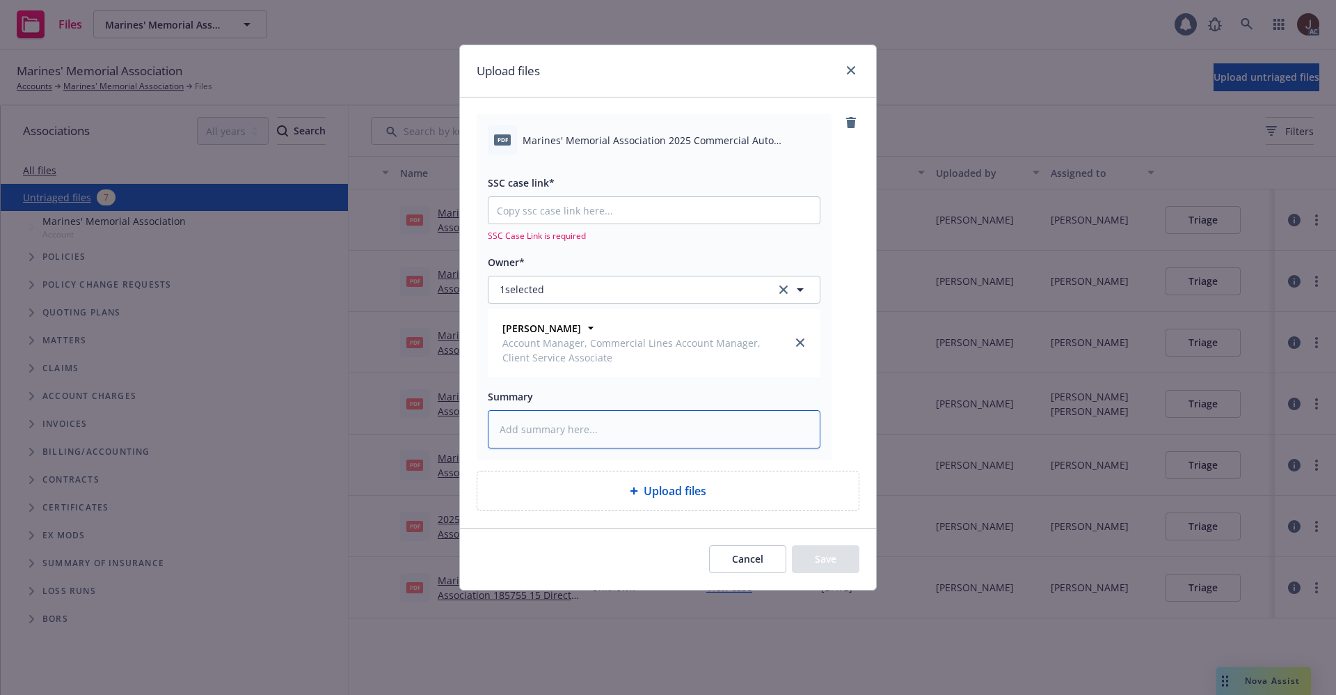
paste textarea "Marines' Memorial Association 2025 Commercial Auto Reinstatement Eff 10-02-2025…"
type textarea "Marines' Memorial Association 2025 Commercial Auto Reinstatement Eff 10-02-2025…"
type textarea "x"
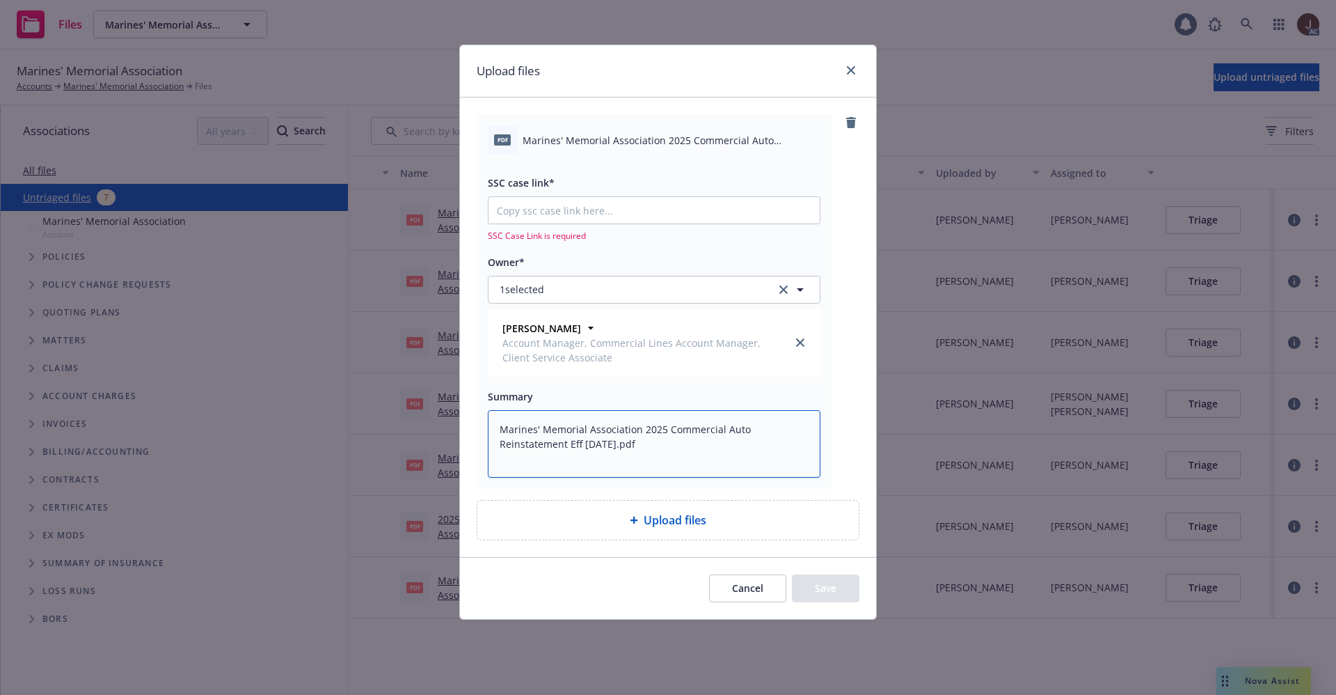
type textarea "Marines' Memorial Association 2025 Commercial Auto Reinstatement Eff 10-02-2025…"
click at [577, 199] on input "SSC case link*" at bounding box center [654, 210] width 331 height 26
type textarea "x"
click at [557, 207] on input "SSC case link*" at bounding box center [654, 210] width 331 height 26
paste input "https://newfront-ssc.lightning.force.com/lightning/r/Case/500Vz00000TRs5MIAT/vi…"
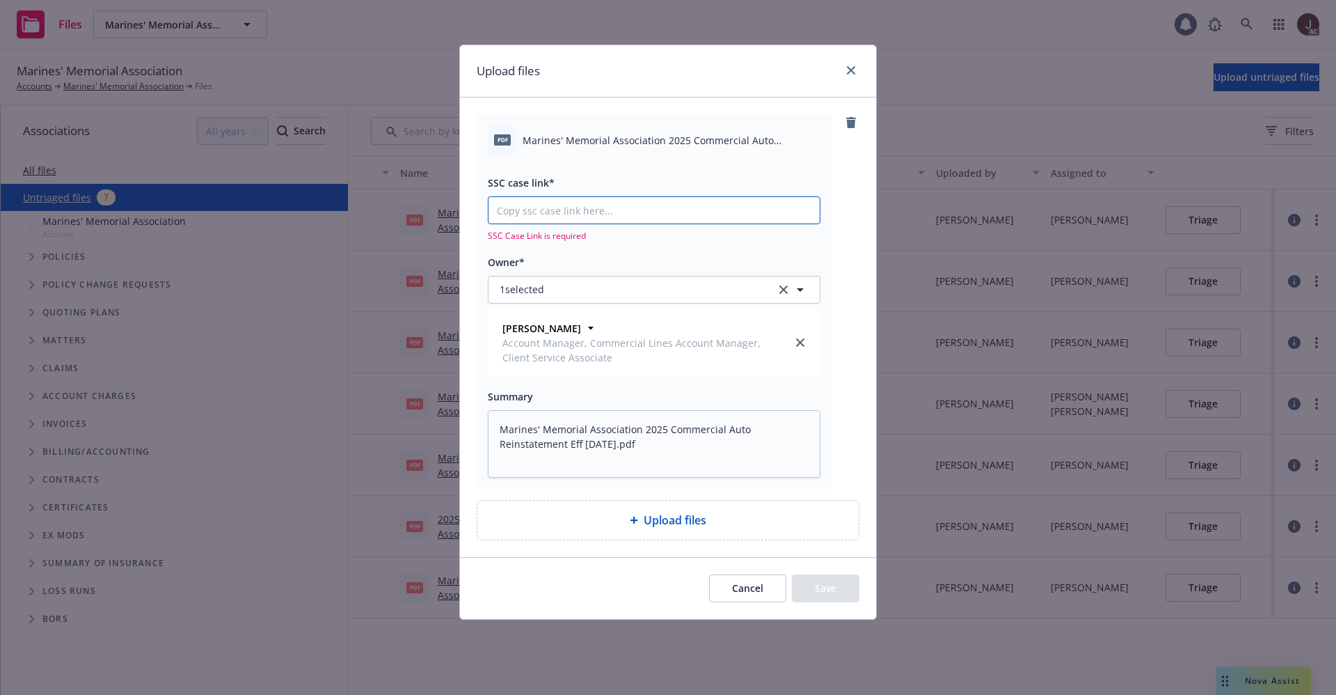
type input "https://newfront-ssc.lightning.force.com/lightning/r/Case/500Vz00000TRs5MIAT/vi…"
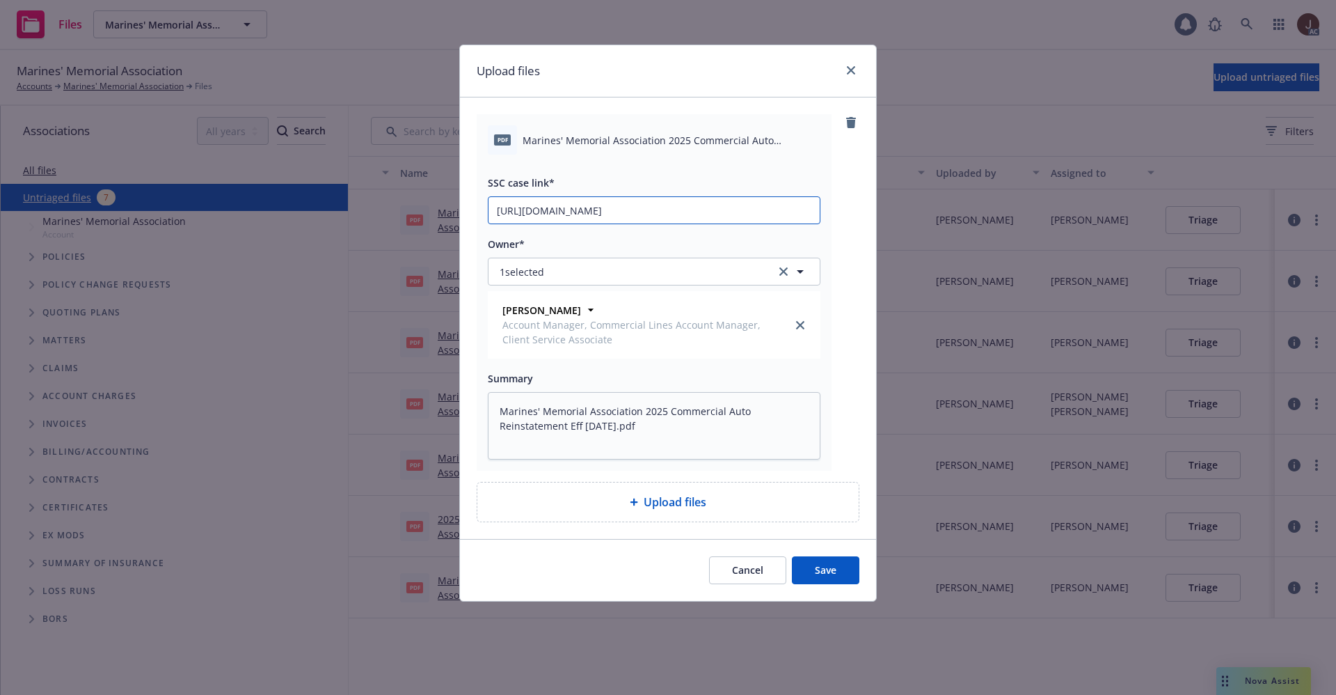
type textarea "x"
type input "https://newfront-ssc.lightning.force.com/lightning/r/Case/500Vz00000TRs5MIAT/vi…"
click at [857, 221] on div "pdf Marines' Memorial Association 2025 Commercial Auto Reinstatement Eff 10-02-…" at bounding box center [668, 292] width 383 height 356
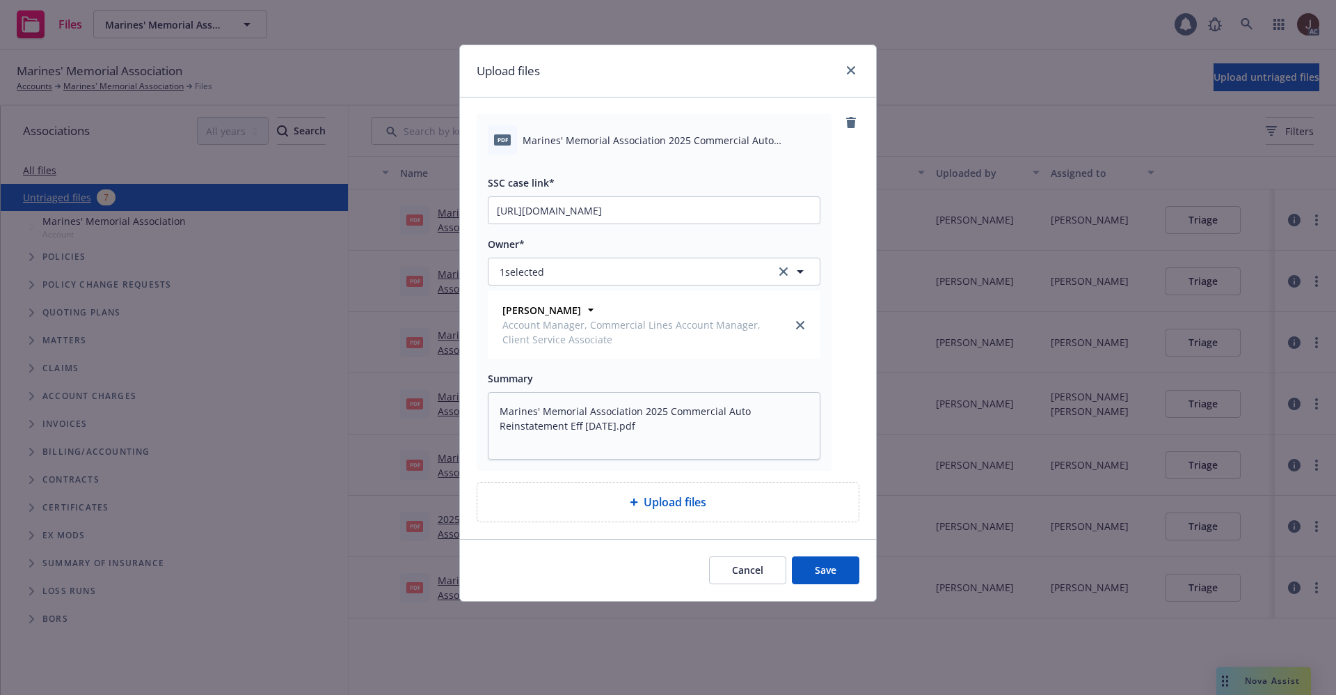
click at [826, 559] on button "Save" at bounding box center [826, 570] width 68 height 28
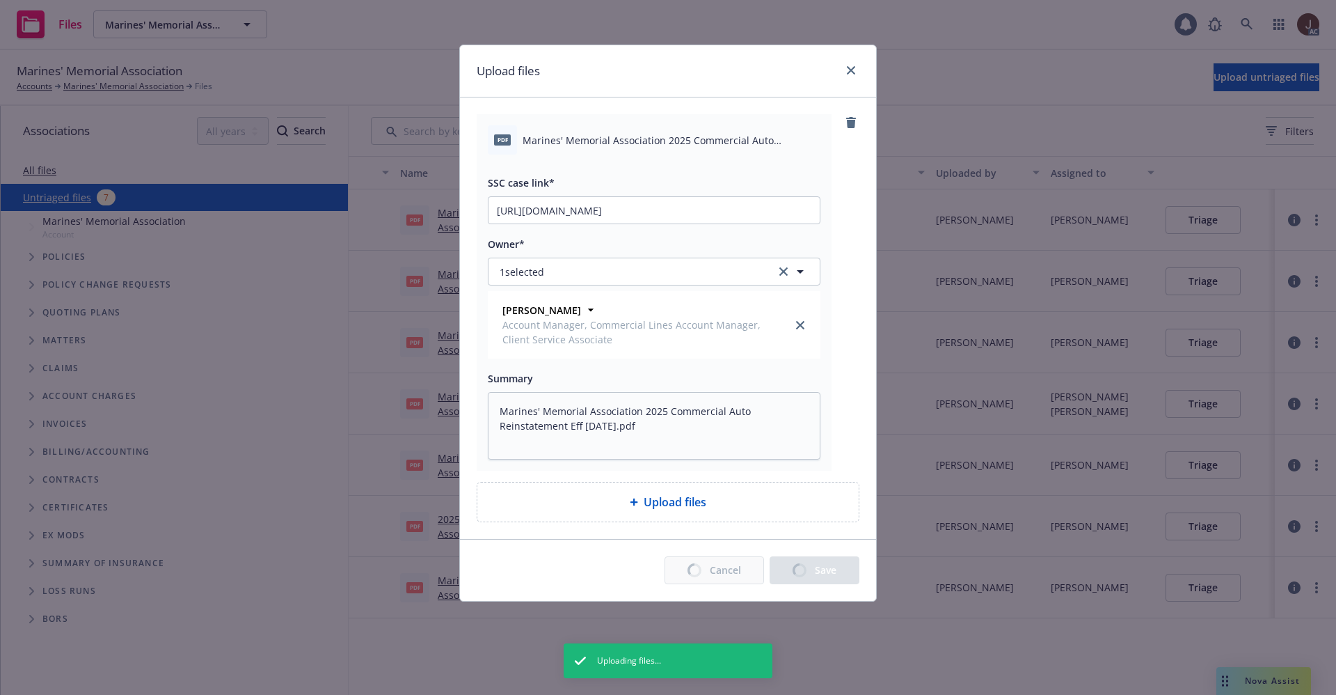
type textarea "x"
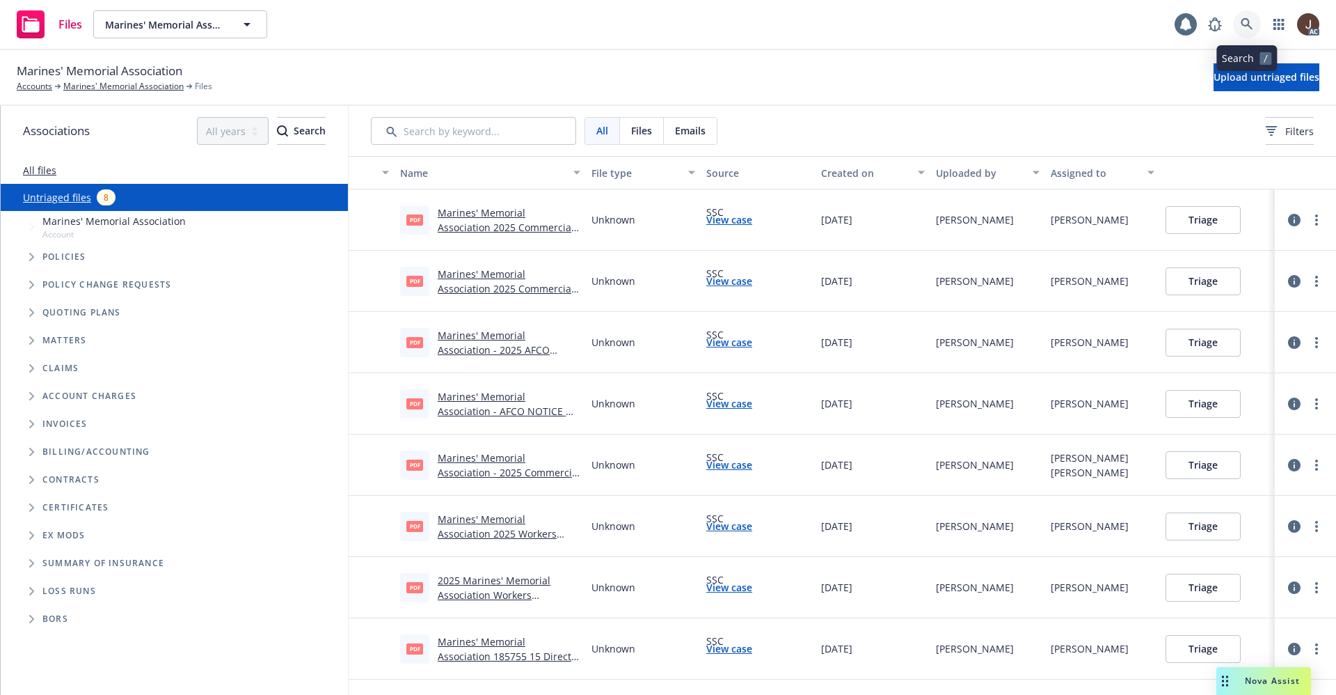
click at [1239, 20] on link at bounding box center [1247, 24] width 28 height 28
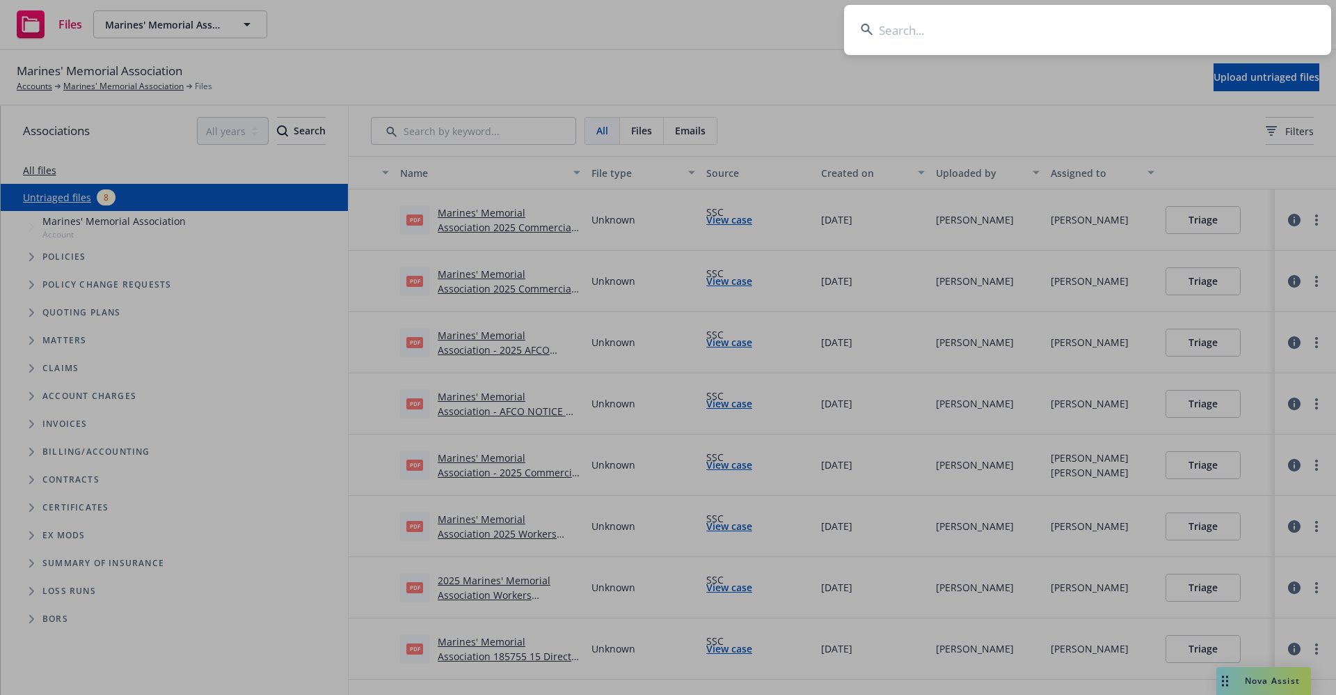
click at [885, 18] on input at bounding box center [1087, 30] width 487 height 50
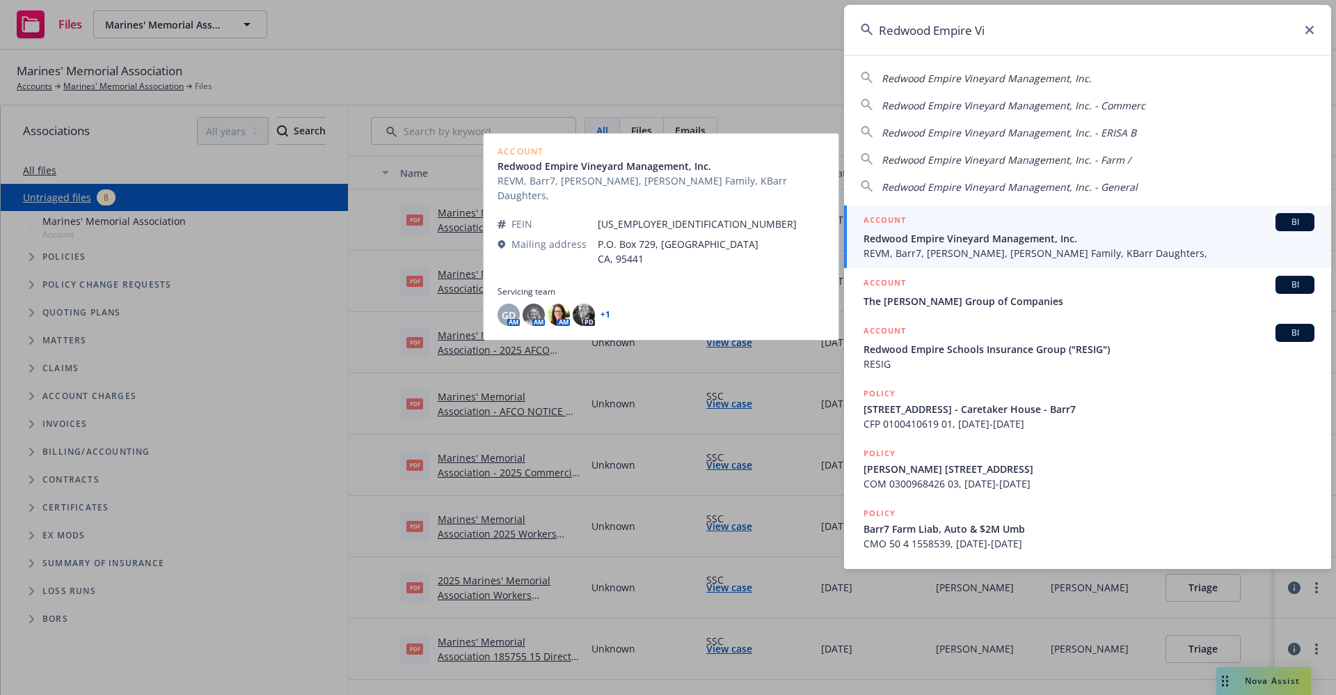
type input "Redwood Empire Vi"
click at [956, 241] on span "Redwood Empire Vineyard Management, Inc." at bounding box center [1089, 238] width 451 height 15
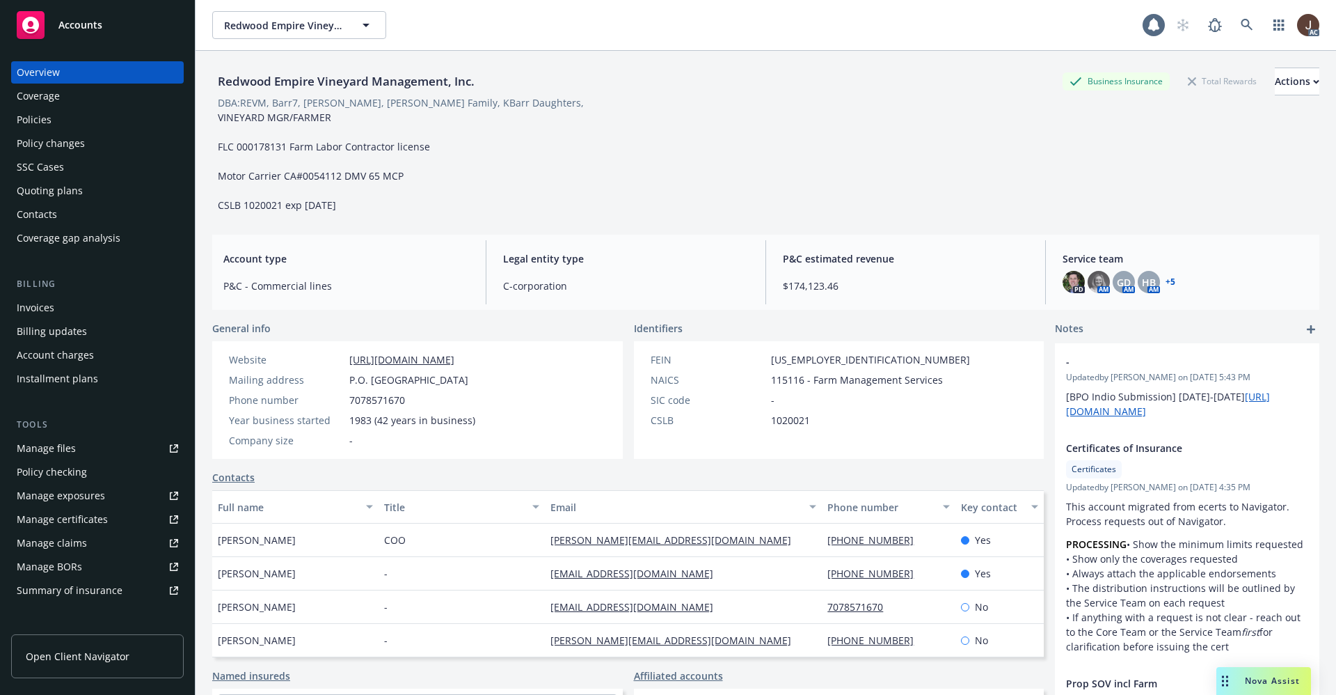
click at [35, 456] on div "Manage files" at bounding box center [46, 448] width 59 height 22
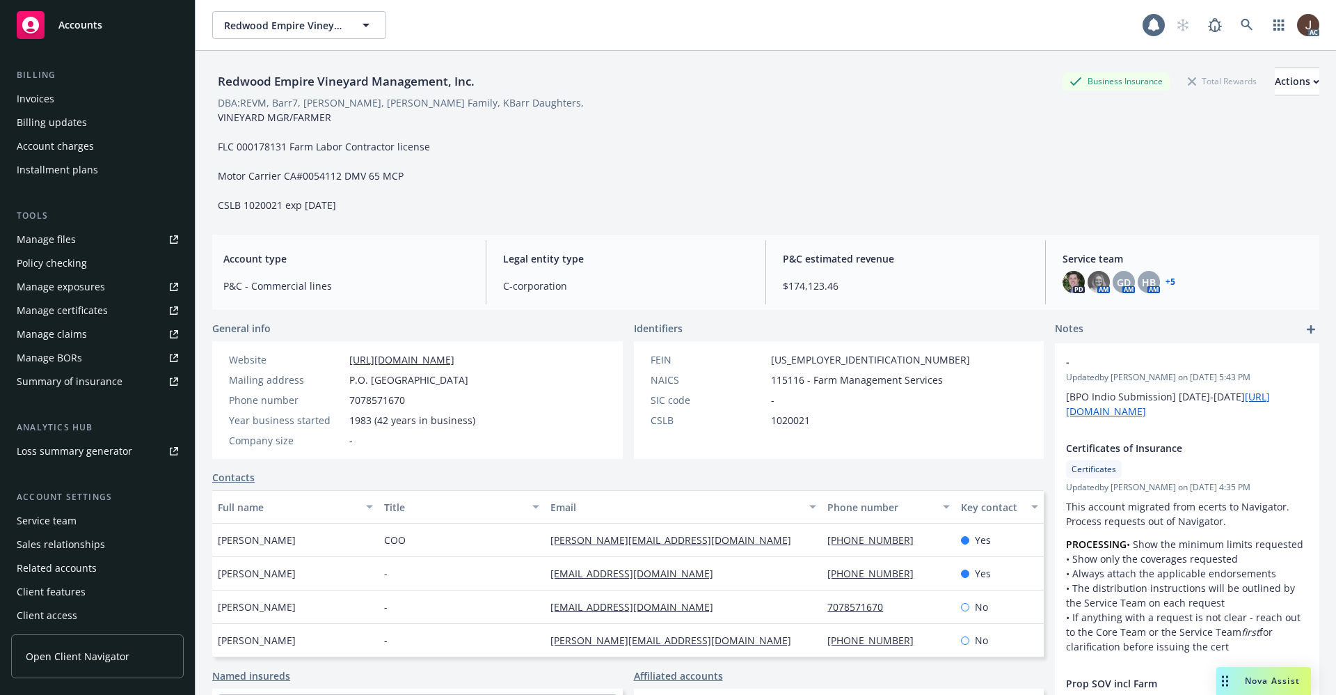
click at [58, 524] on div "Service team" at bounding box center [47, 520] width 60 height 22
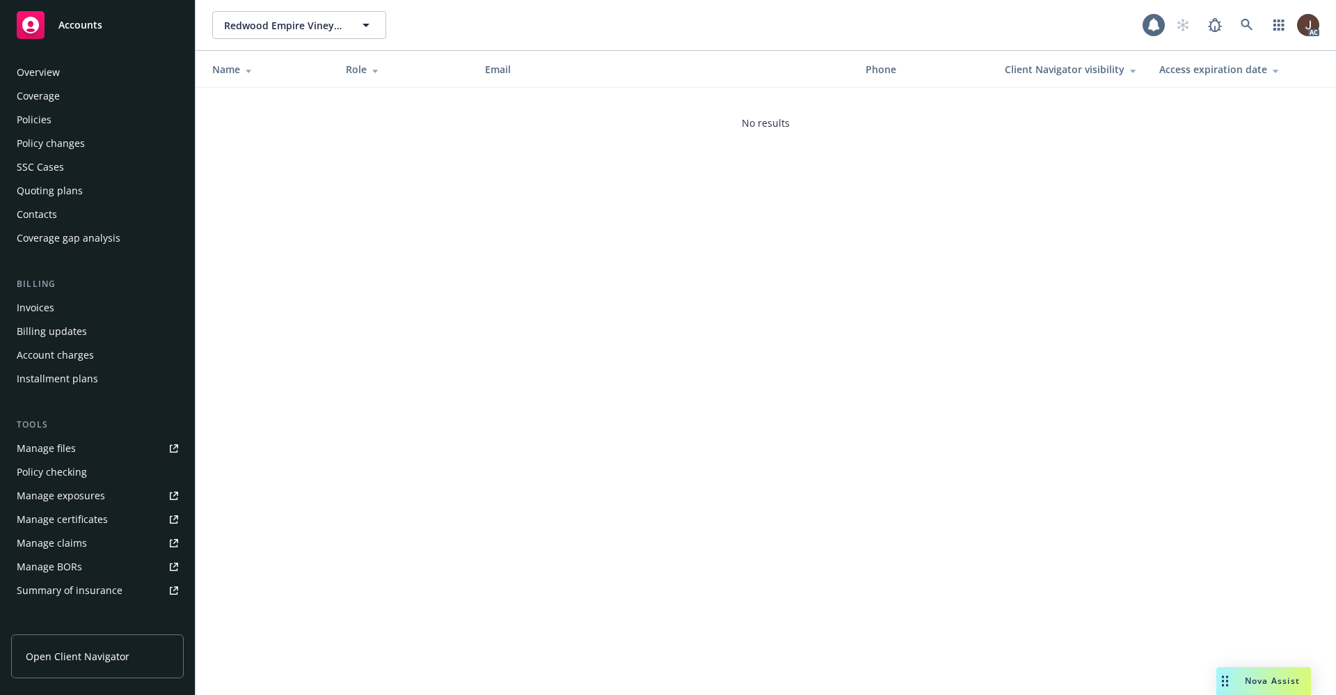
scroll to position [212, 0]
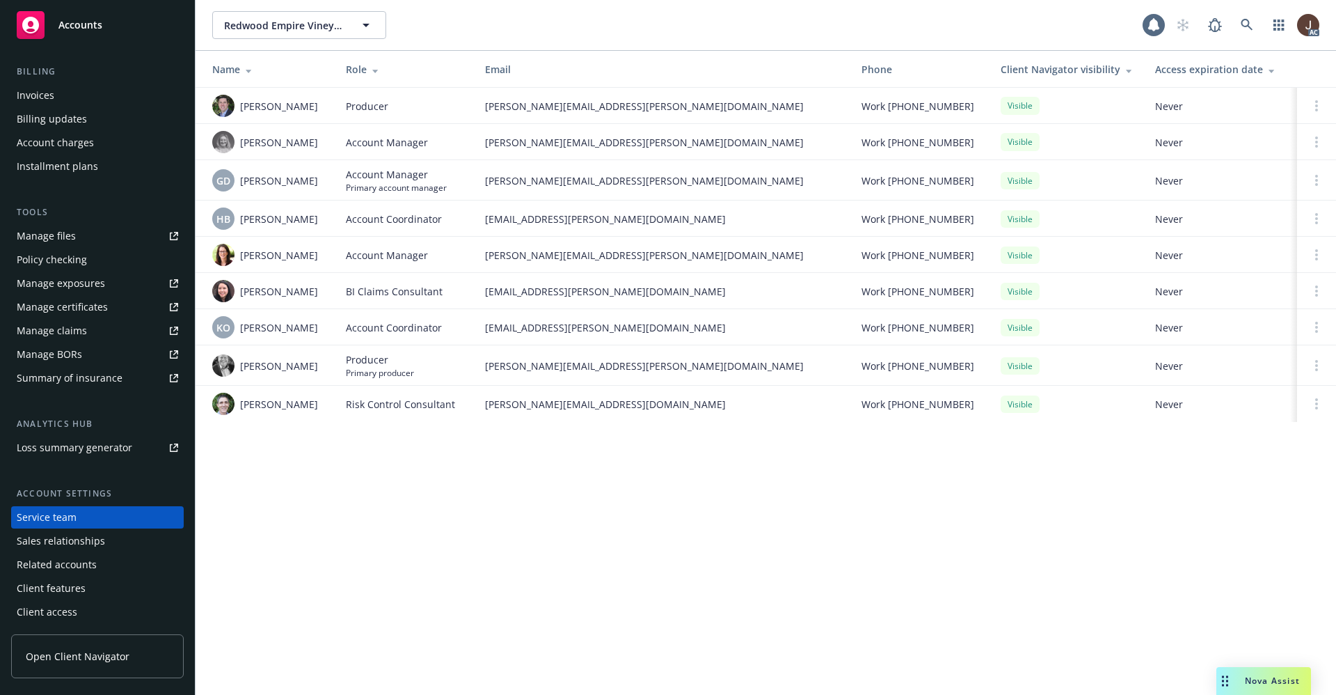
click at [357, 512] on div "Redwood Empire Vineyard Management, Inc. Redwood Empire Vineyard Management, In…" at bounding box center [766, 347] width 1141 height 695
click at [221, 171] on div "GD" at bounding box center [223, 180] width 22 height 22
click at [319, 582] on div "Redwood Empire Vineyard Management, Inc. Redwood Empire Vineyard Management, In…" at bounding box center [766, 347] width 1141 height 695
click at [221, 324] on span "KO" at bounding box center [223, 327] width 14 height 15
click at [347, 509] on div "Redwood Empire Vineyard Management, Inc. Redwood Empire Vineyard Management, In…" at bounding box center [766, 347] width 1141 height 695
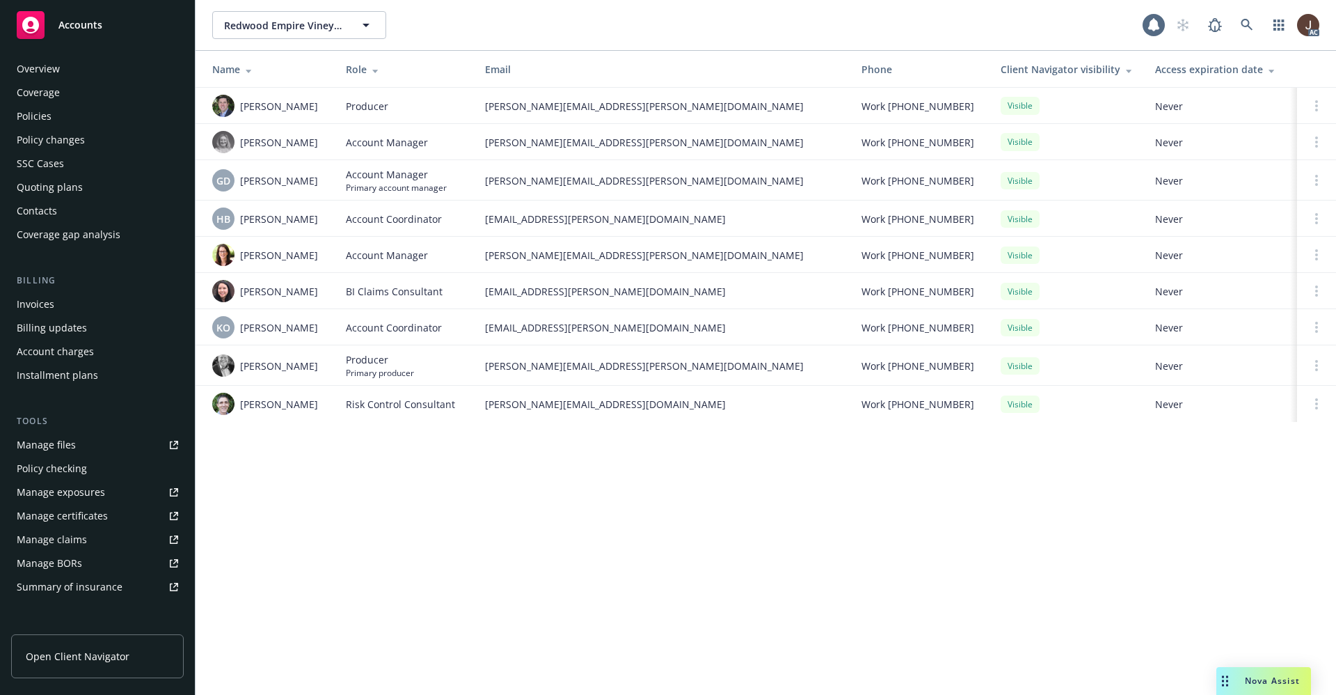
scroll to position [0, 0]
click at [29, 121] on div "Policies" at bounding box center [34, 120] width 35 height 22
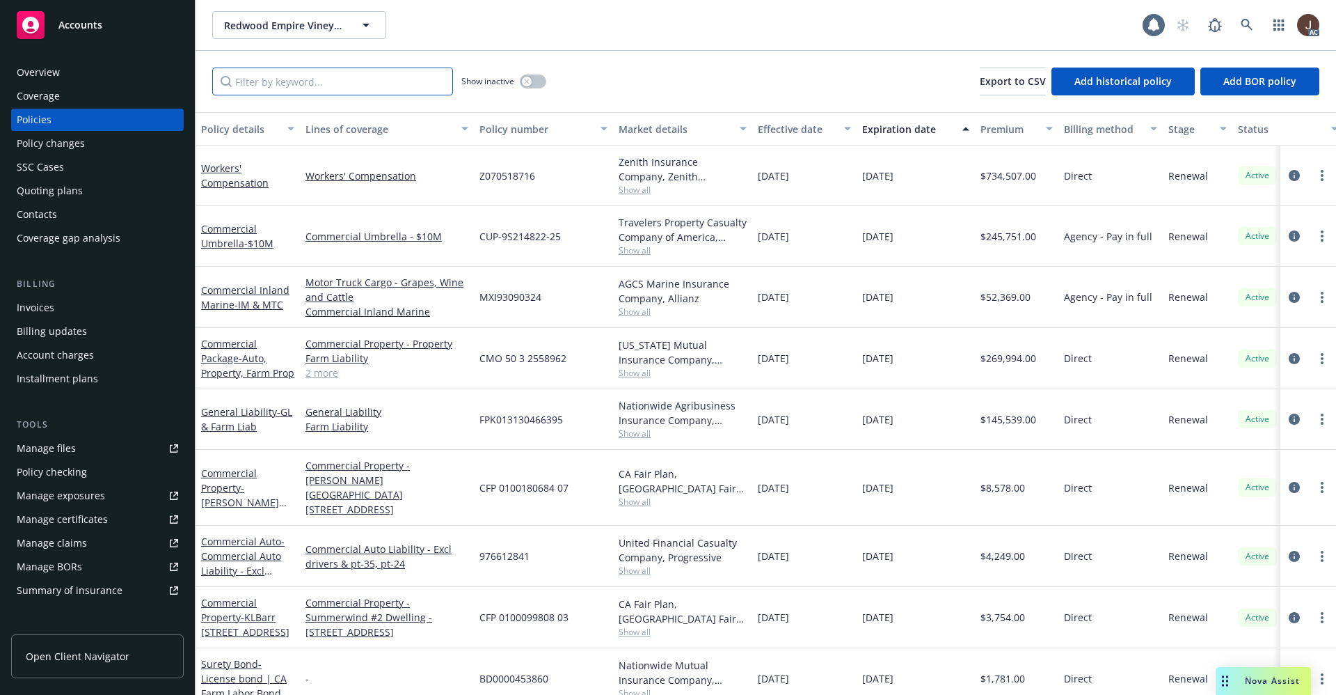
click at [296, 86] on input "Filter by keyword..." at bounding box center [332, 82] width 241 height 28
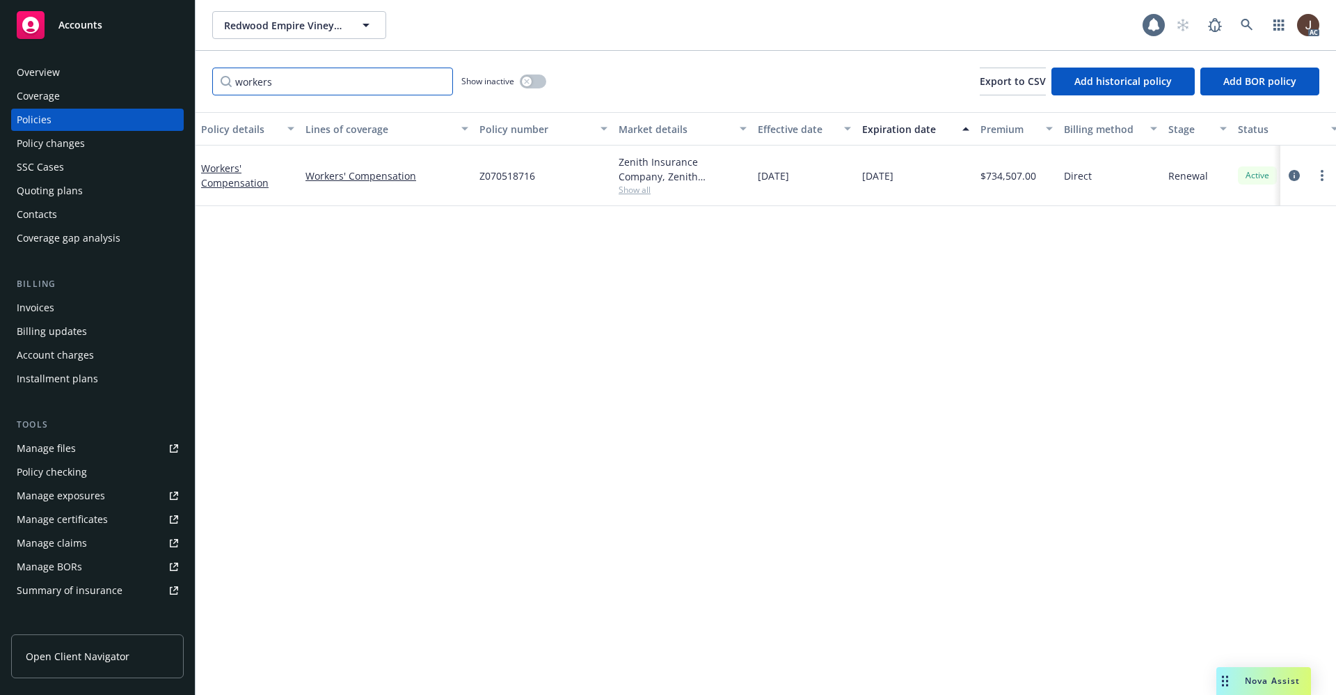
scroll to position [0, 203]
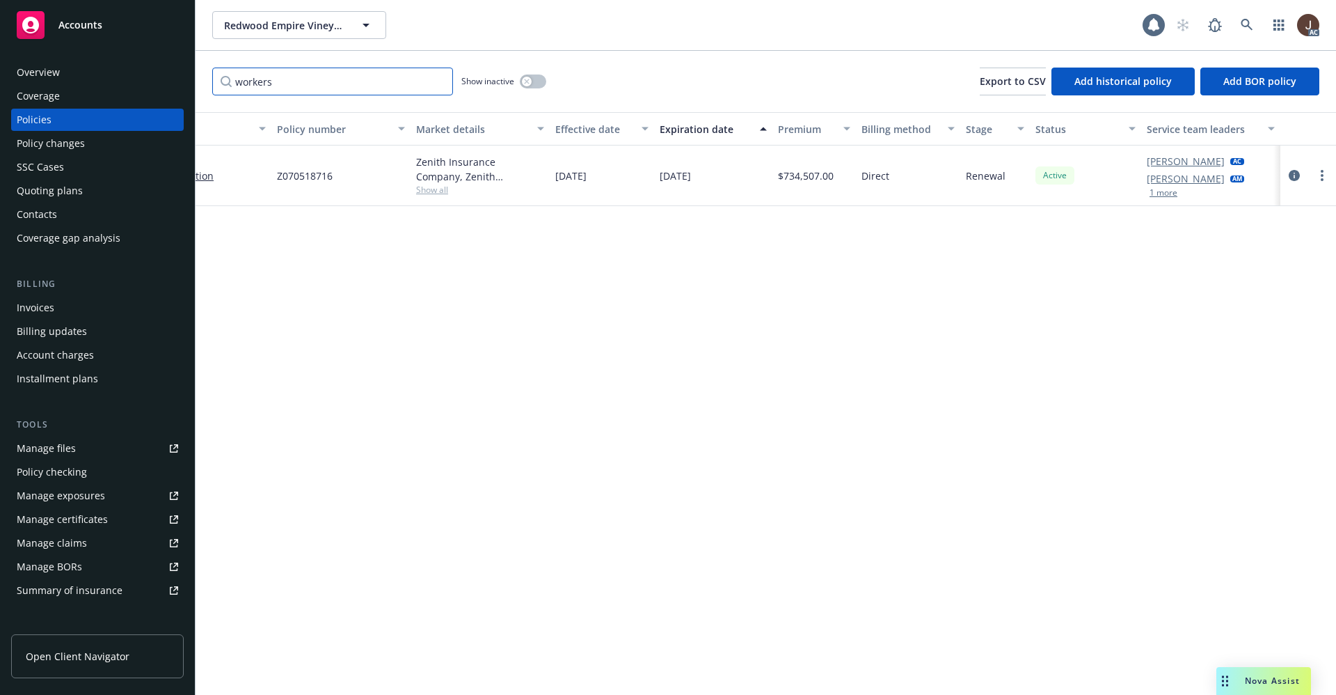
type input "workers"
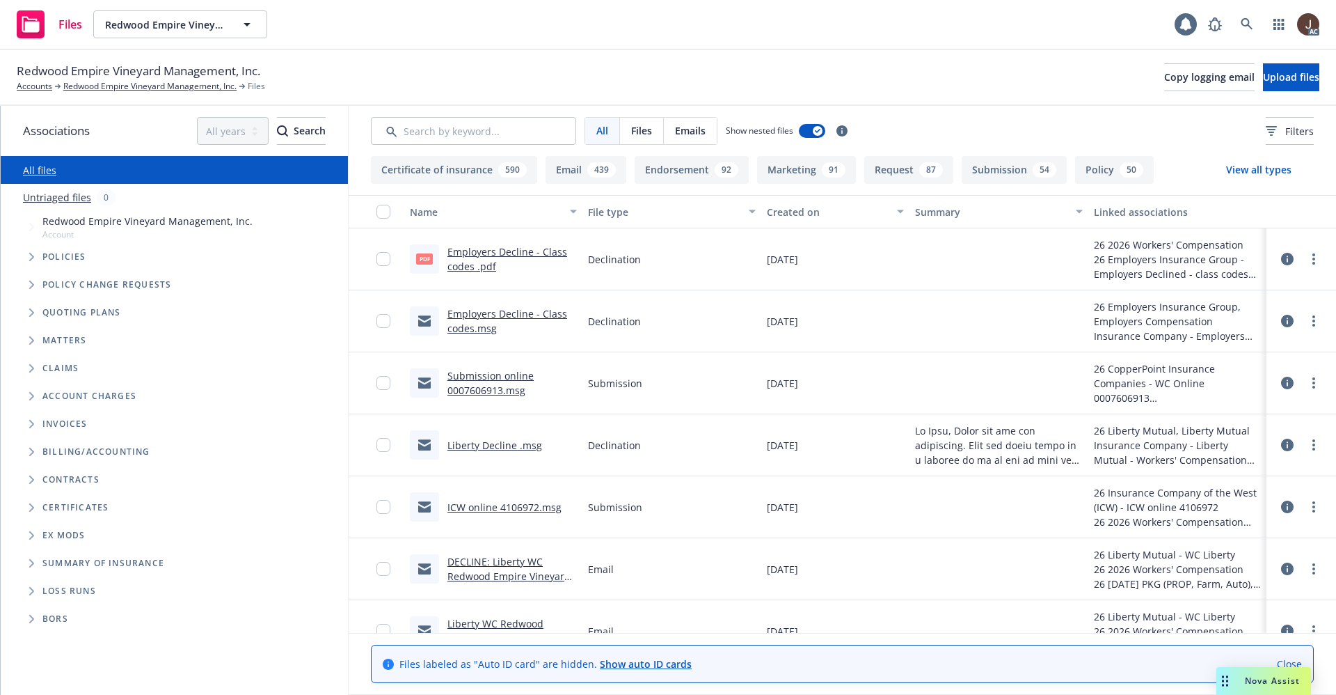
click at [45, 197] on link "Untriaged files" at bounding box center [57, 197] width 68 height 15
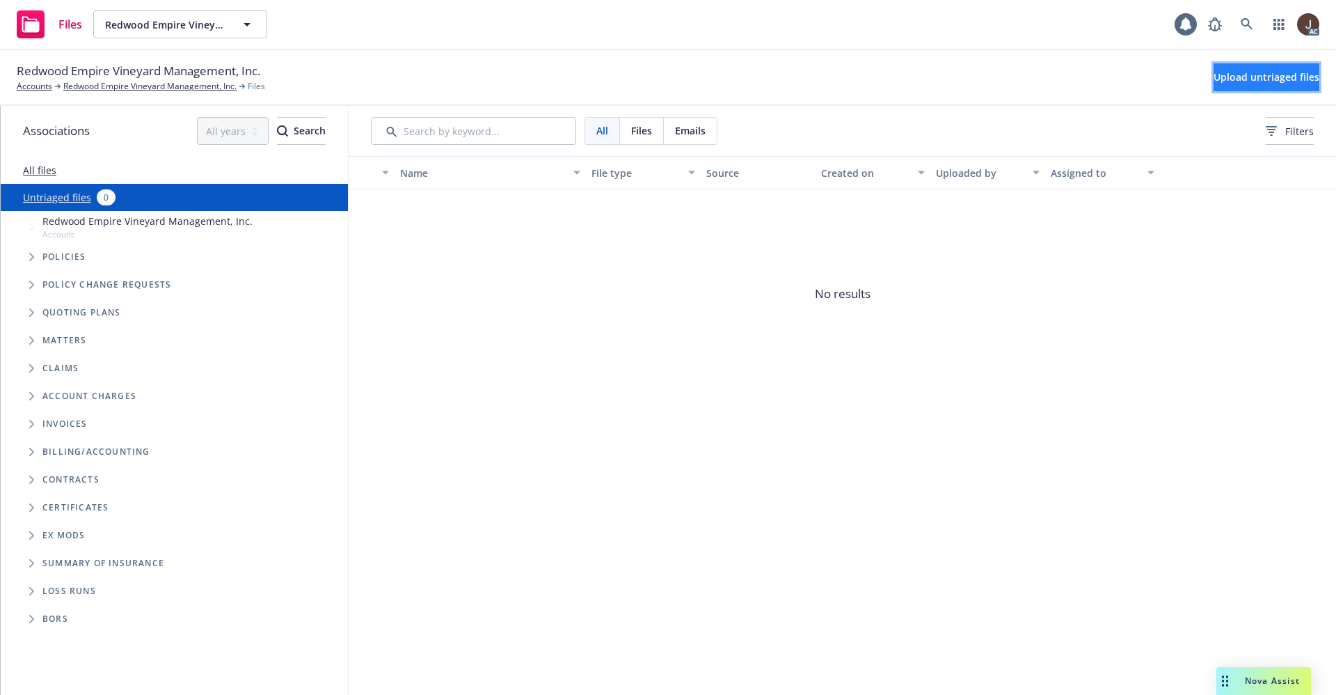
click at [1279, 70] on span "Upload untriaged files" at bounding box center [1267, 76] width 106 height 13
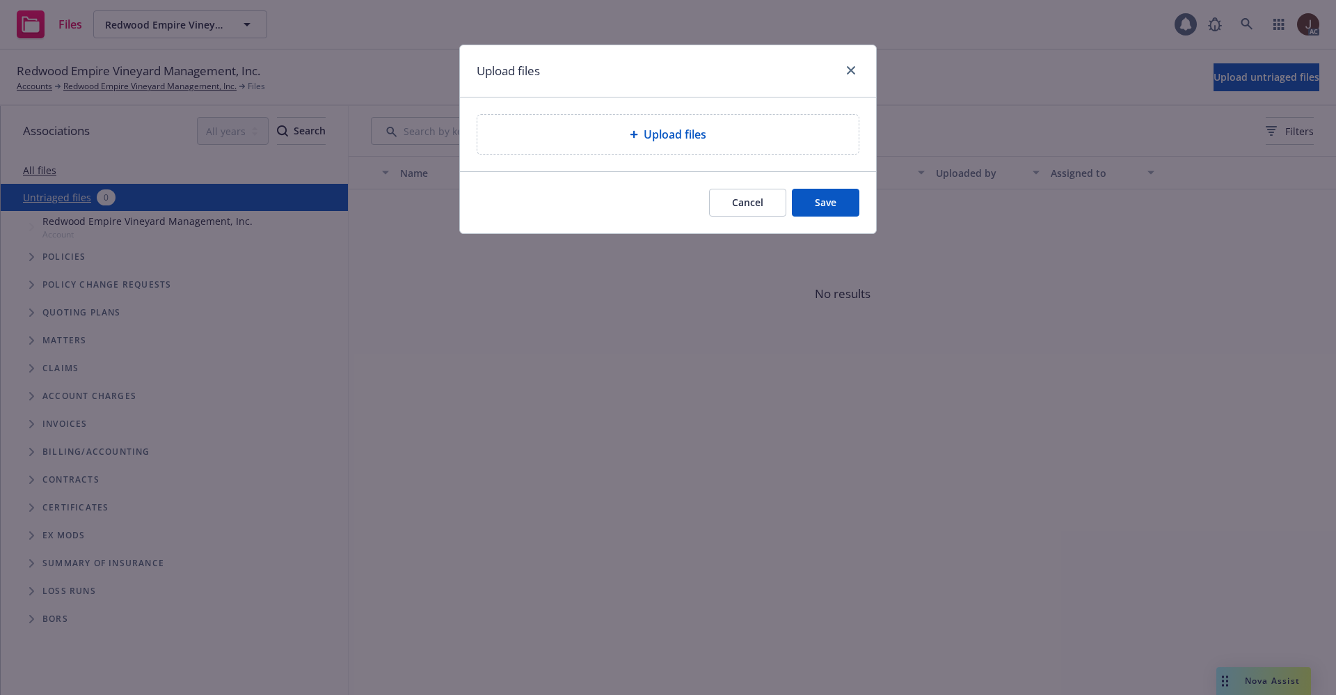
click at [658, 144] on div "Upload files" at bounding box center [667, 134] width 381 height 39
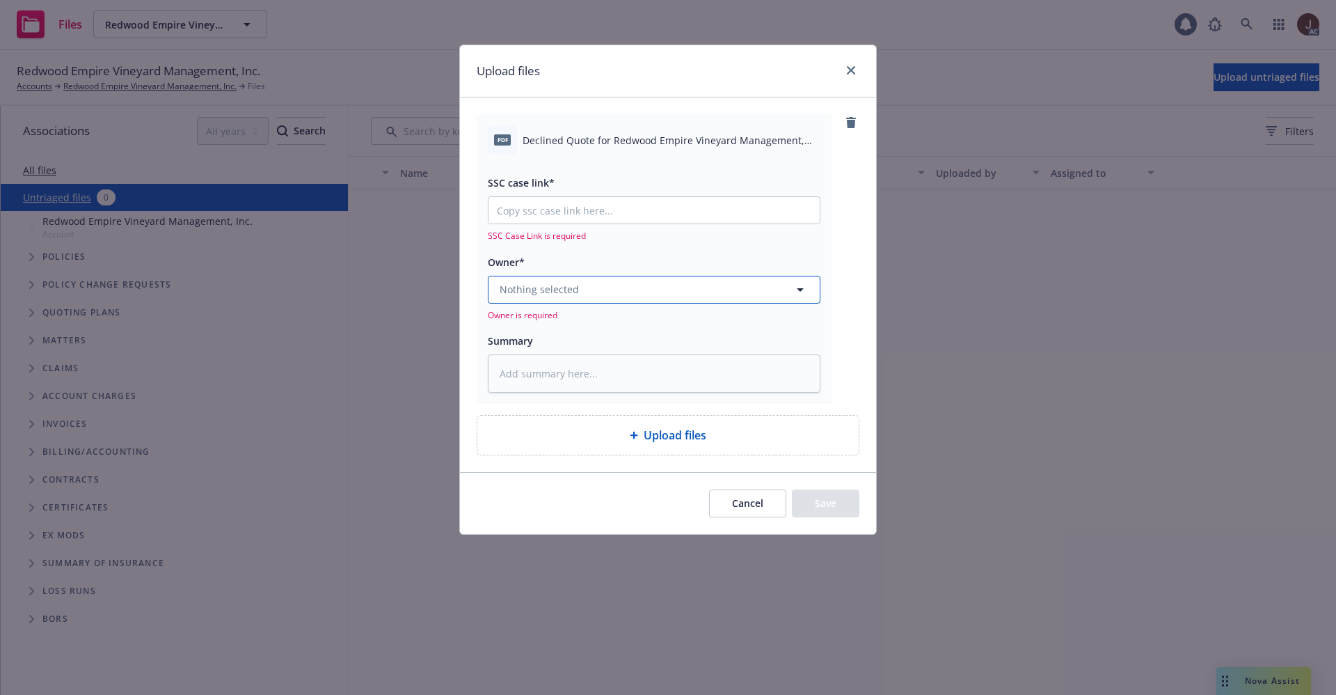
click at [570, 299] on button "Nothing selected" at bounding box center [654, 290] width 333 height 28
click at [575, 287] on span "Nothing selected" at bounding box center [539, 289] width 79 height 15
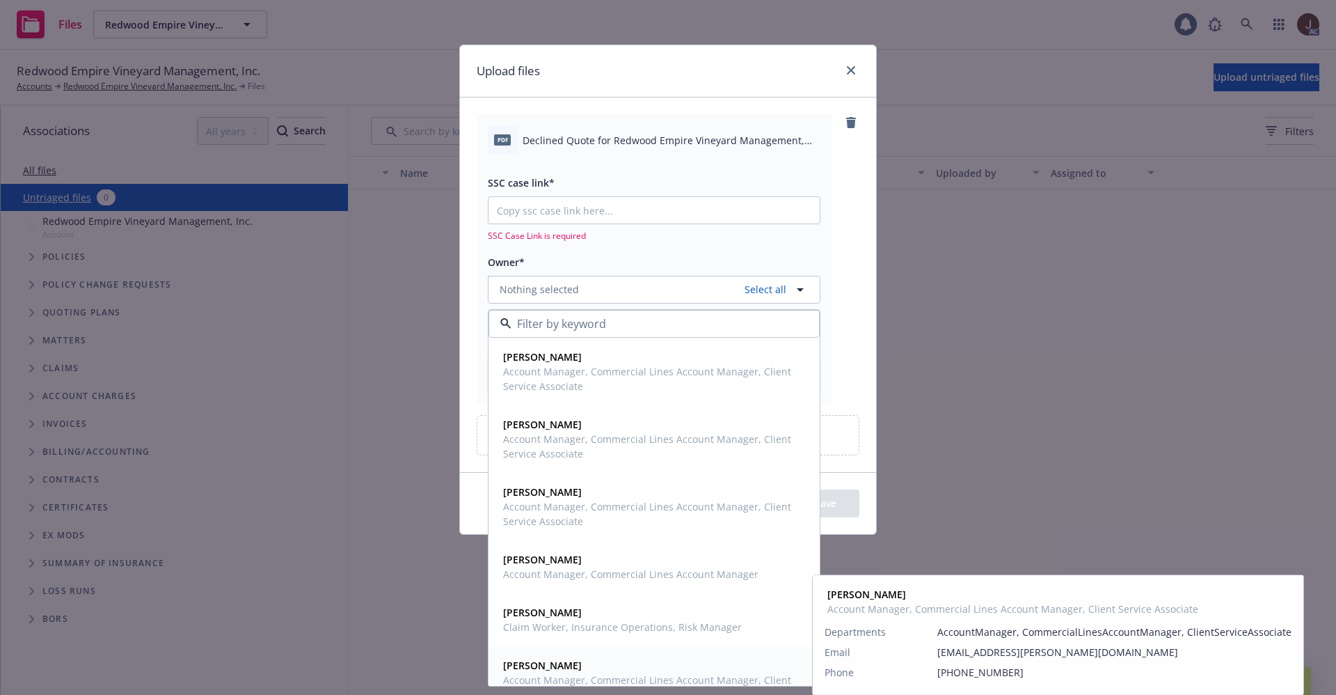
click at [556, 662] on strong "[PERSON_NAME]" at bounding box center [542, 664] width 79 height 13
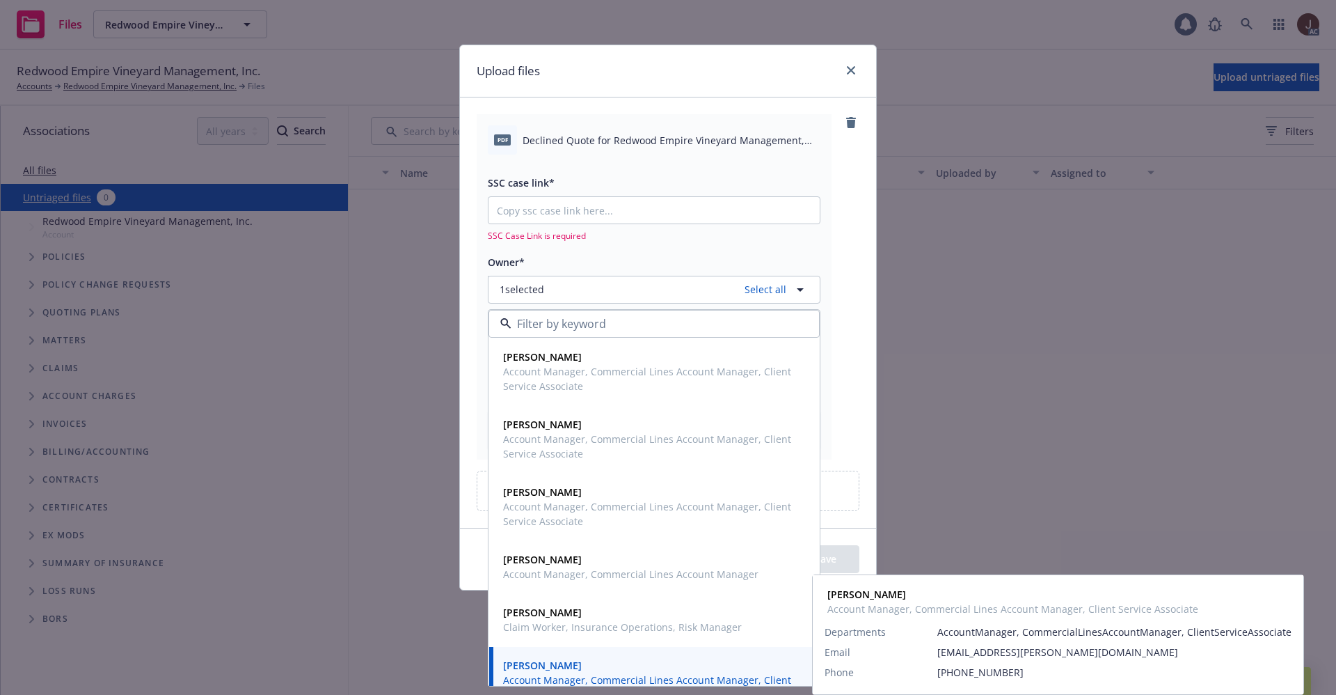
type textarea "x"
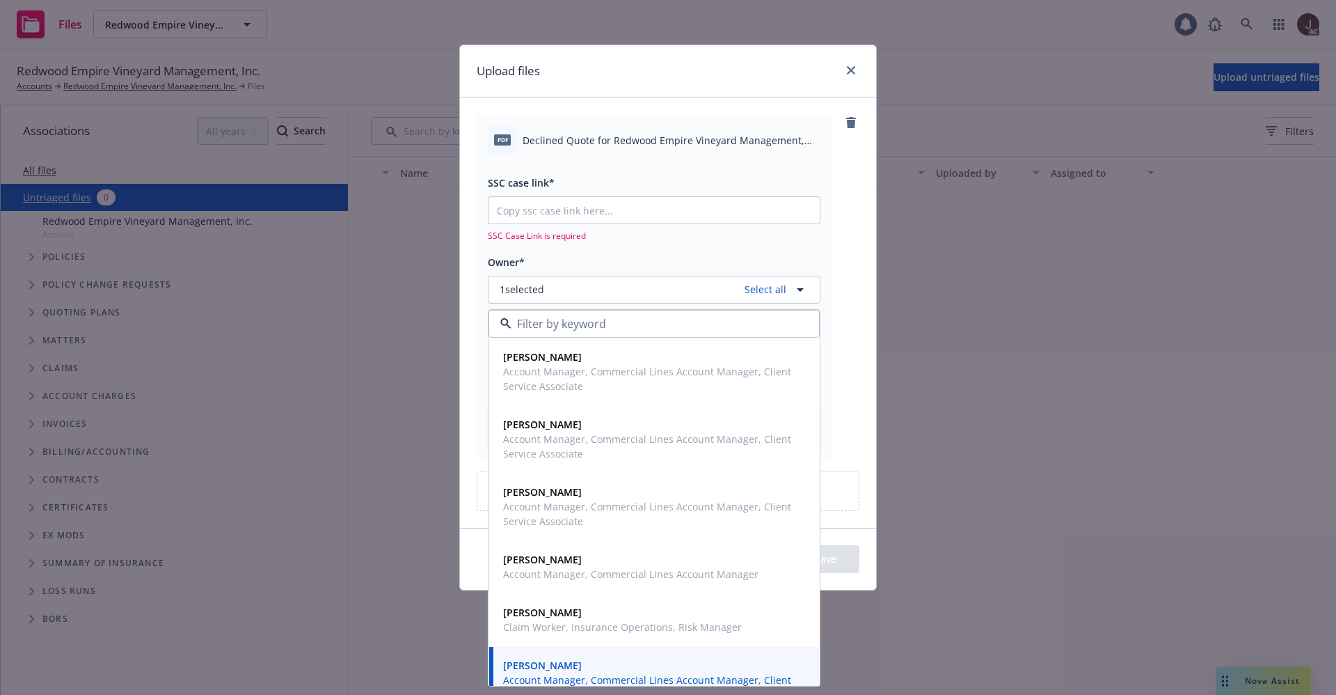
click at [846, 270] on div "pdf Declined Quote for Redwood Empire Vineyard Management, Inc EIG6168460-00.pd…" at bounding box center [668, 286] width 383 height 344
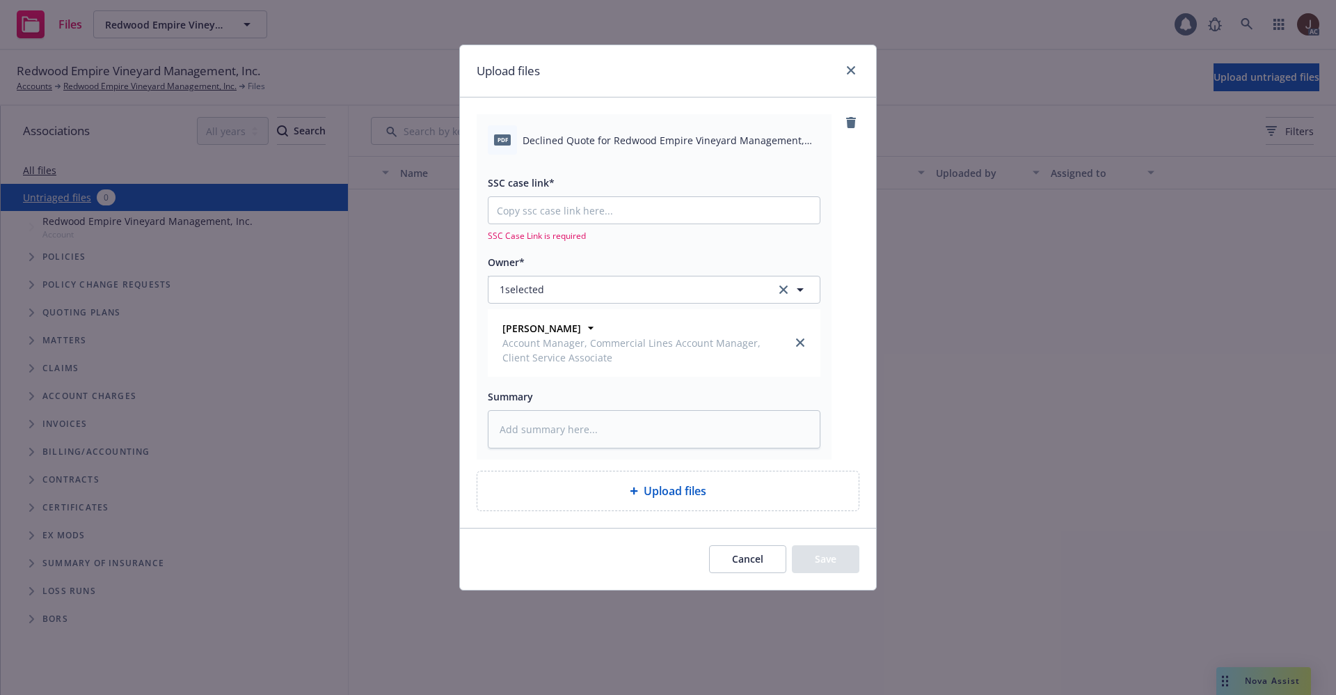
click at [629, 138] on span "Declined Quote for Redwood Empire Vineyard Management, Inc EIG6168460-00.pdf" at bounding box center [672, 140] width 298 height 15
copy div "Declined Quote for Redwood Empire Vineyard Management, Inc EIG6168460-00.pdf"
click at [547, 429] on textarea at bounding box center [654, 429] width 333 height 38
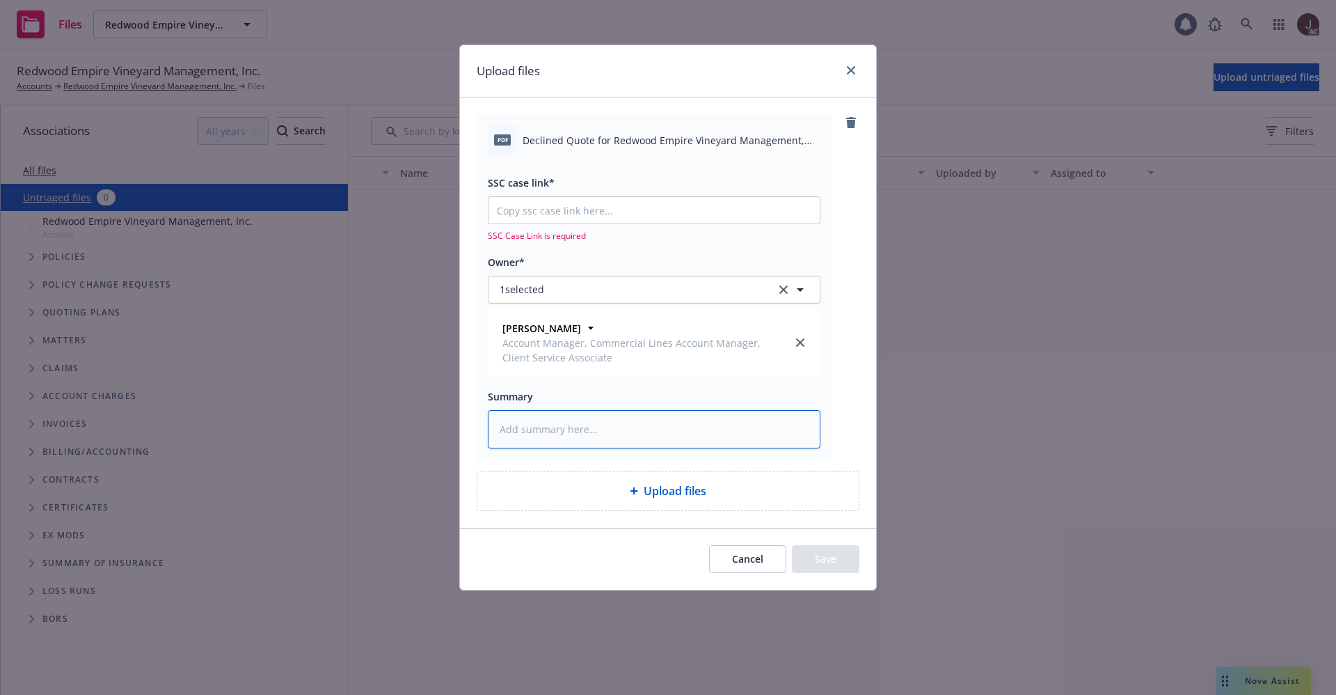
paste textarea "Declined Quote for Redwood Empire Vineyard Management, Inc EIG6168460-00.pdf"
type textarea "Declined Quote for Redwood Empire Vineyard Management, Inc EIG6168460-00.pdf"
type textarea "x"
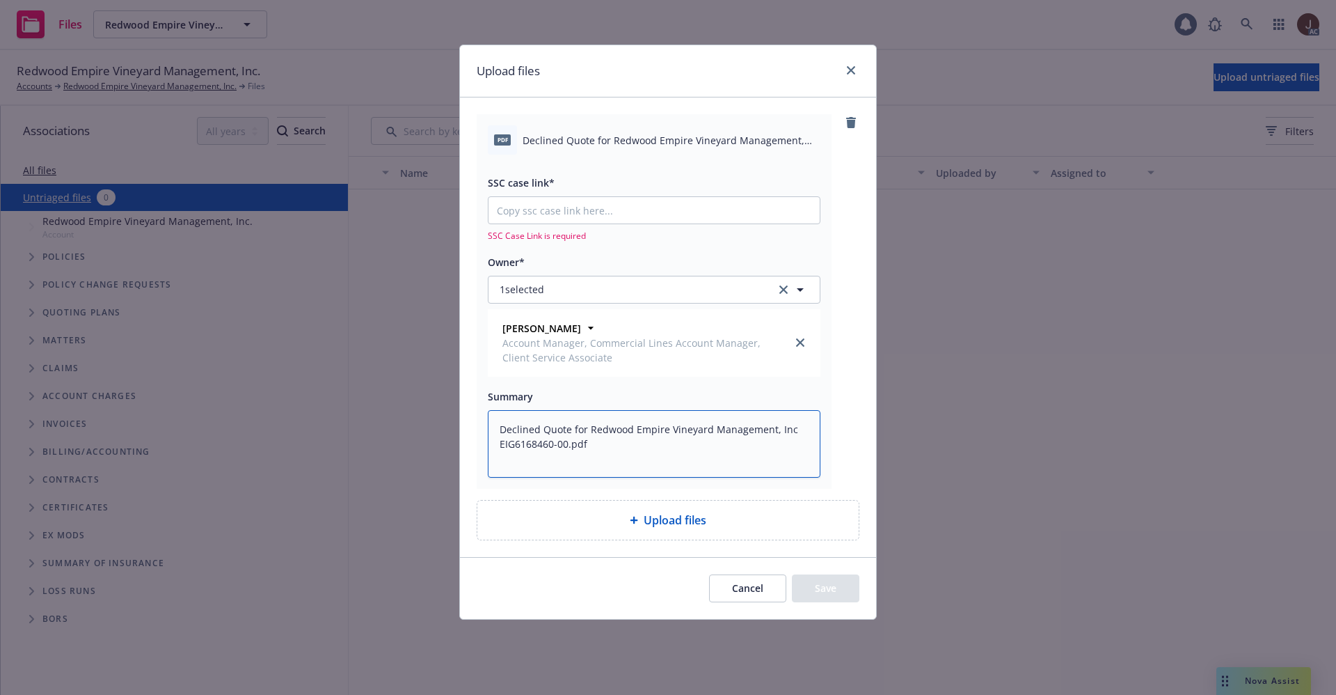
type textarea "Declined Quote for Redwood Empire Vineyard Management, Inc EIG6168460-00.pdf"
click at [838, 377] on div "pdf Declined Quote for Redwood Empire Vineyard Management, Inc EIG6168460-00.pd…" at bounding box center [668, 301] width 383 height 374
type textarea "x"
click at [581, 214] on input "SSC case link*" at bounding box center [654, 210] width 331 height 26
paste input "[URL][DOMAIN_NAME]"
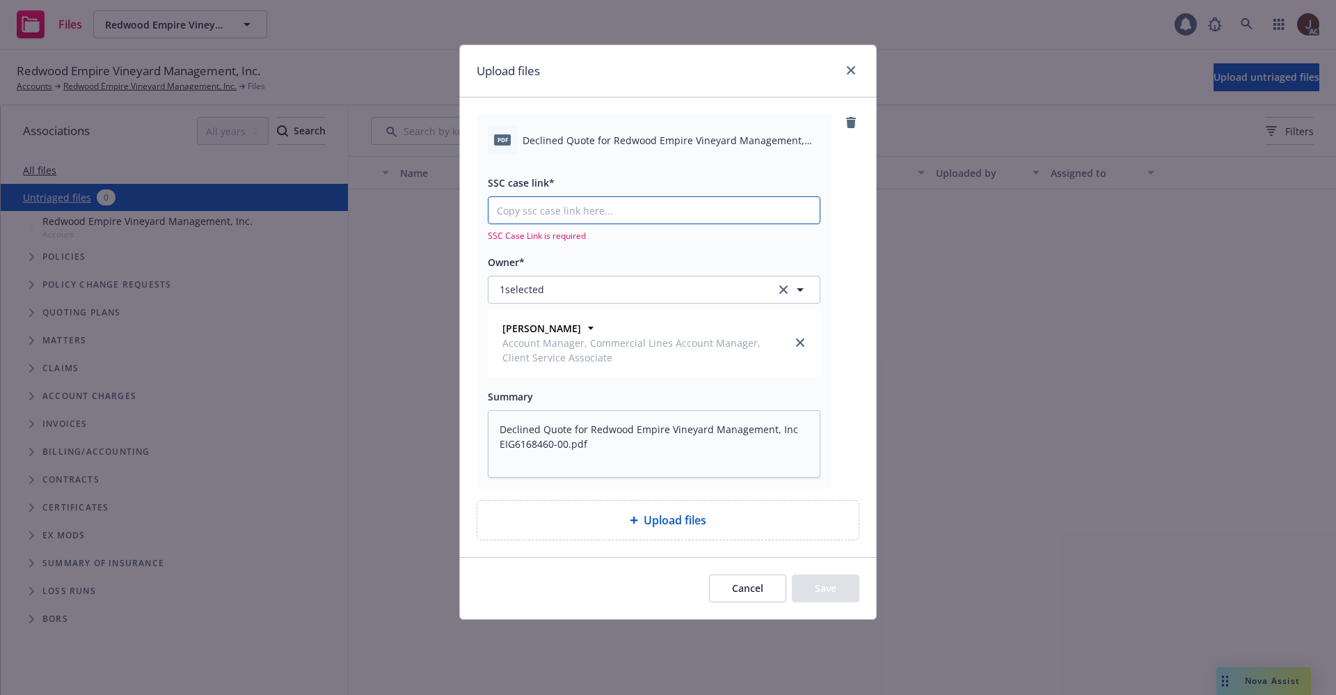
type input "[URL][DOMAIN_NAME]"
type textarea "x"
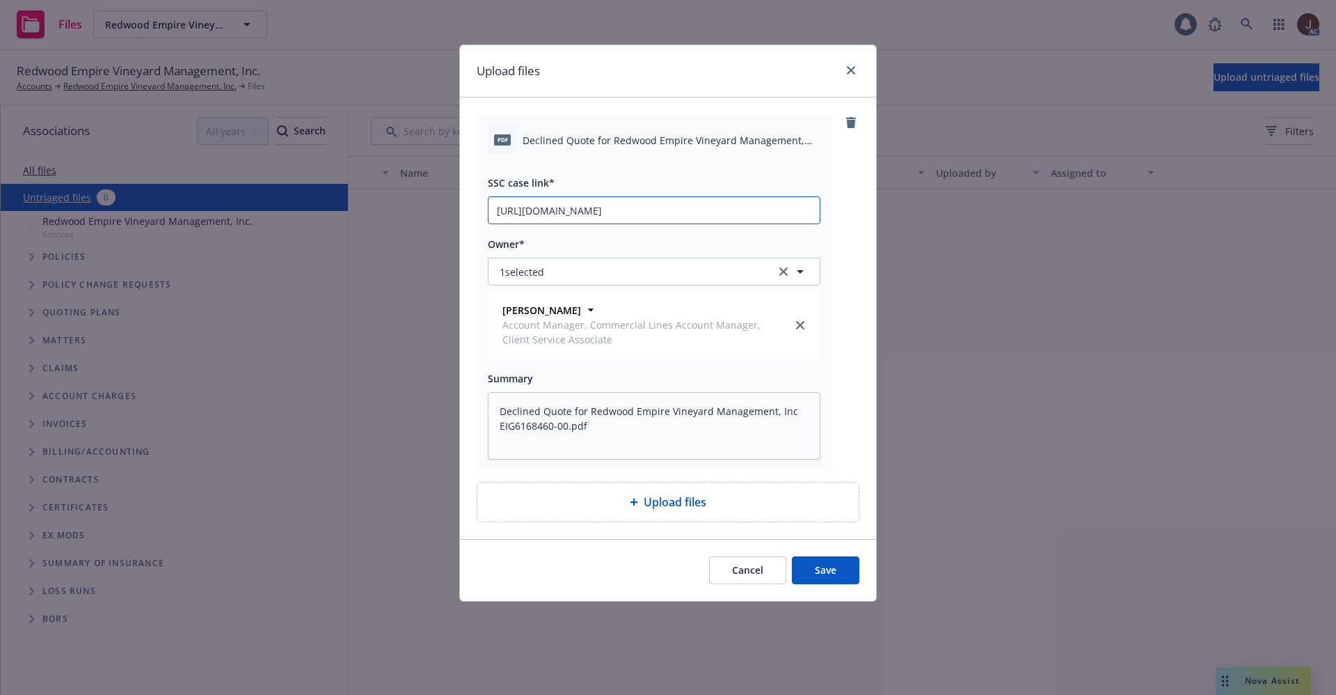
scroll to position [0, 69]
type input "[URL][DOMAIN_NAME]"
click at [846, 283] on div "pdf Declined Quote for Redwood Empire Vineyard Management, Inc EIG6168460-00.pd…" at bounding box center [668, 292] width 383 height 356
click at [831, 570] on button "Save" at bounding box center [826, 570] width 68 height 28
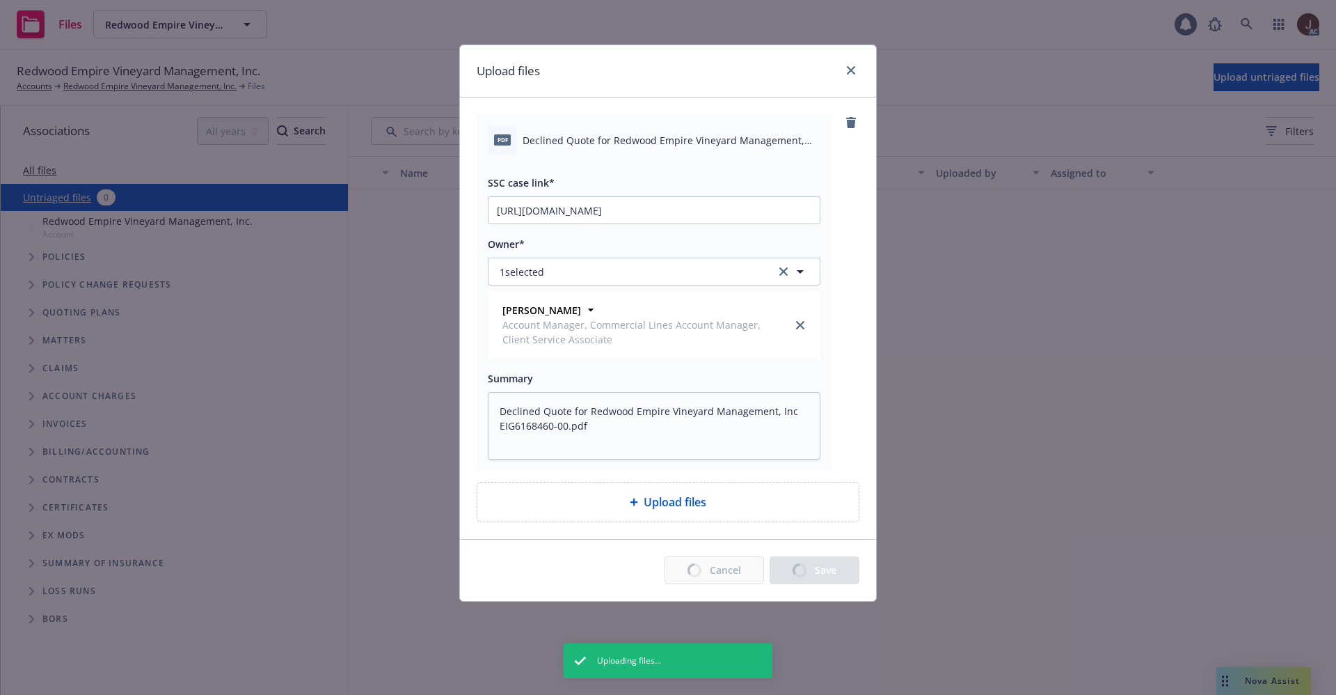
type textarea "x"
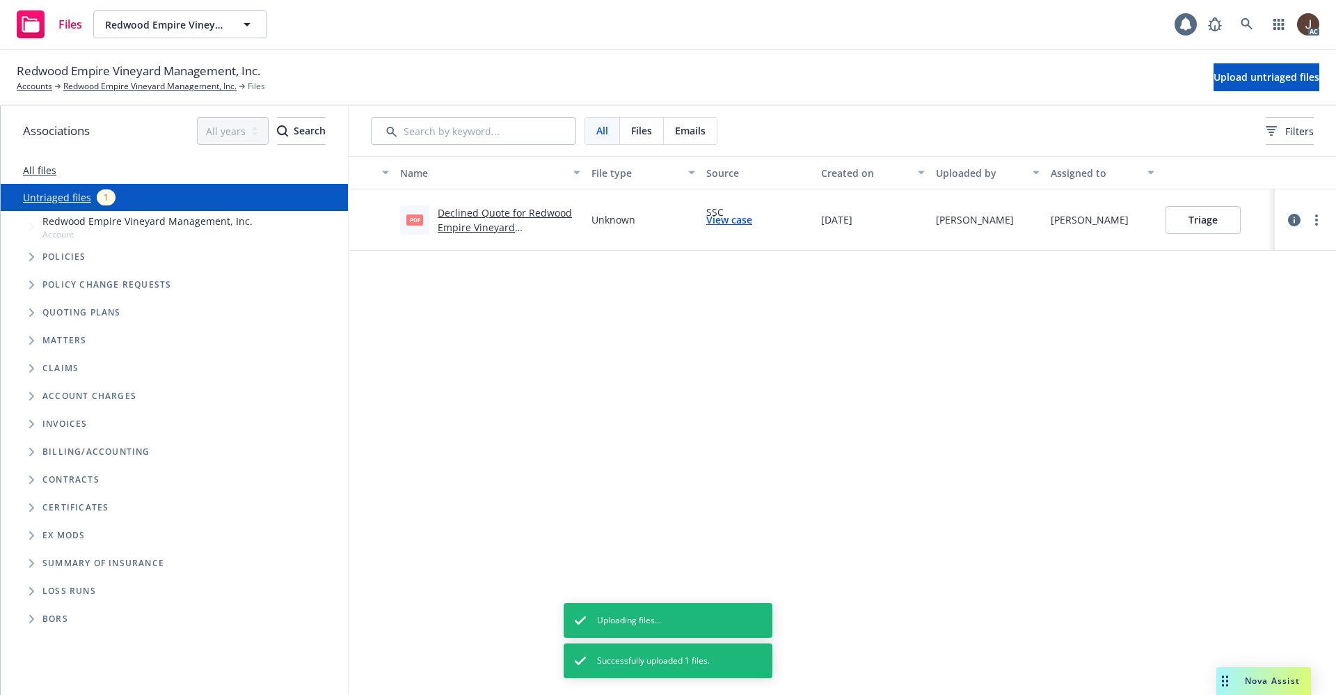
click at [678, 450] on div "Name File type Source Created on Uploaded by Assigned to pdf Declined Quote for…" at bounding box center [843, 425] width 988 height 539
